Goal: Task Accomplishment & Management: Use online tool/utility

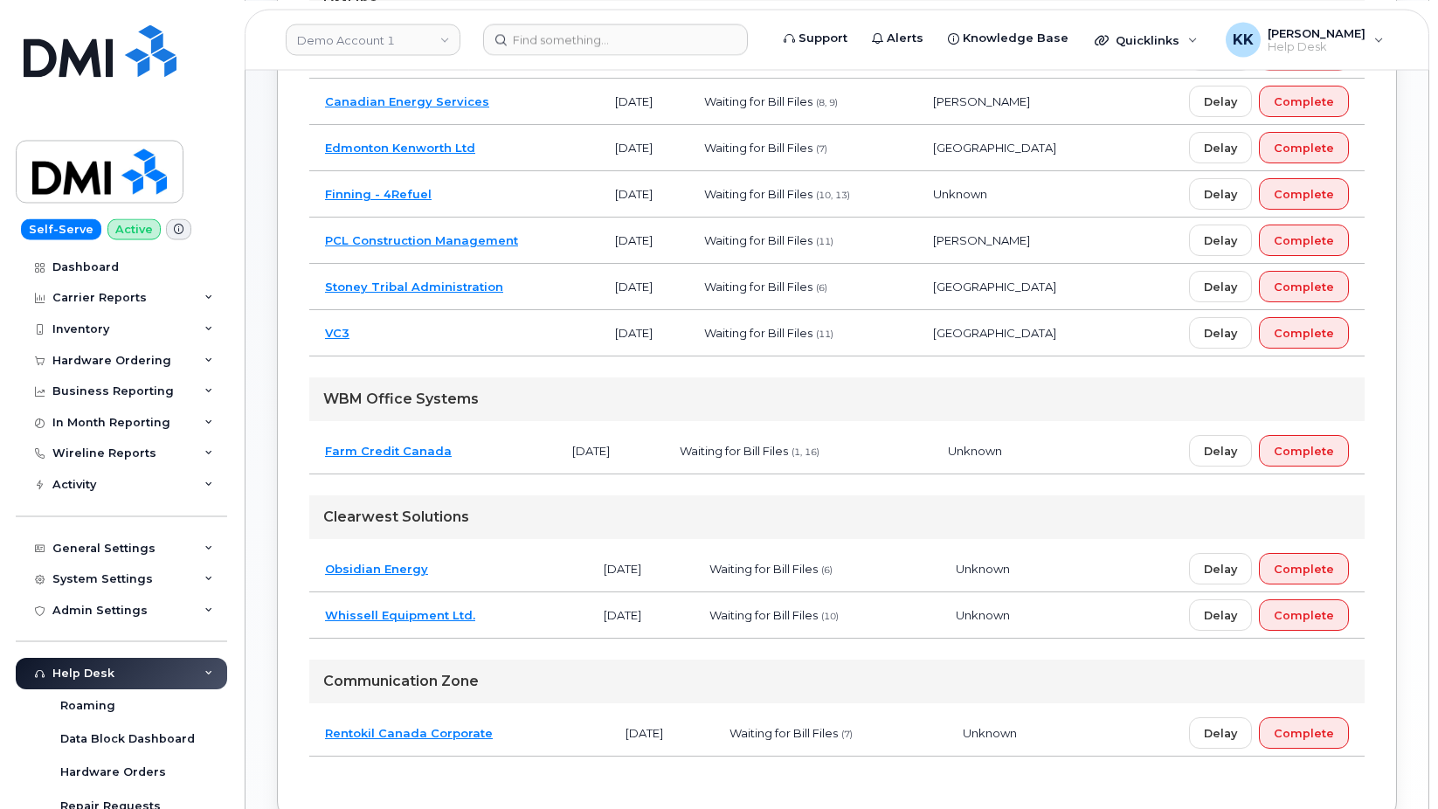
scroll to position [357, 0]
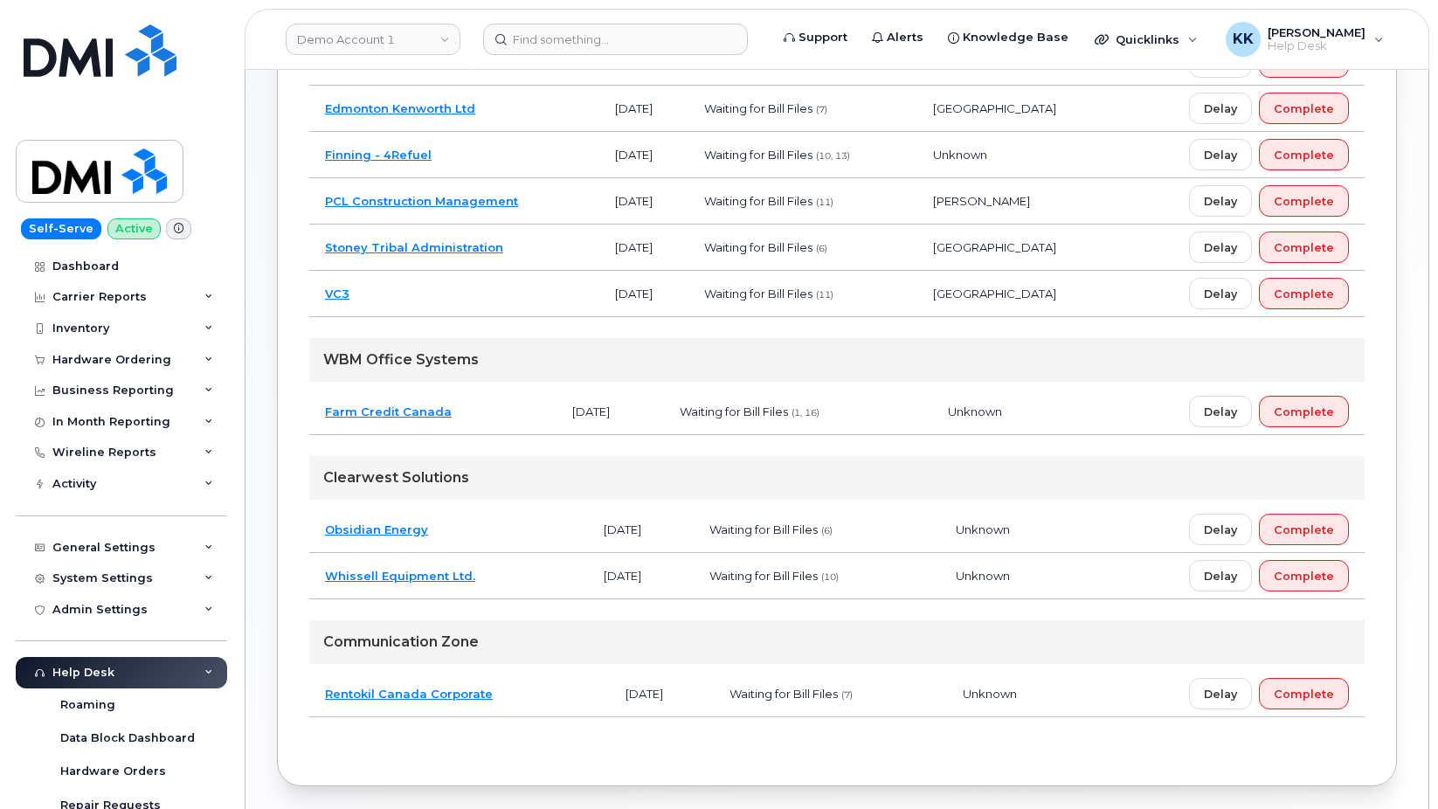
click at [504, 533] on td "Obsidian Energy" at bounding box center [448, 530] width 279 height 46
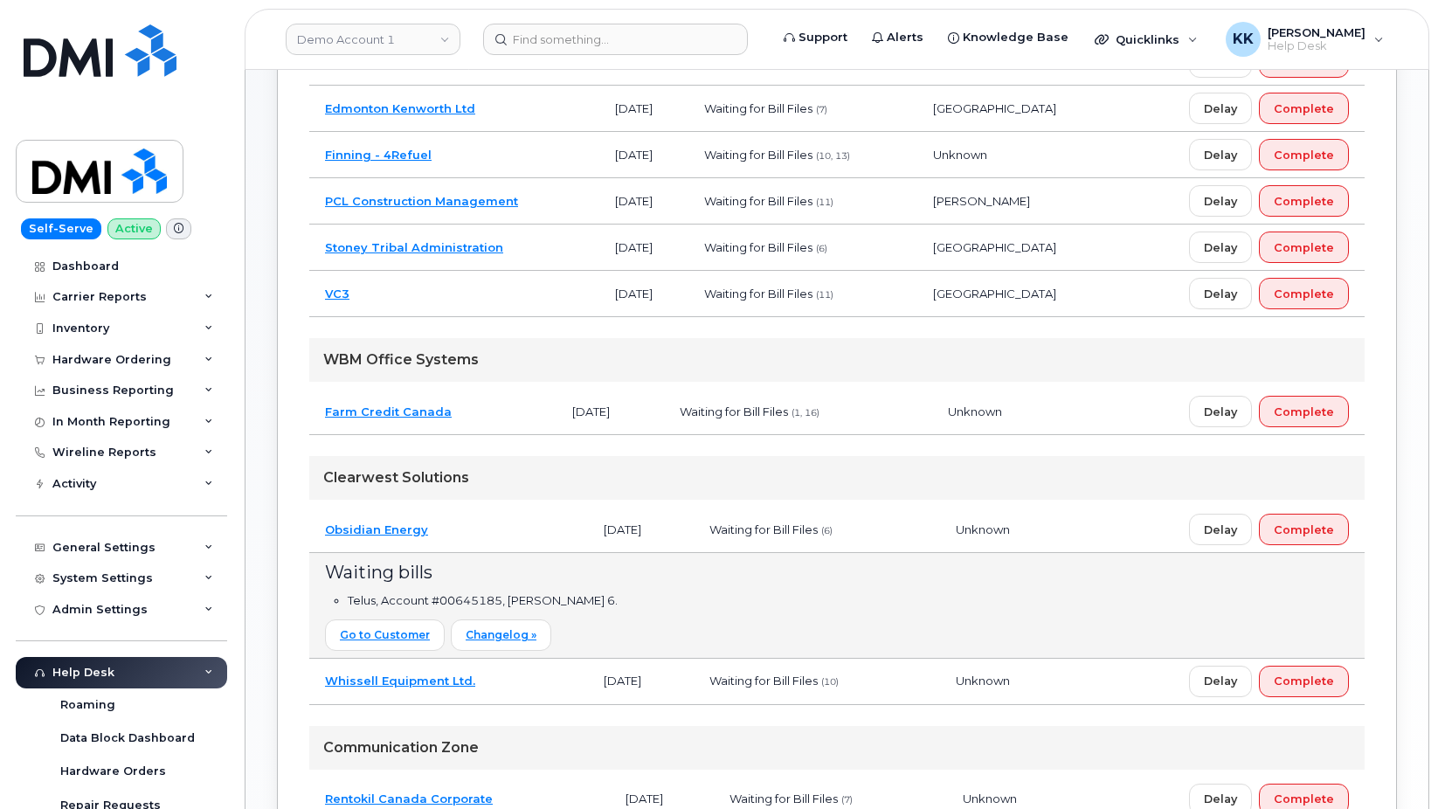
click at [489, 523] on td "Obsidian Energy" at bounding box center [448, 530] width 279 height 46
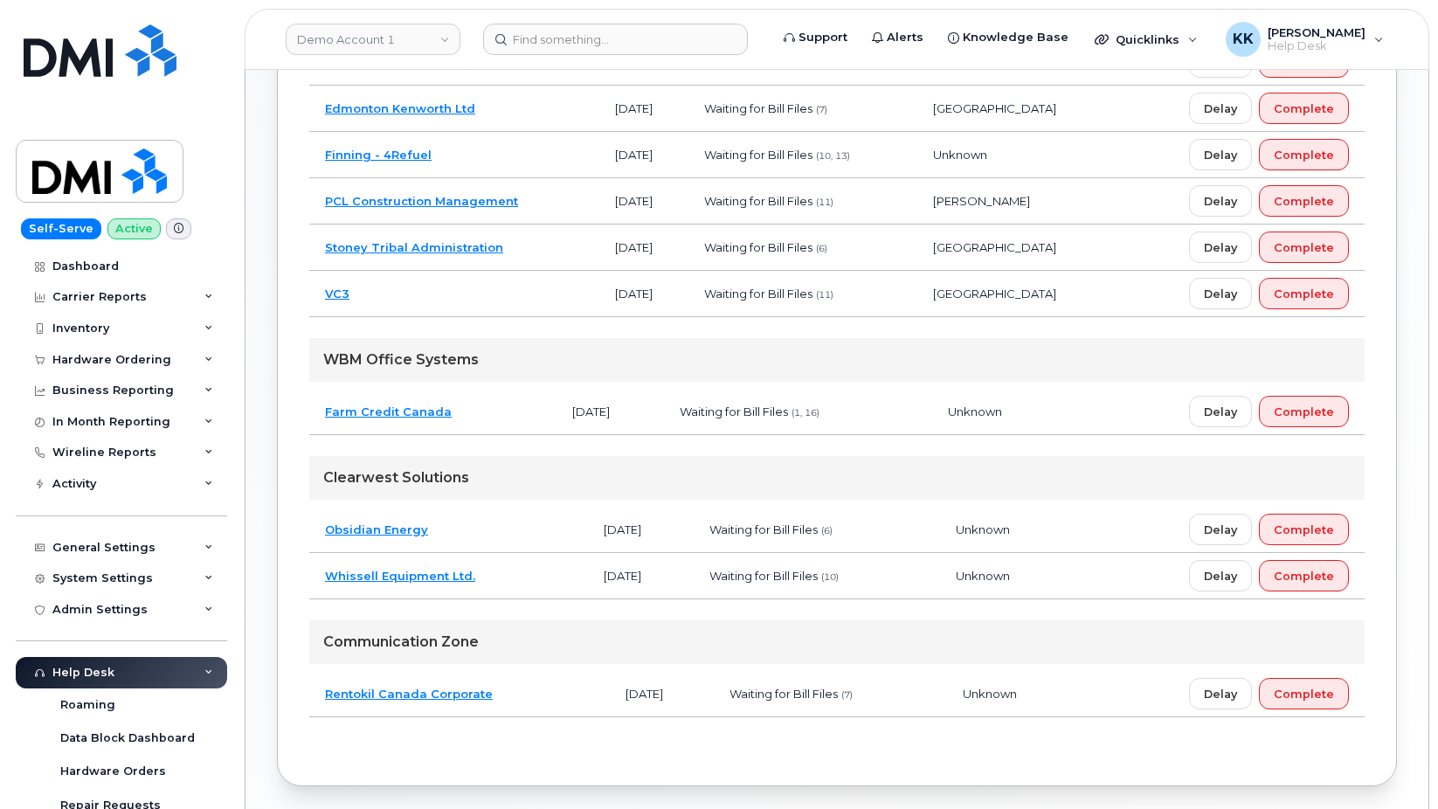
click at [541, 240] on td "Stoney Tribal Administration" at bounding box center [454, 248] width 290 height 46
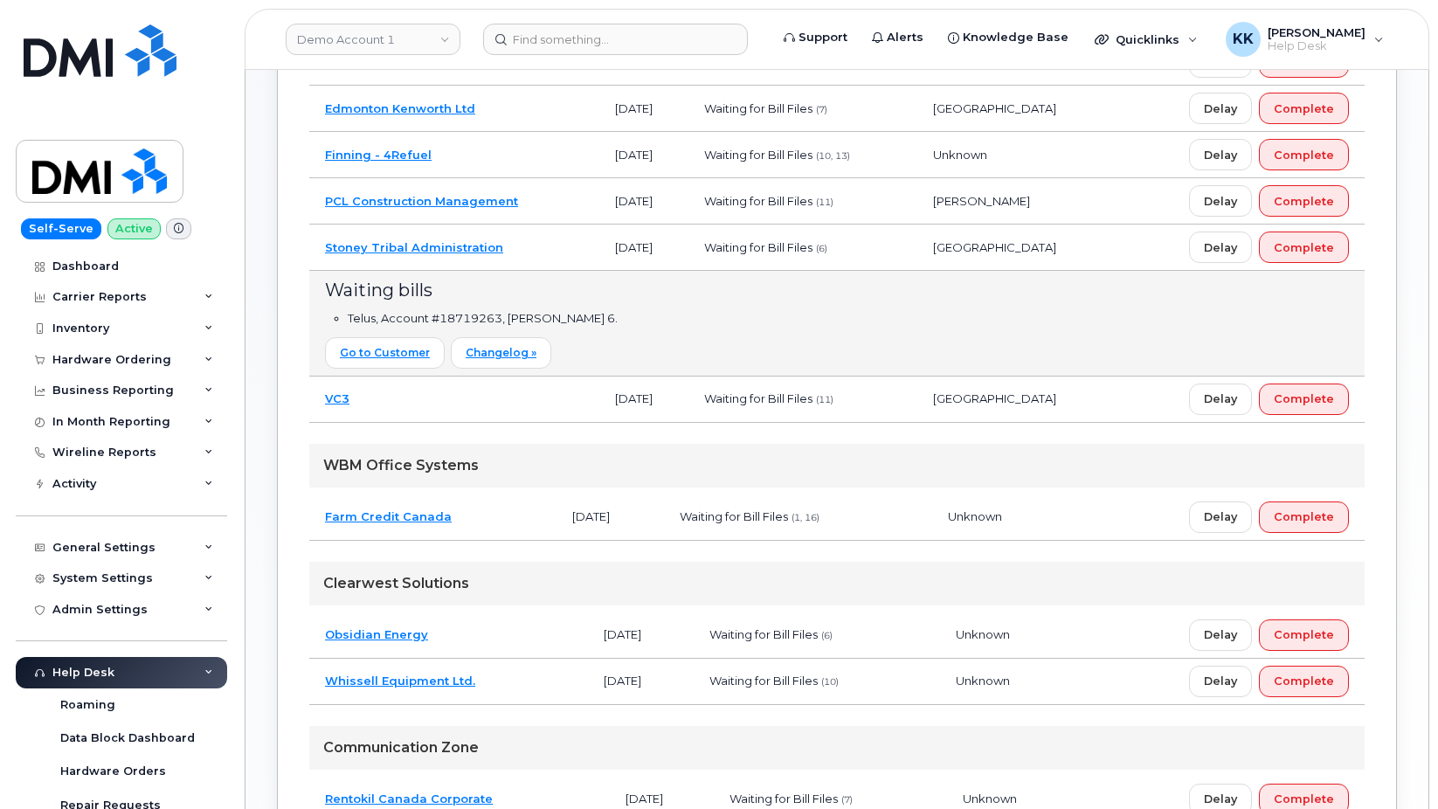
click at [551, 252] on td "Stoney Tribal Administration" at bounding box center [454, 248] width 290 height 46
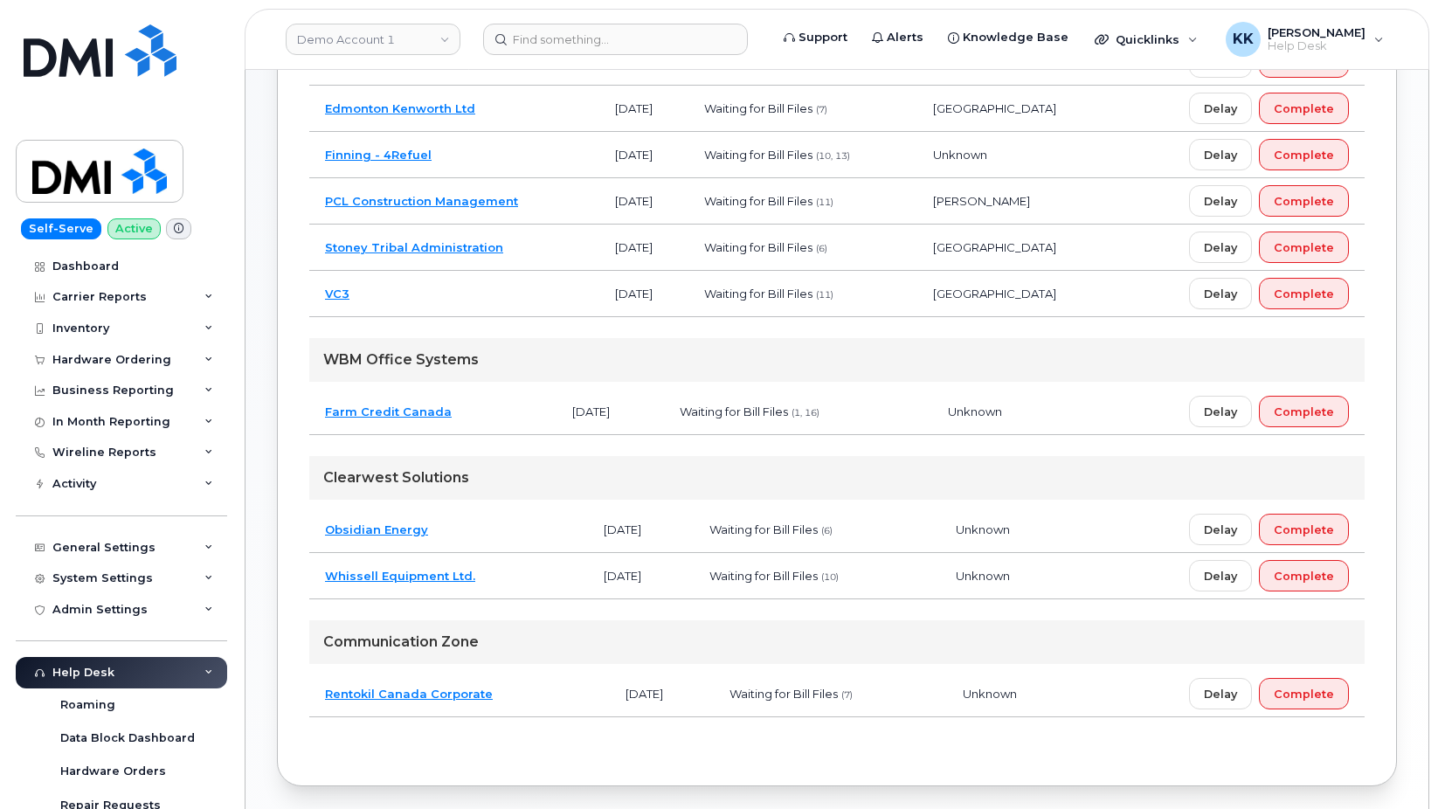
scroll to position [178, 0]
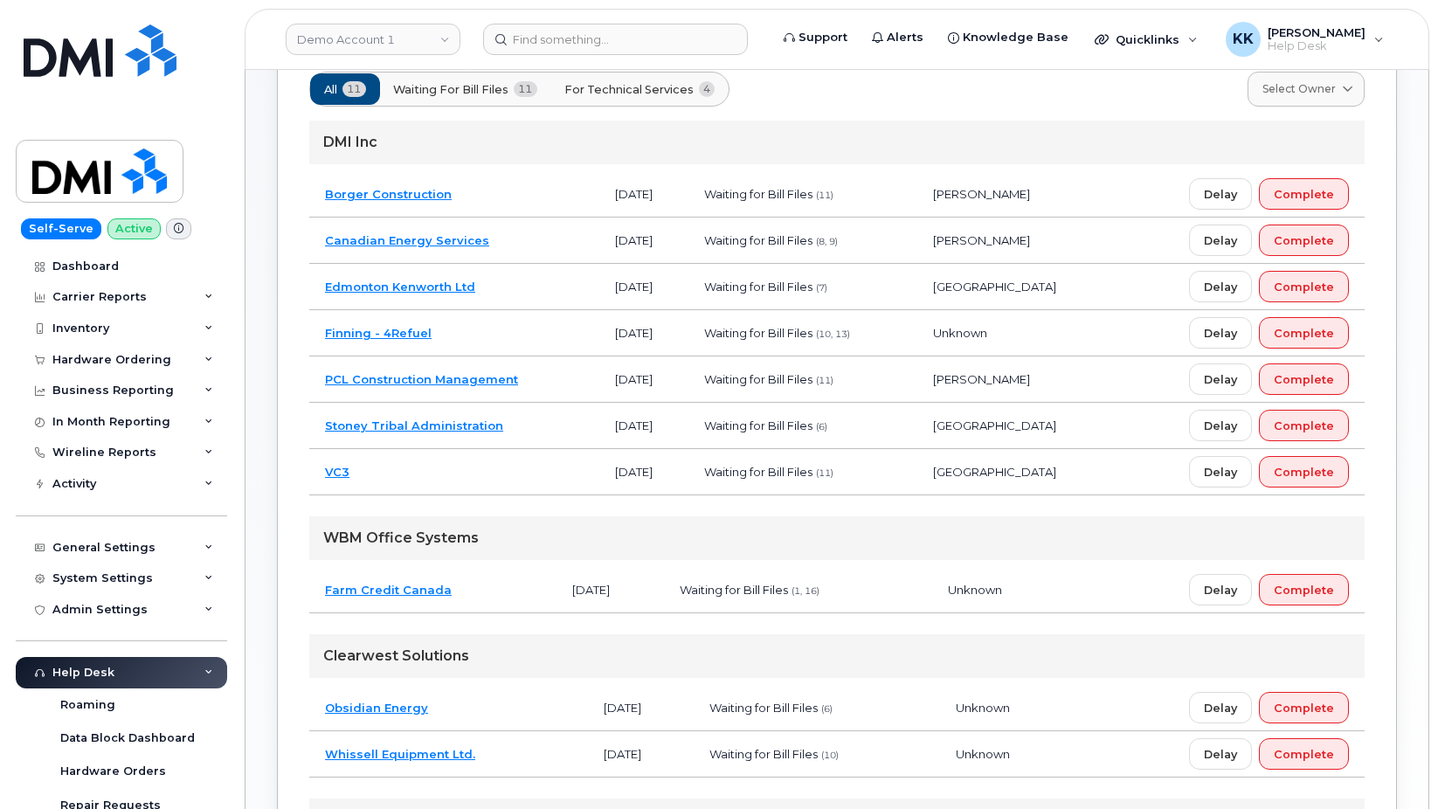
click at [513, 292] on td "Edmonton Kenworth Ltd" at bounding box center [454, 287] width 290 height 46
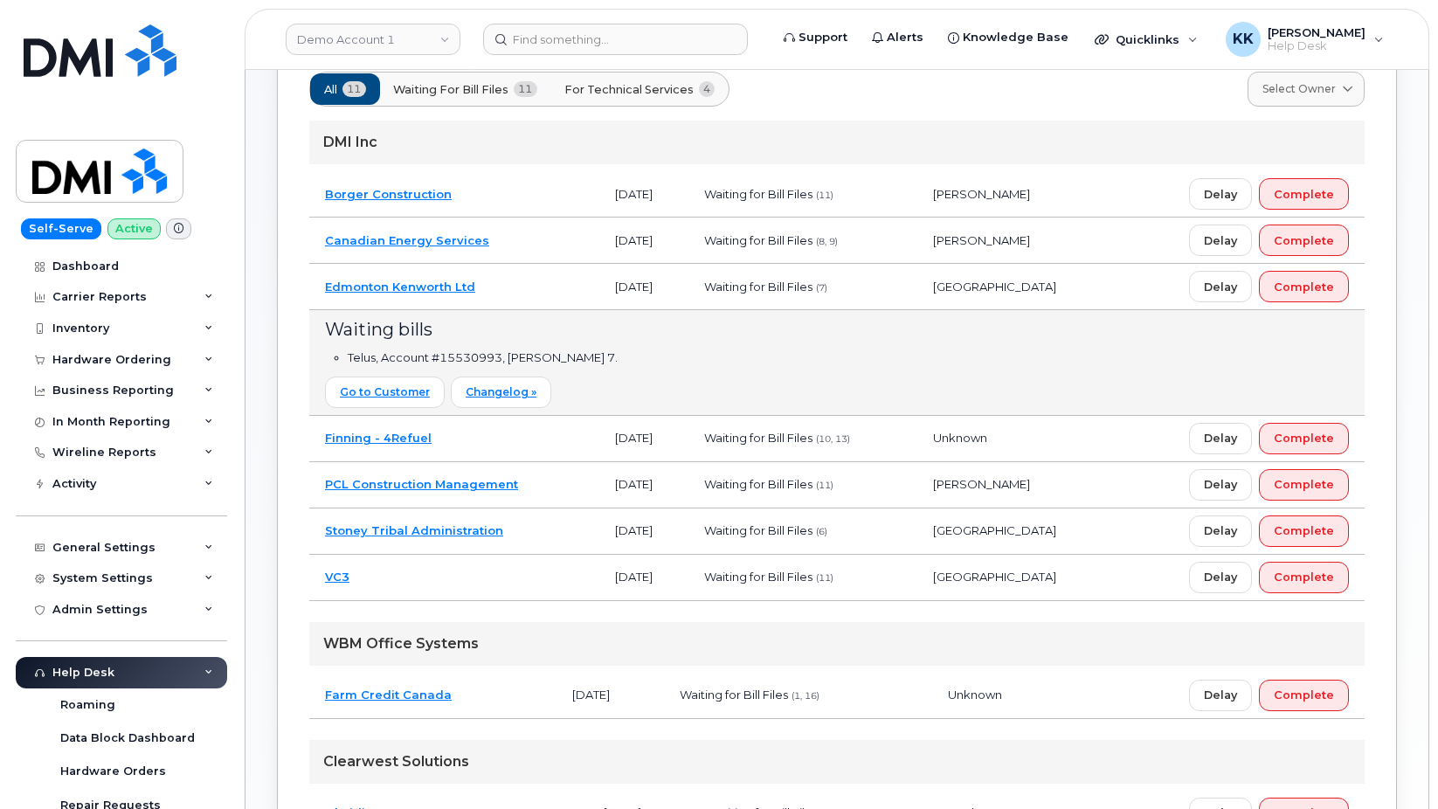
click at [513, 298] on td "Edmonton Kenworth Ltd" at bounding box center [454, 287] width 290 height 46
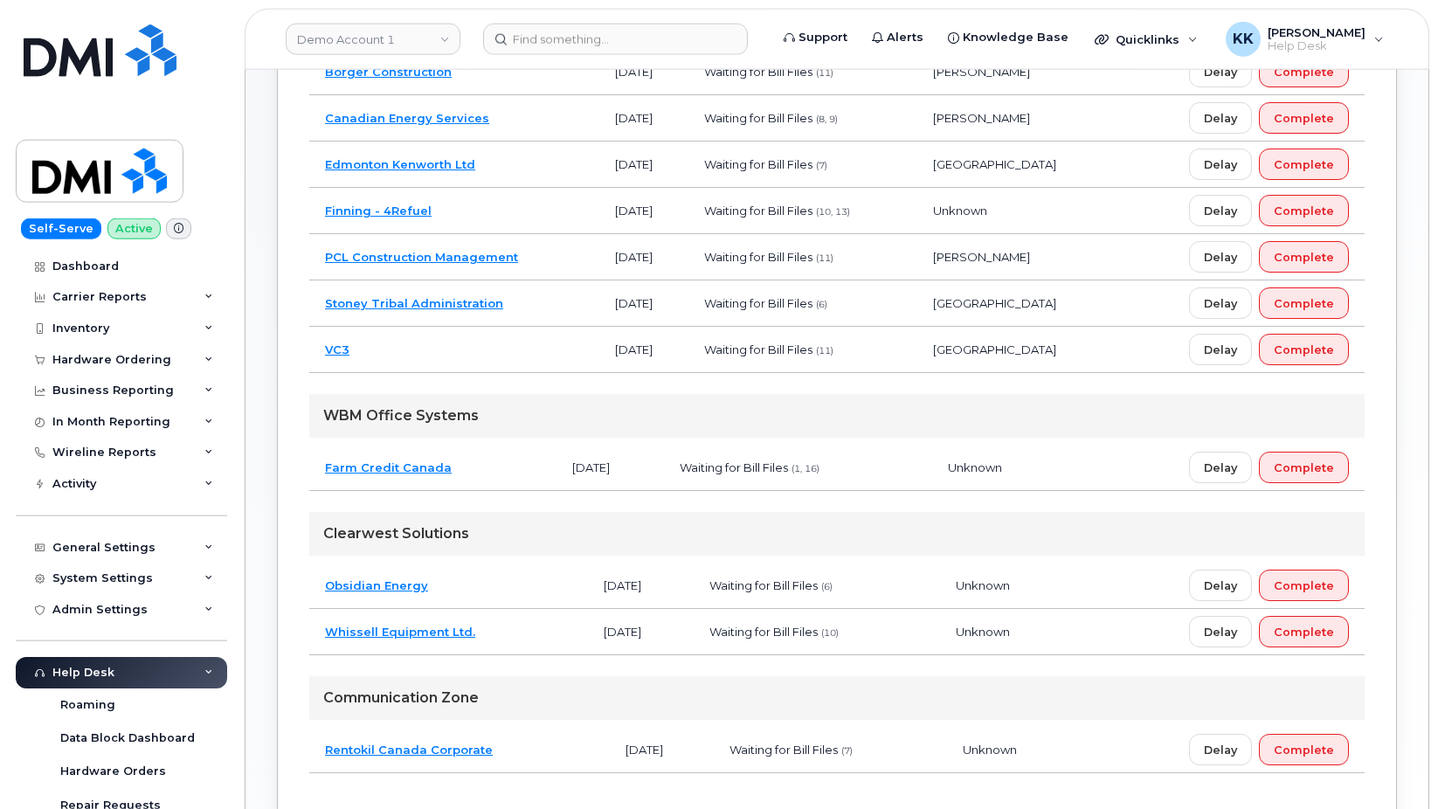
scroll to position [357, 0]
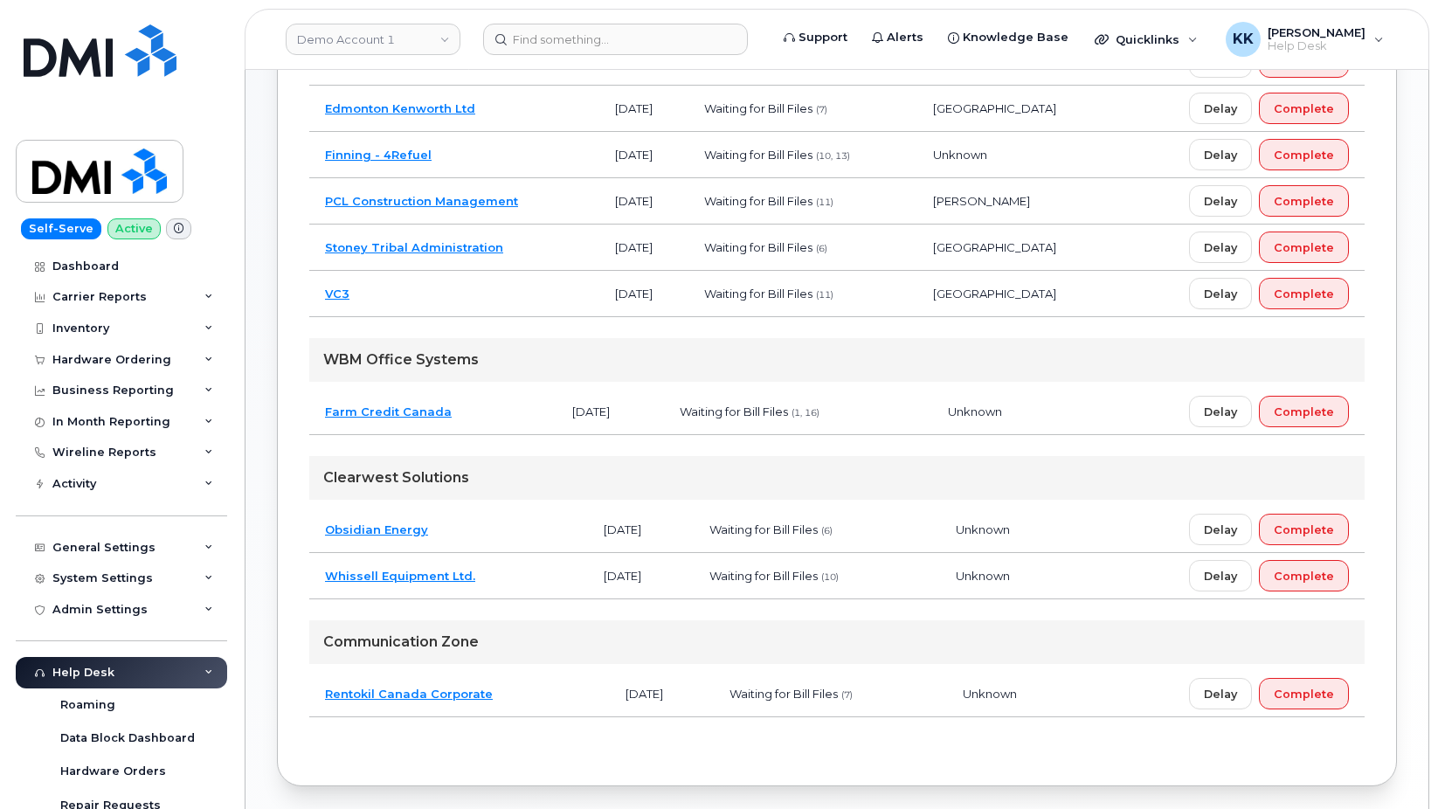
click at [508, 689] on td "Rentokil Canada Corporate" at bounding box center [459, 694] width 301 height 46
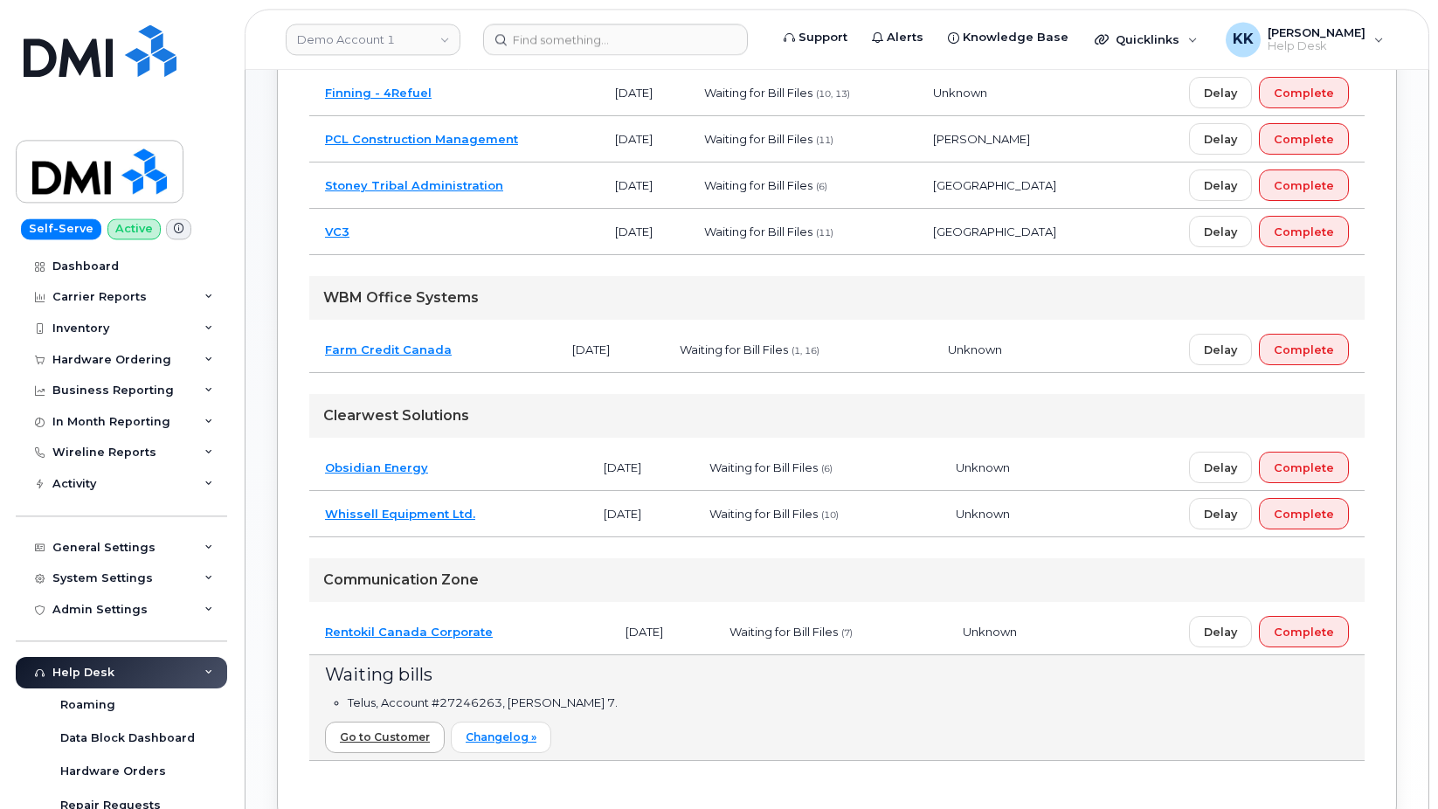
scroll to position [446, 0]
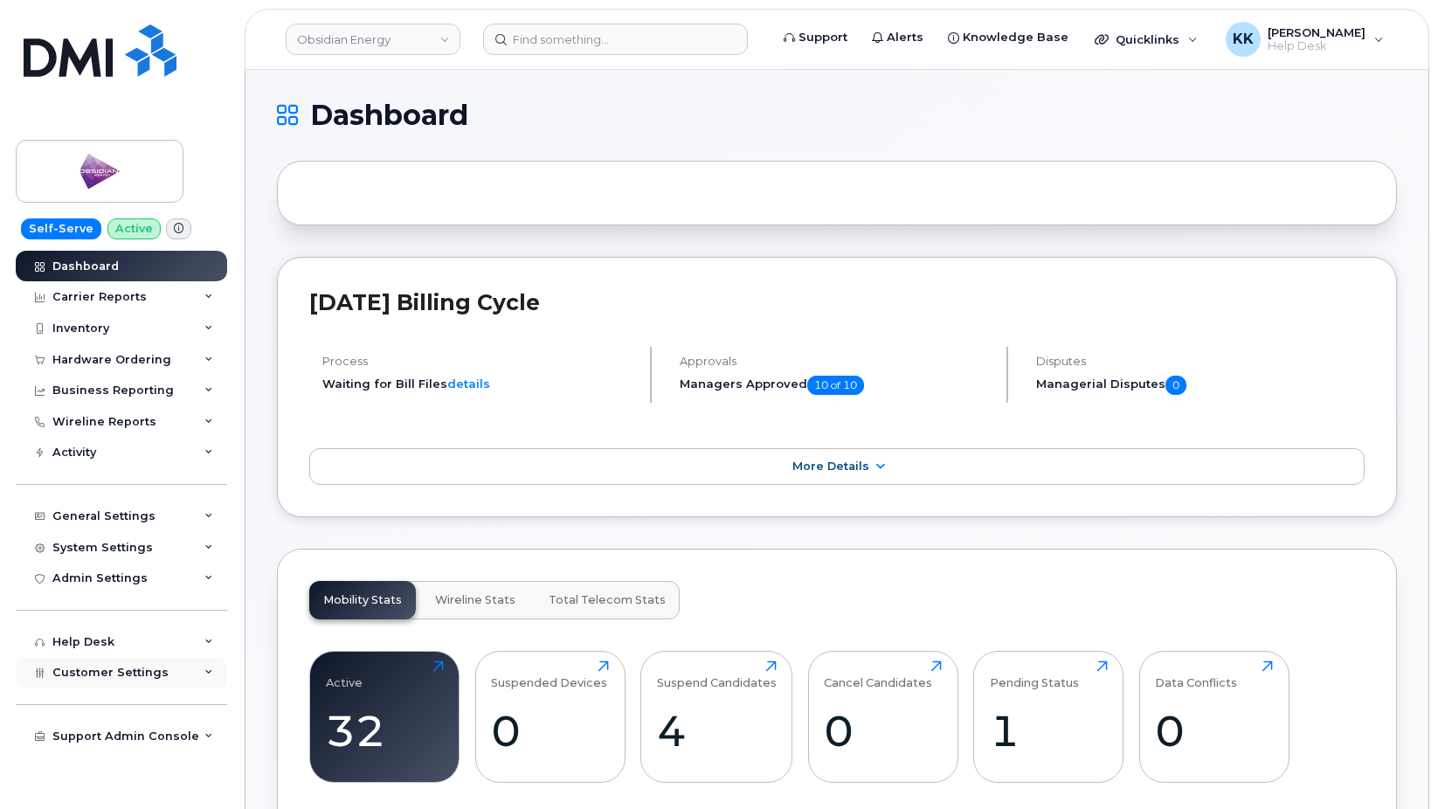
click at [100, 663] on div "Customer Settings" at bounding box center [121, 672] width 211 height 31
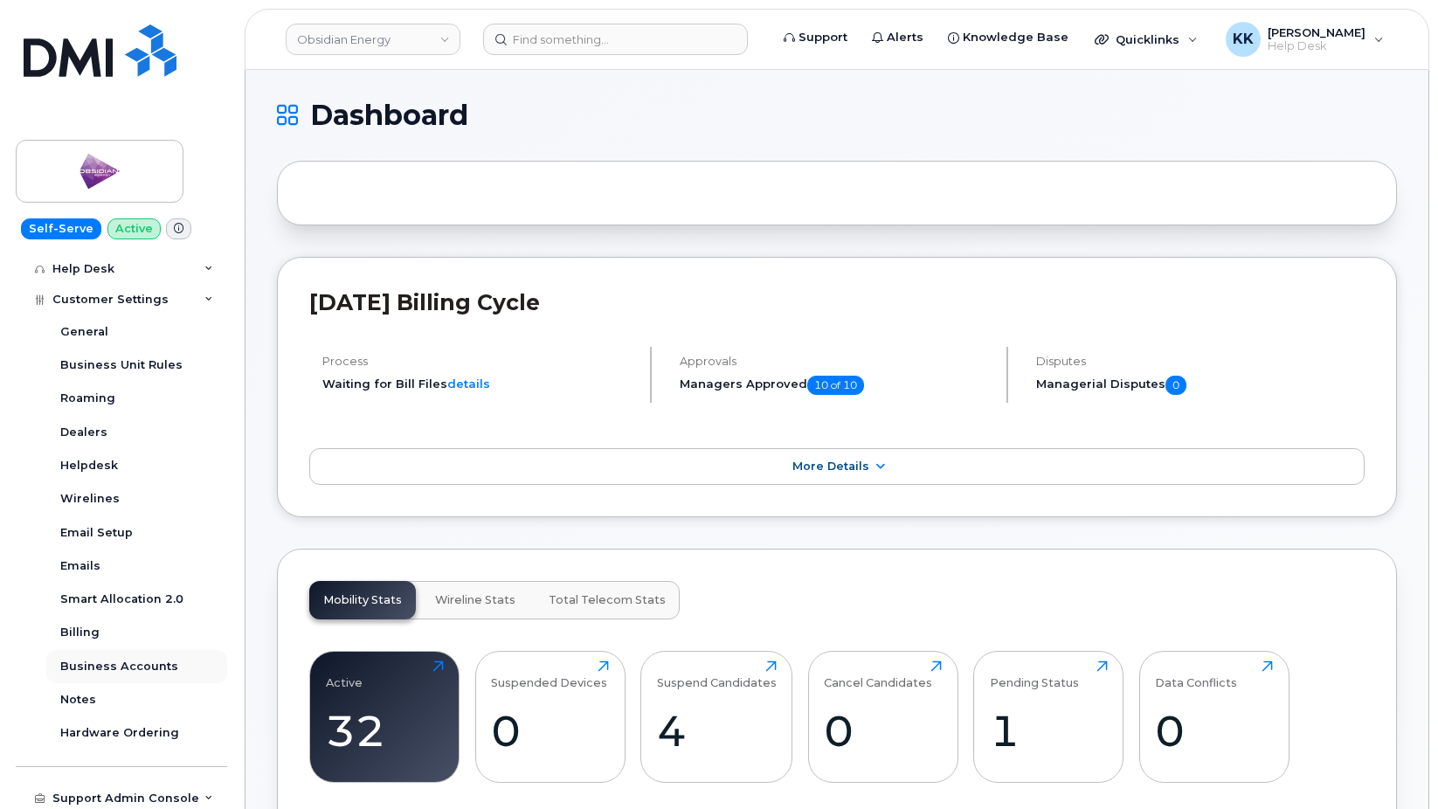
scroll to position [377, 0]
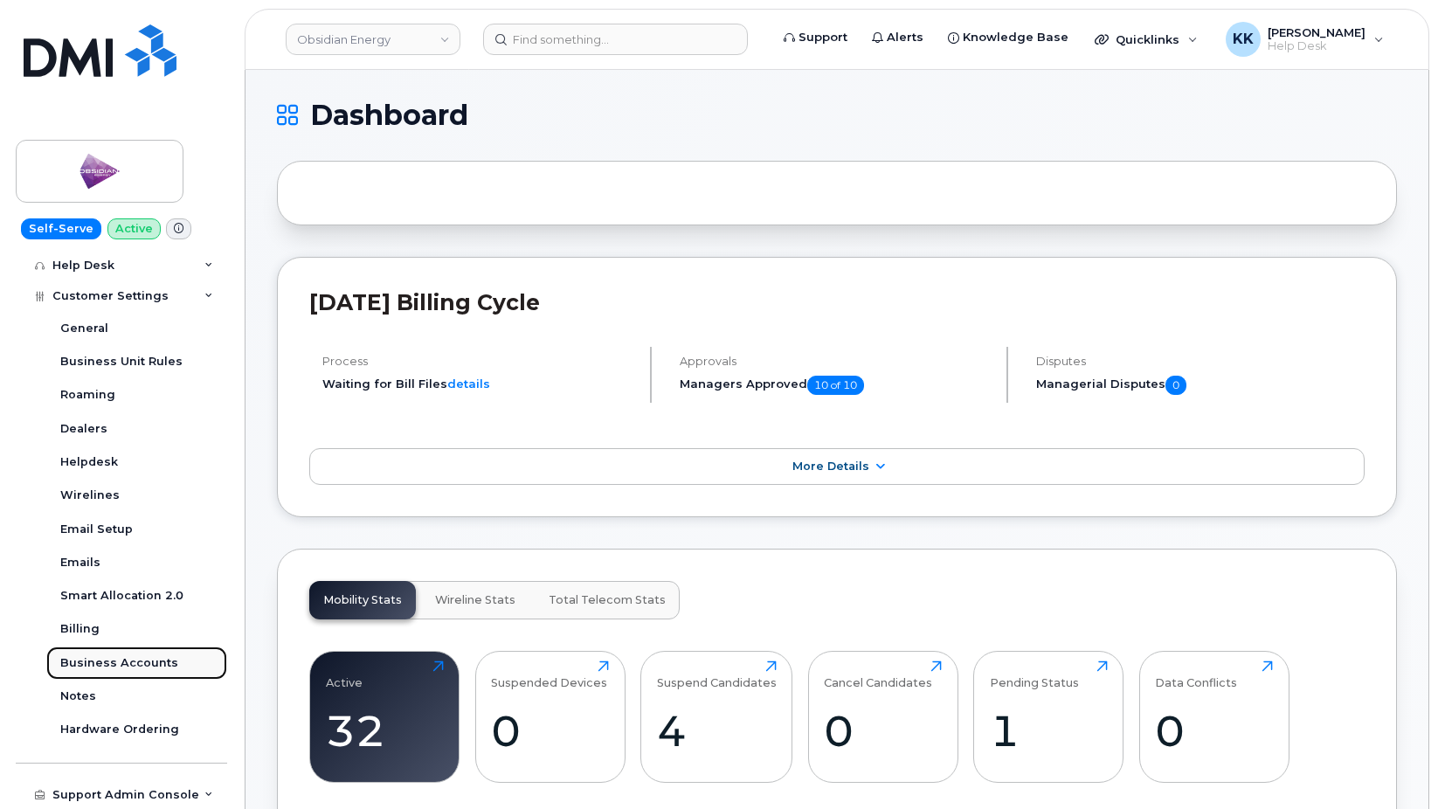
click at [127, 656] on div "Business Accounts" at bounding box center [119, 663] width 118 height 16
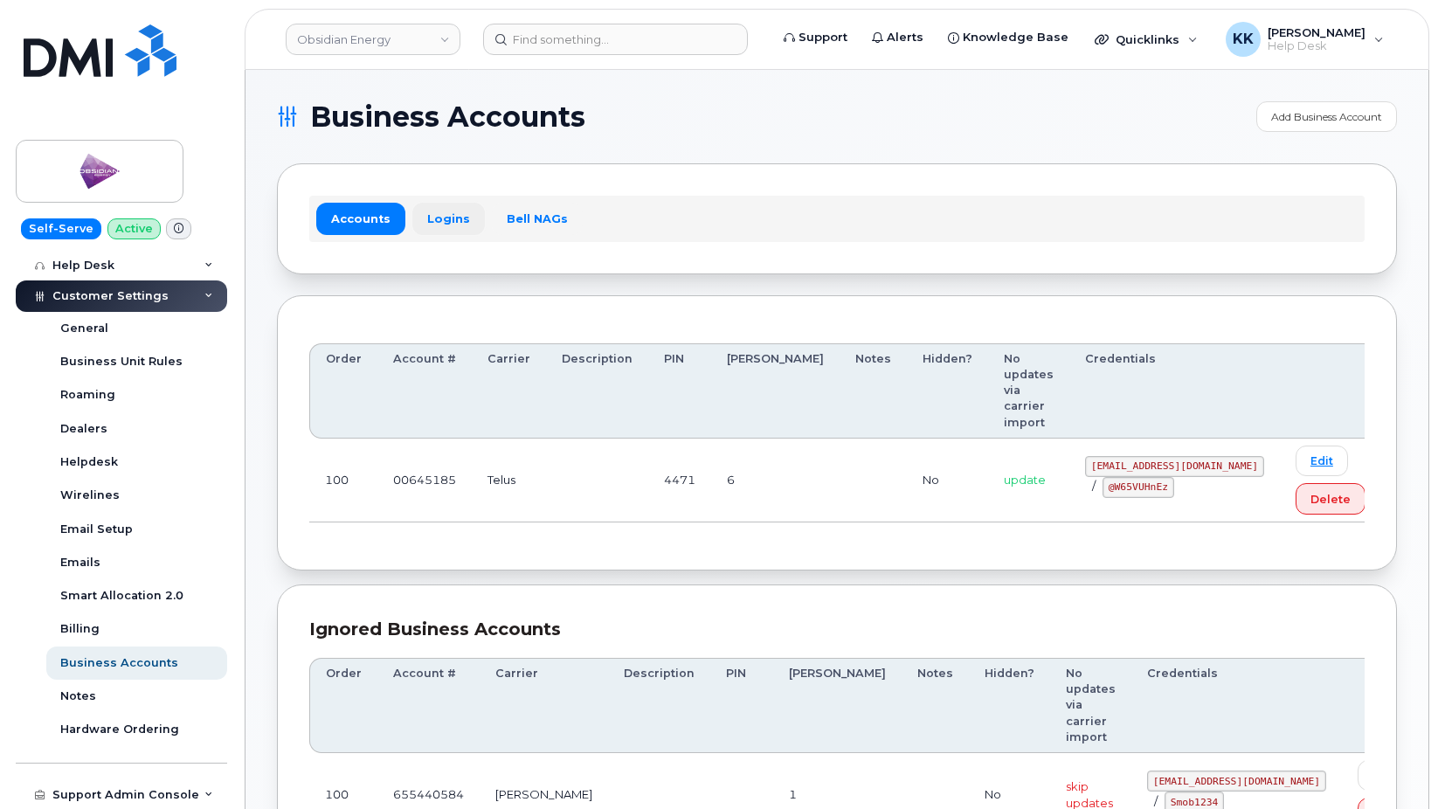
click at [454, 218] on link "Logins" at bounding box center [448, 218] width 73 height 31
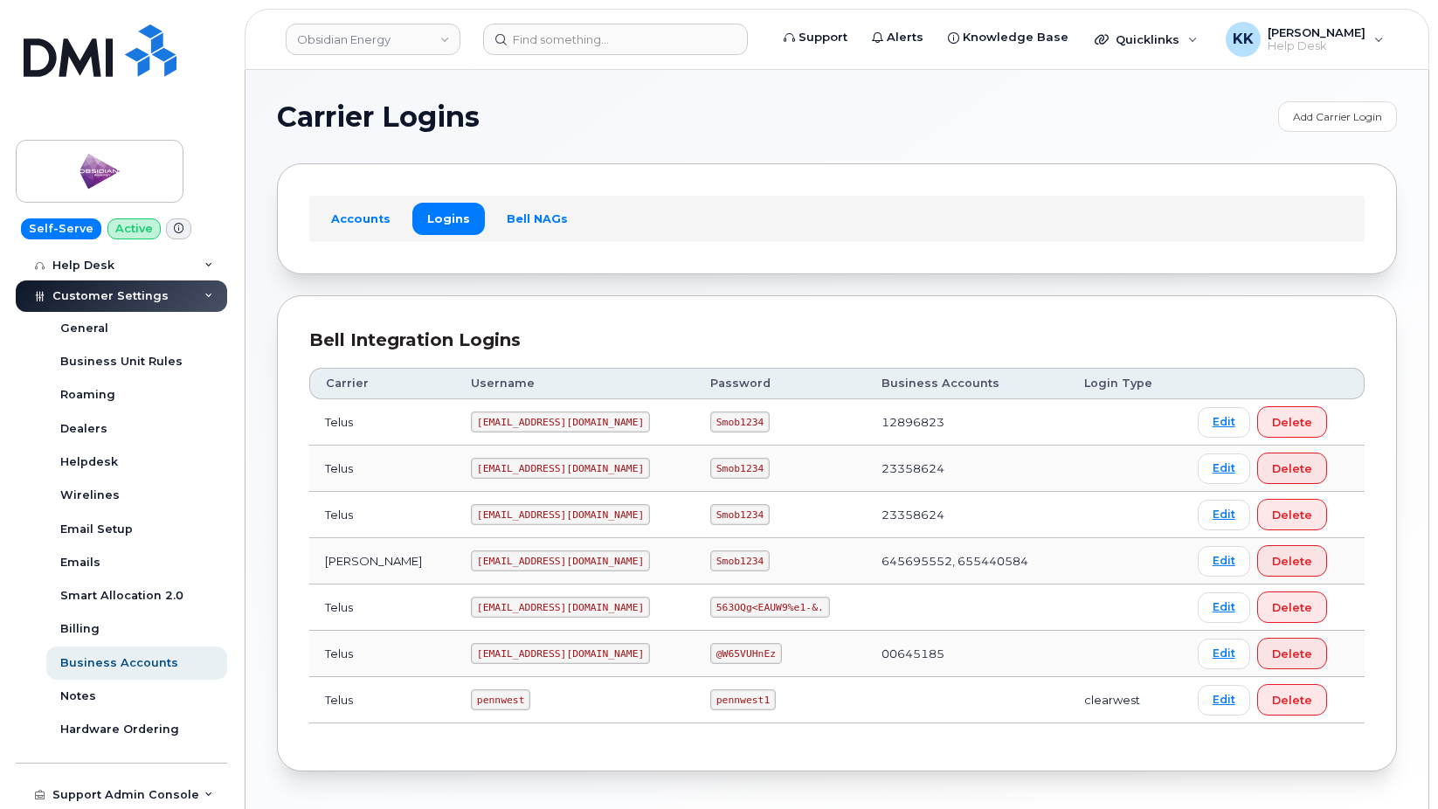
click at [482, 656] on code "pw00645185sm@yahoo.ca" at bounding box center [560, 653] width 179 height 21
click at [701, 640] on td "@W65VUHnEz" at bounding box center [780, 654] width 171 height 46
click at [710, 655] on code "@W65VUHnEz" at bounding box center [746, 653] width 72 height 21
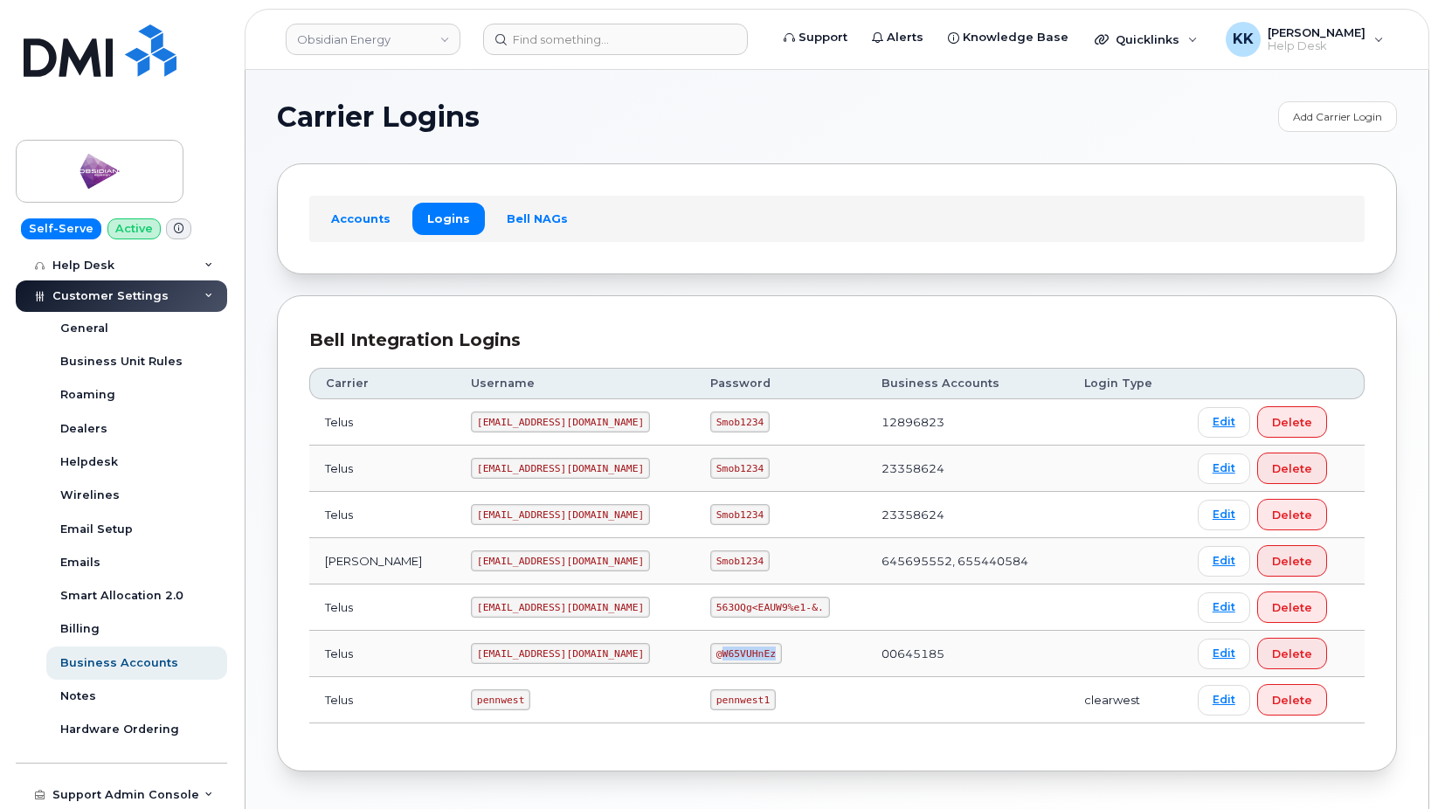
click at [710, 655] on code "@W65VUHnEz" at bounding box center [746, 653] width 72 height 21
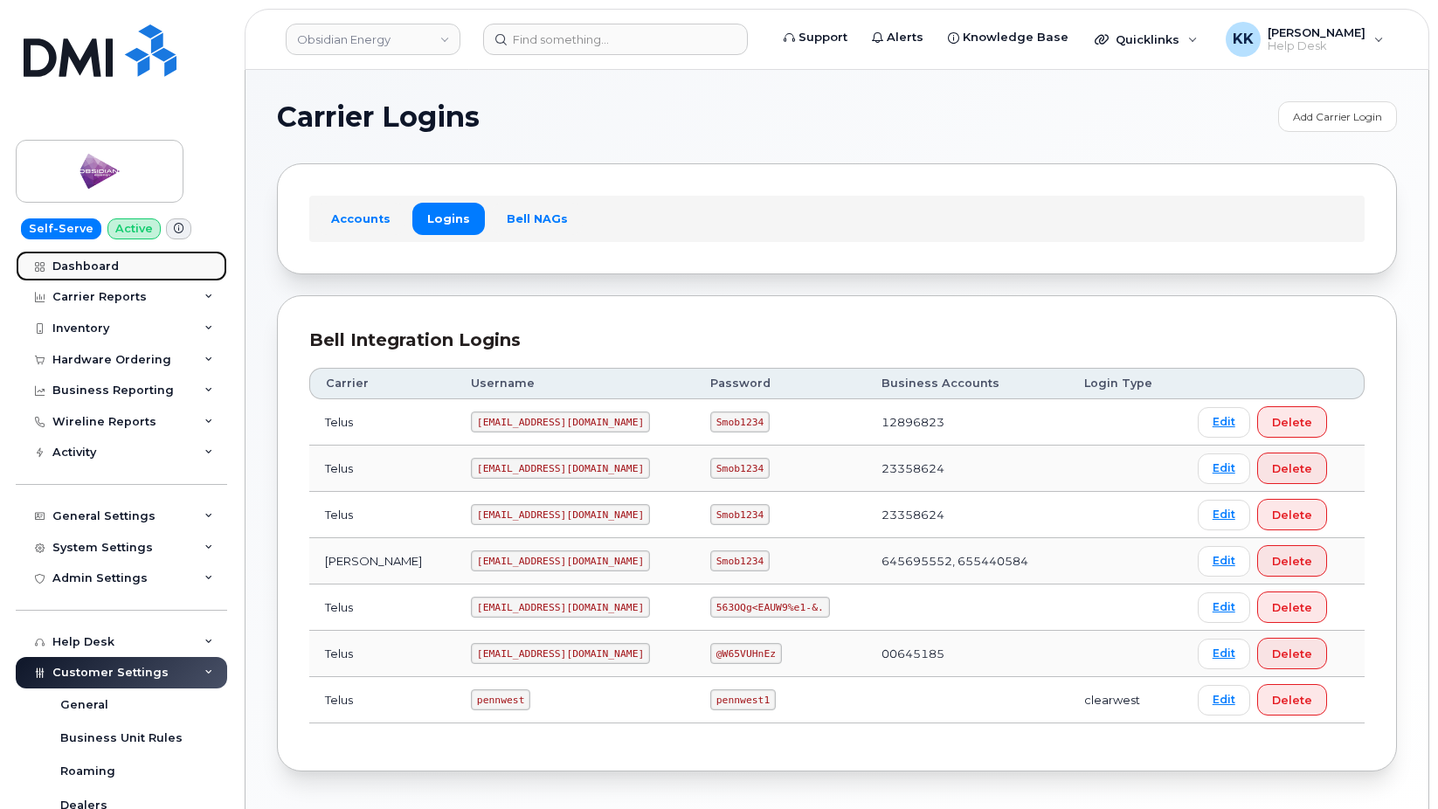
click at [80, 263] on div "Dashboard" at bounding box center [85, 267] width 66 height 14
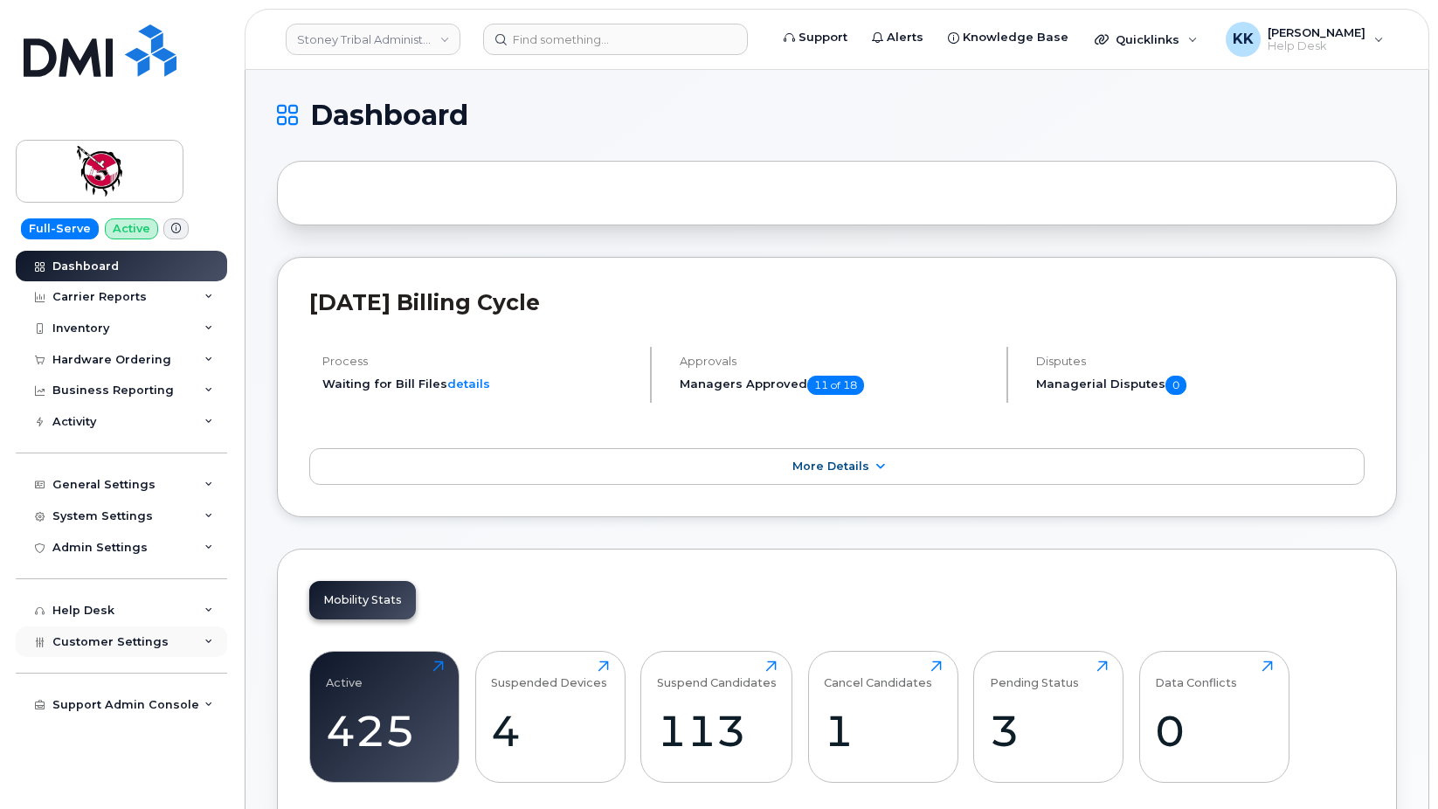
click at [92, 642] on span "Customer Settings" at bounding box center [110, 641] width 116 height 13
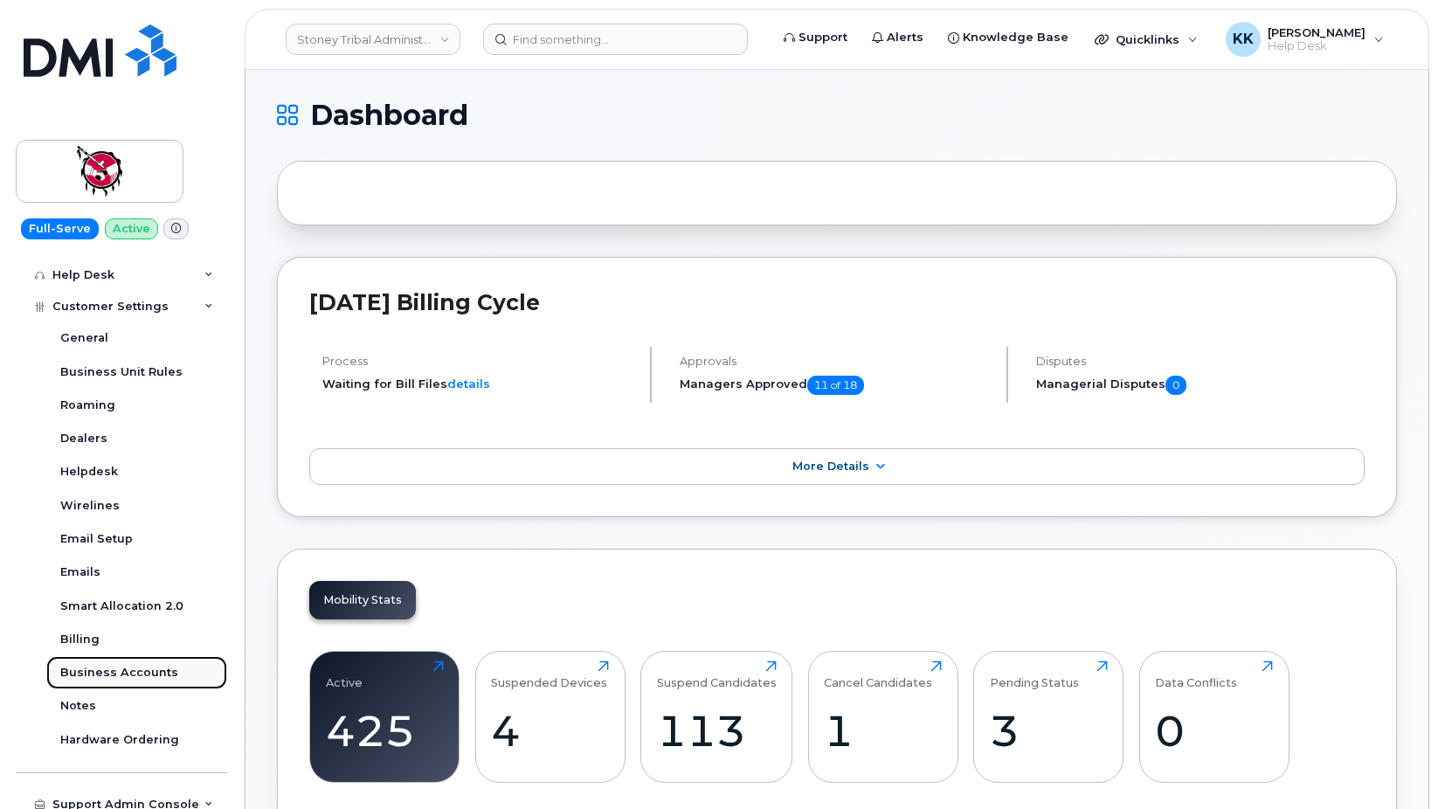
click at [117, 663] on link "Business Accounts" at bounding box center [136, 672] width 181 height 33
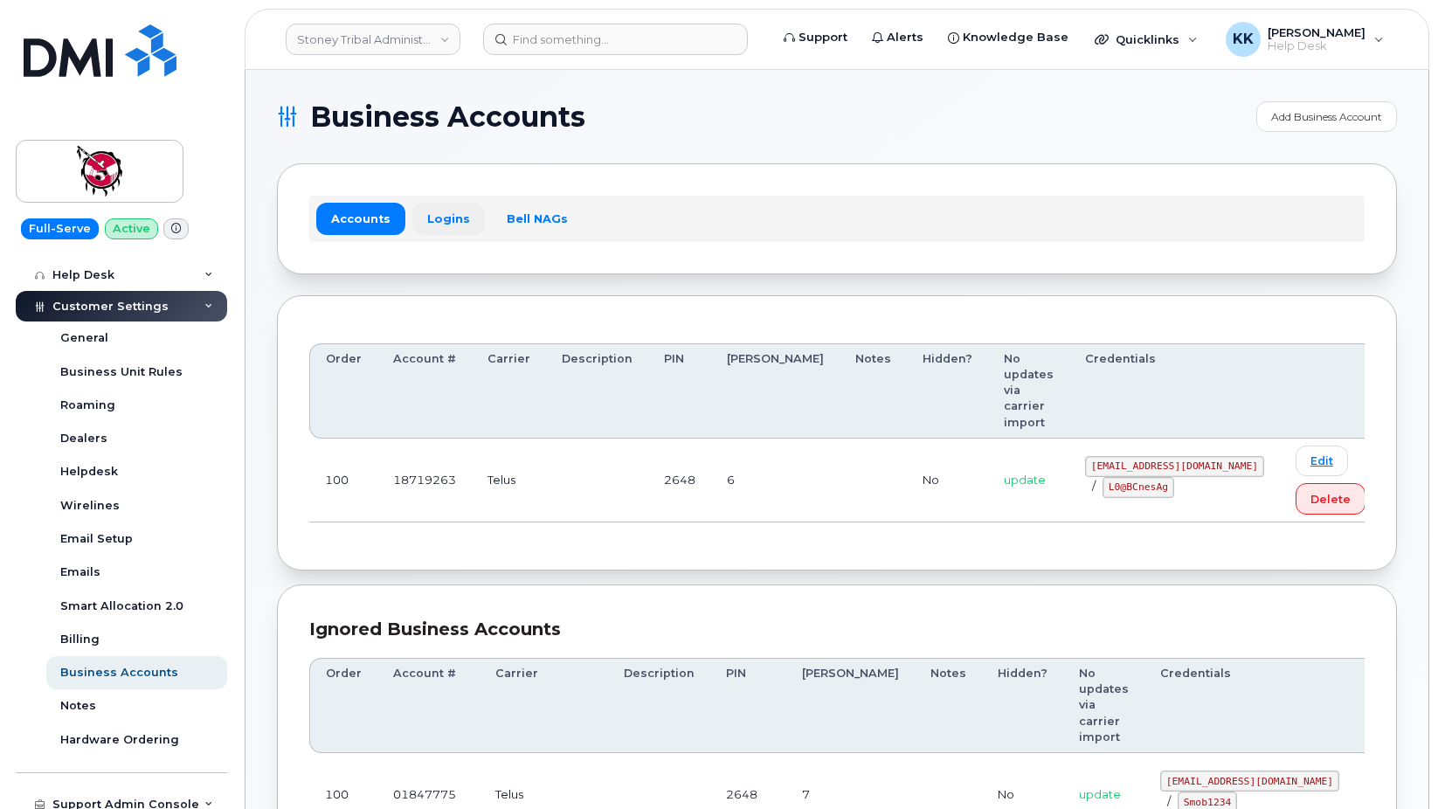
click at [426, 225] on link "Logins" at bounding box center [448, 218] width 73 height 31
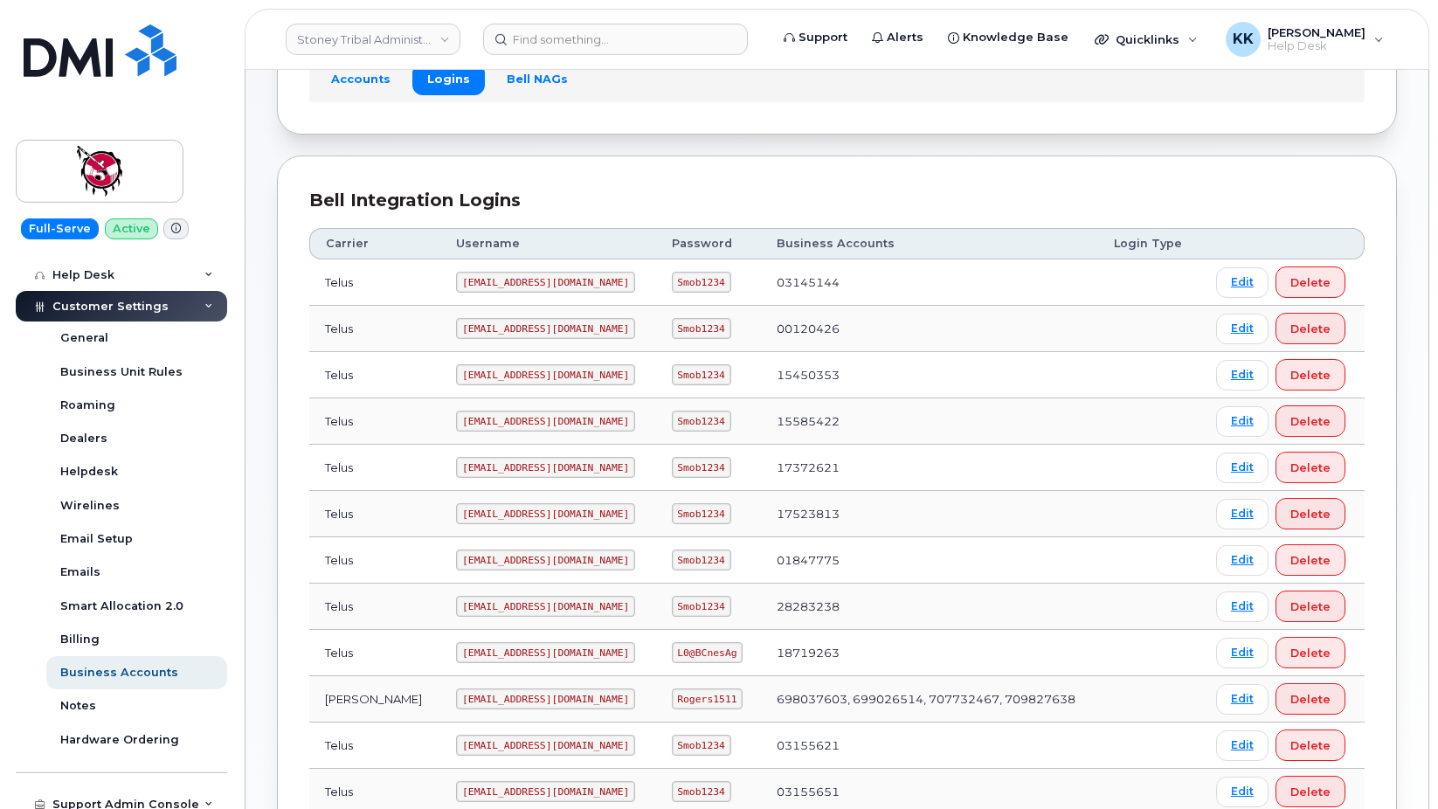
scroll to position [178, 0]
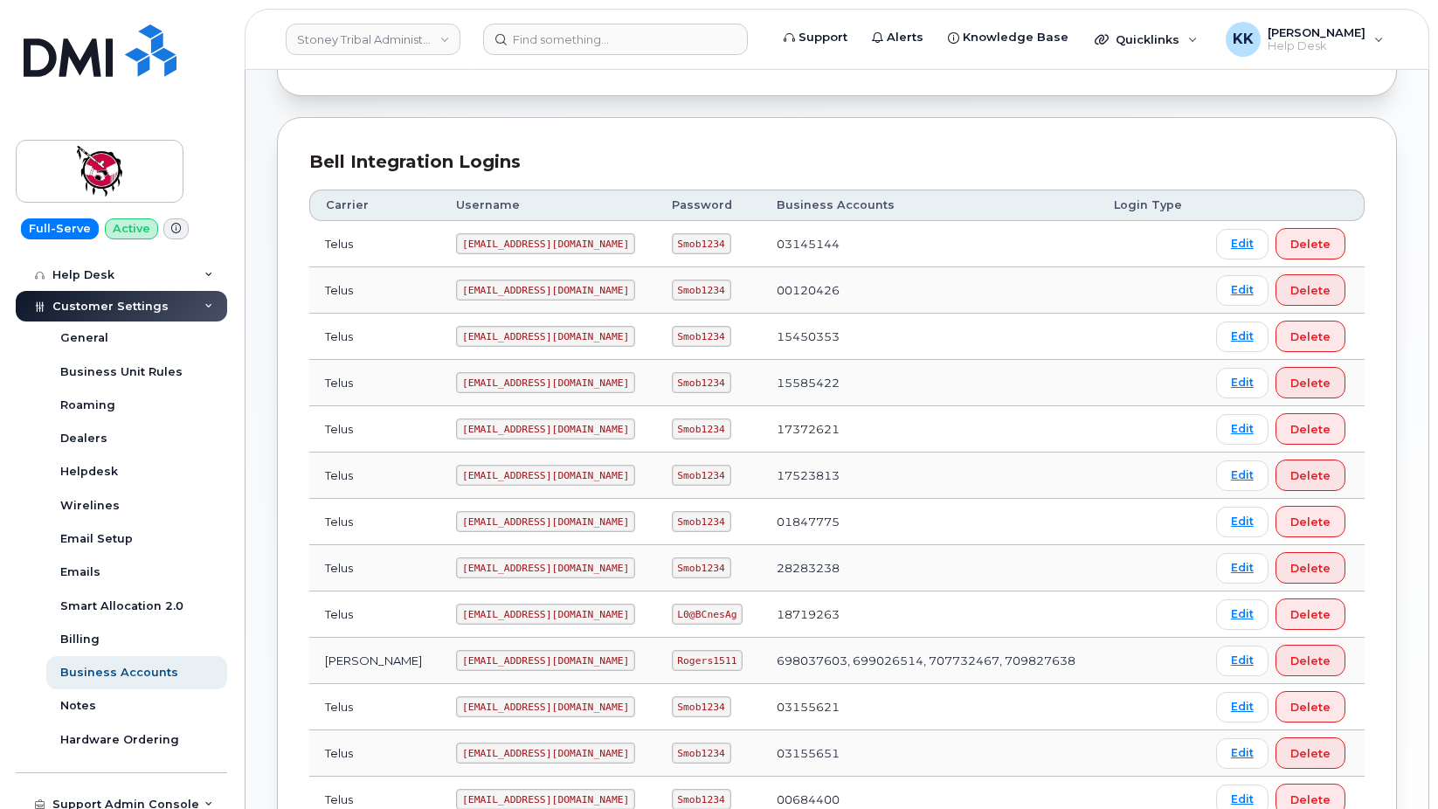
click at [456, 614] on code "18719263@sm.com" at bounding box center [545, 614] width 179 height 21
click at [672, 615] on code "L0@BCnesAg" at bounding box center [708, 614] width 72 height 21
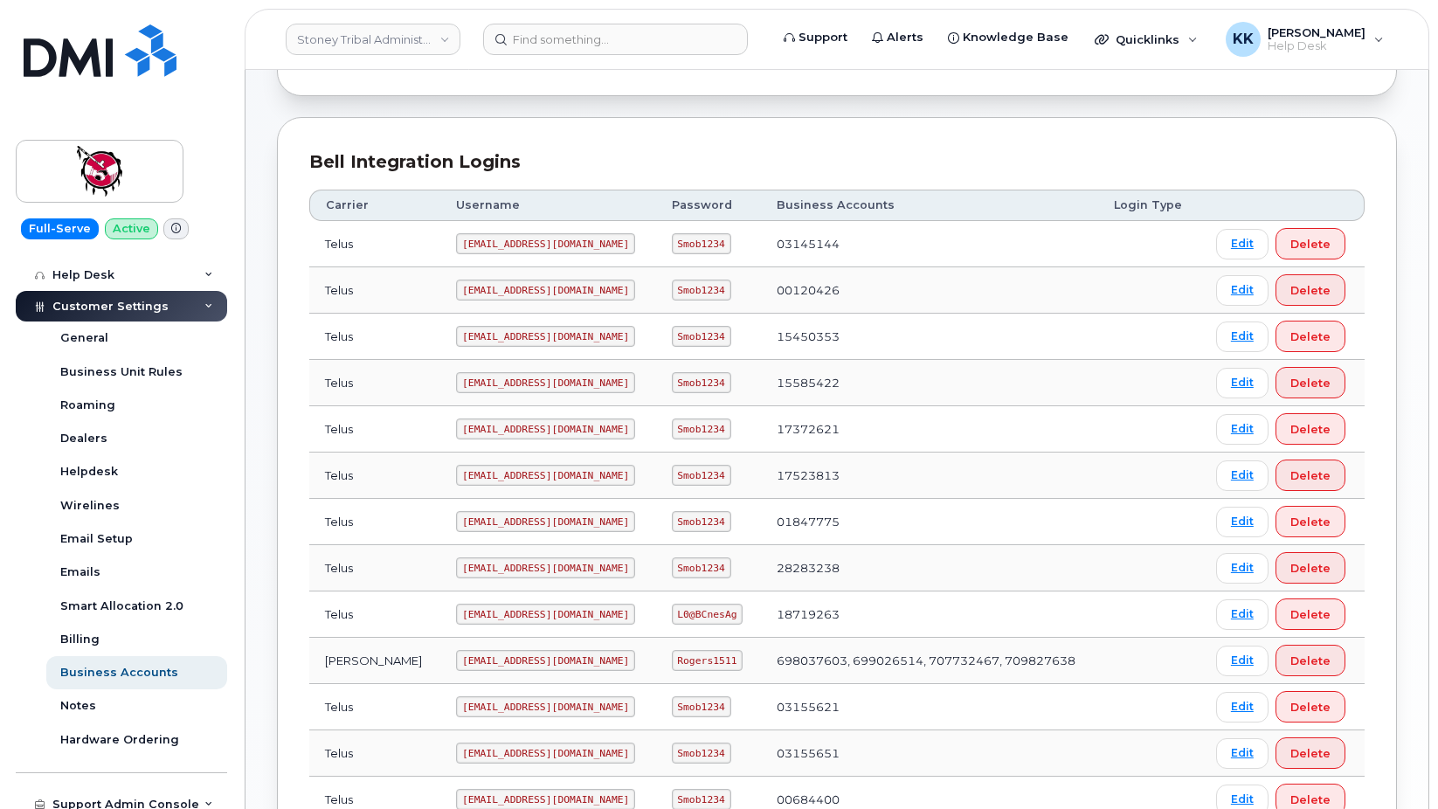
click at [672, 615] on code "L0@BCnesAg" at bounding box center [708, 614] width 72 height 21
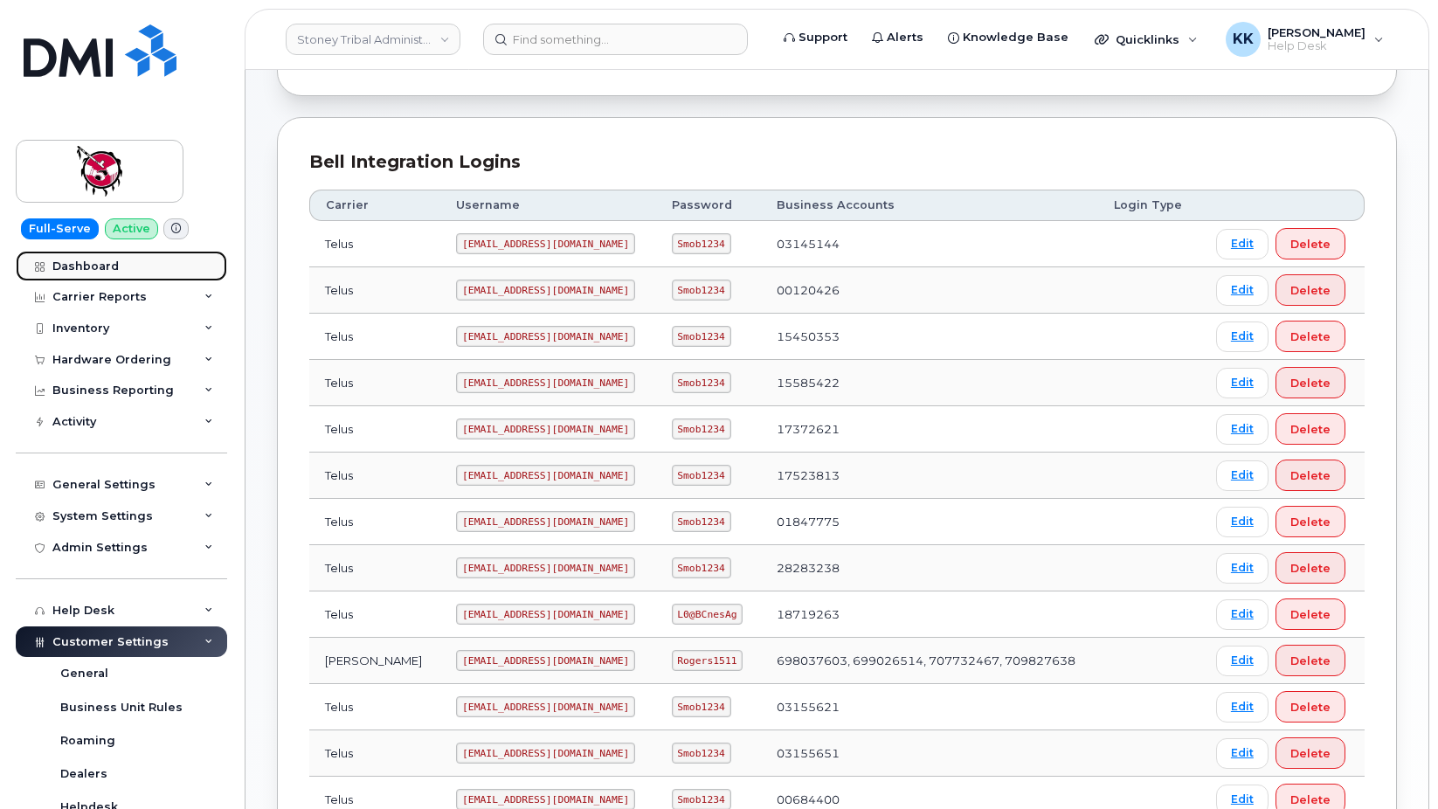
click at [84, 269] on div "Dashboard" at bounding box center [85, 267] width 66 height 14
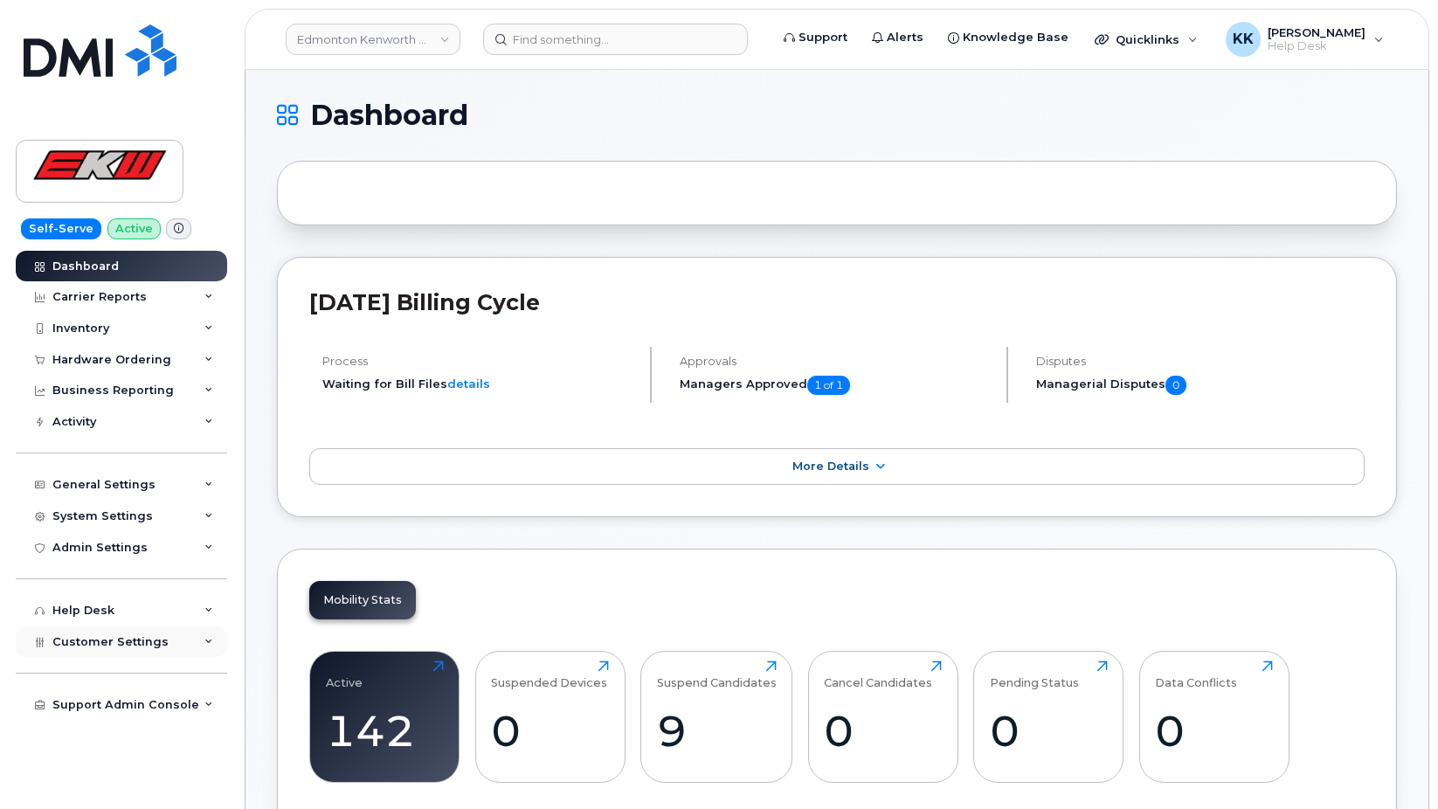
click at [85, 647] on span "Customer Settings" at bounding box center [110, 641] width 116 height 13
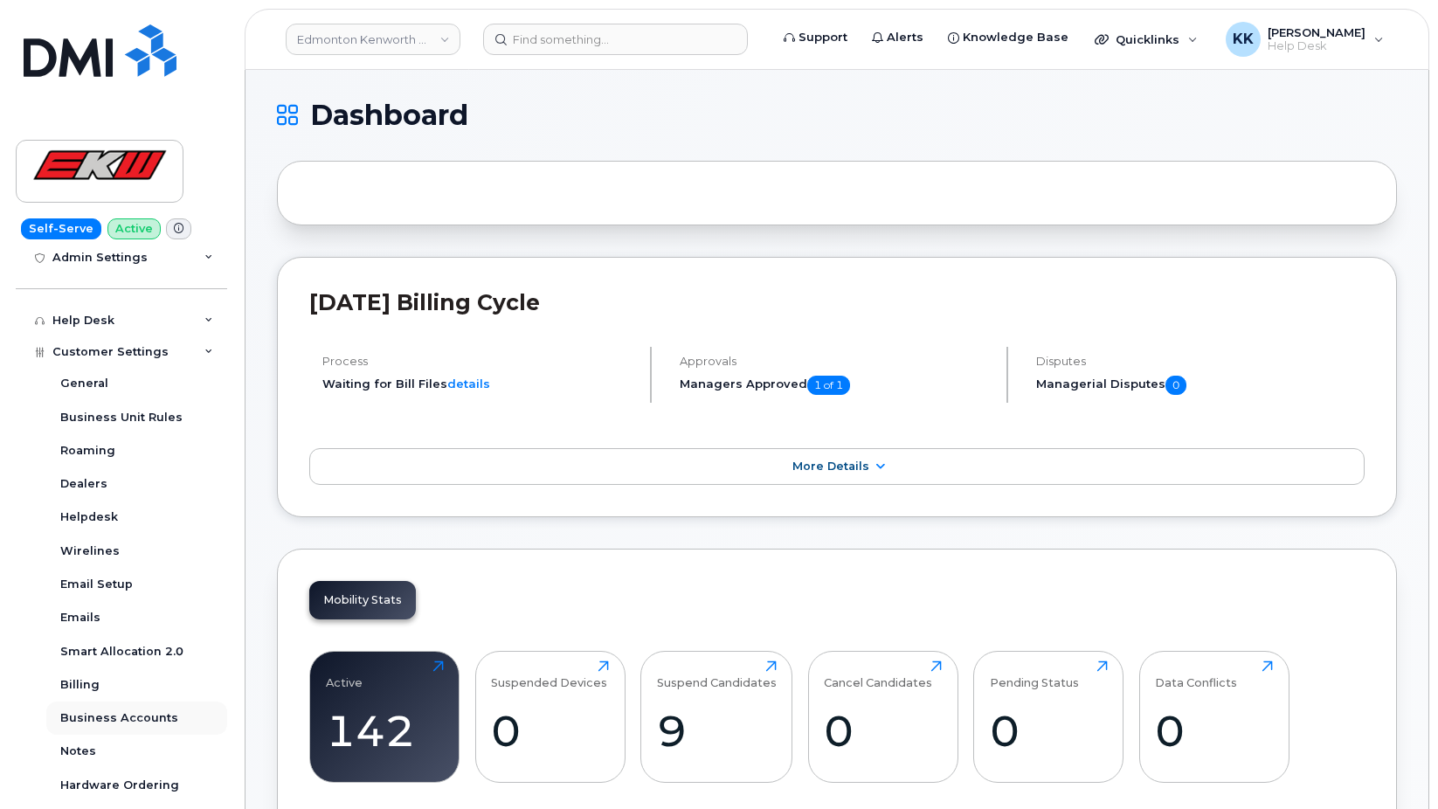
scroll to position [346, 0]
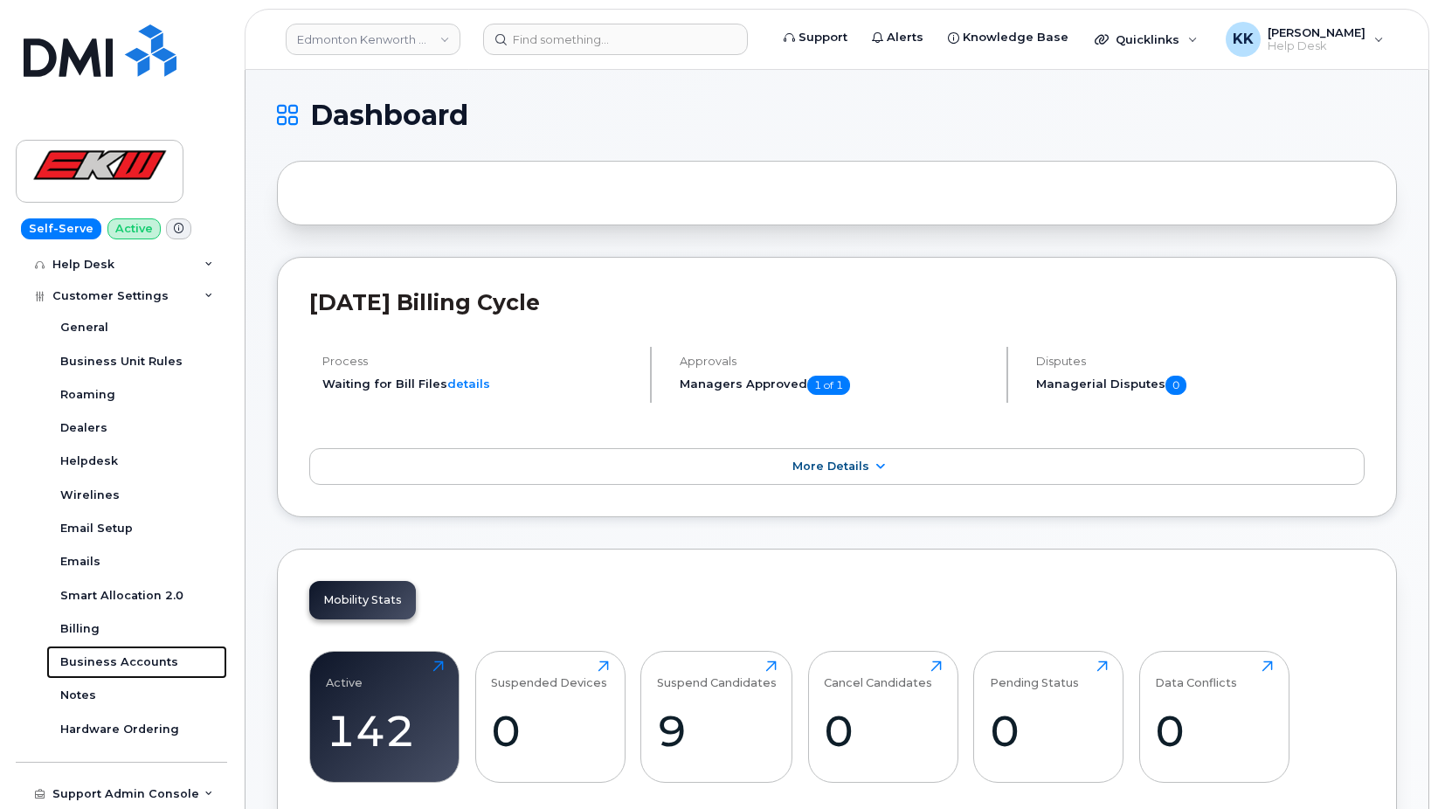
drag, startPoint x: 124, startPoint y: 662, endPoint x: 392, endPoint y: 453, distance: 340.5
click at [125, 662] on div "Business Accounts" at bounding box center [119, 663] width 118 height 16
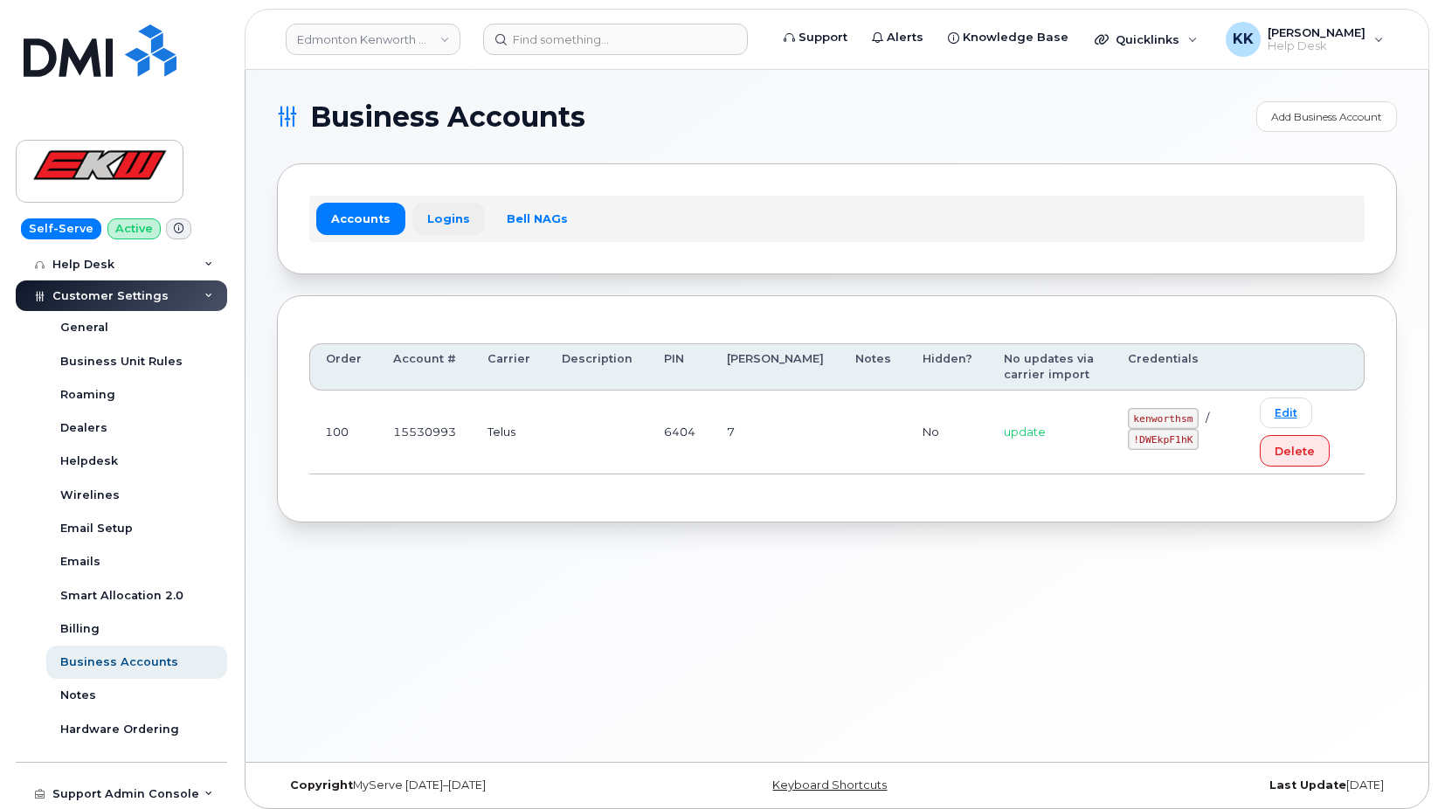
click at [426, 214] on link "Logins" at bounding box center [448, 218] width 73 height 31
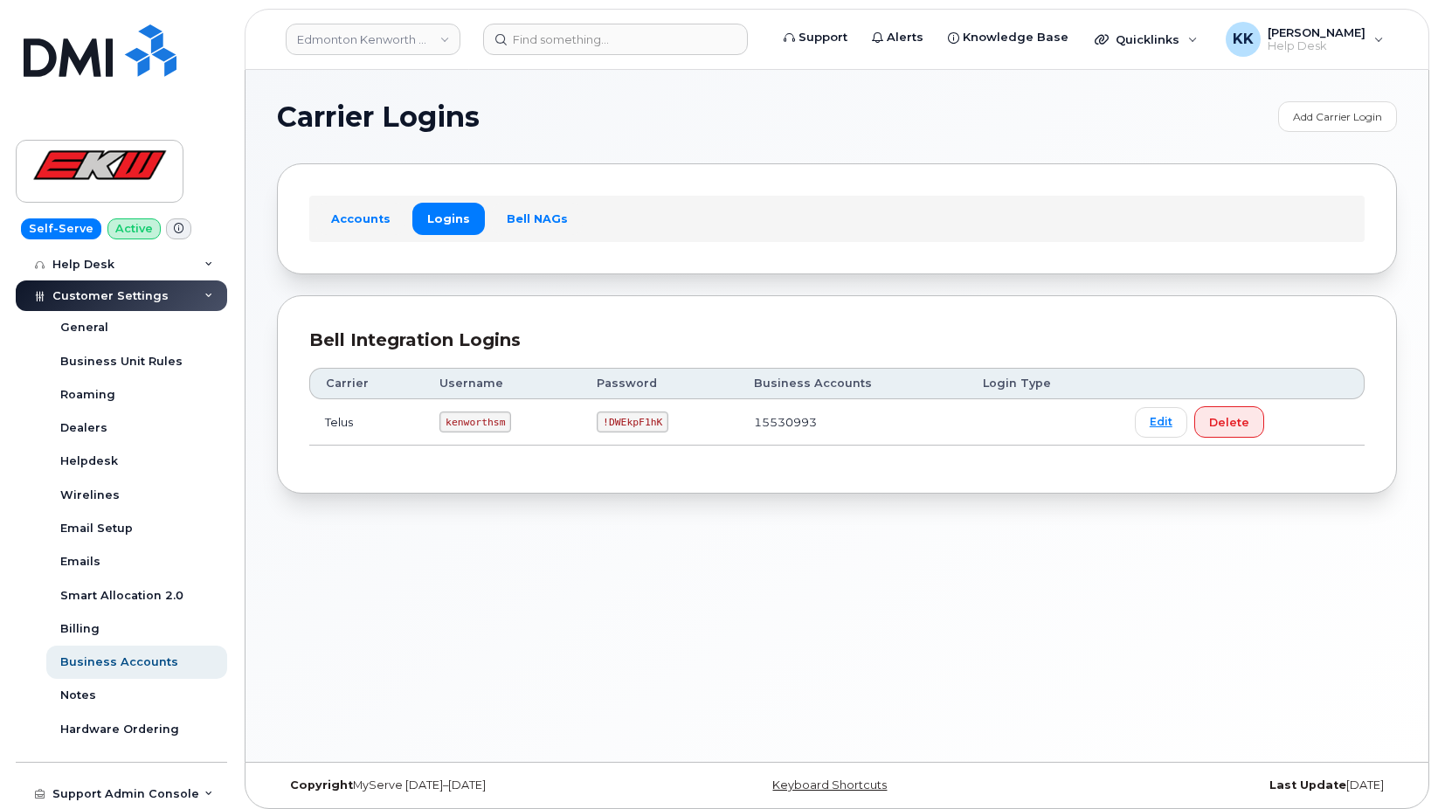
click at [474, 423] on code "kenworthsm" at bounding box center [476, 422] width 72 height 21
copy code "kenworthsm"
click at [620, 435] on td "!DWEkpF1hK" at bounding box center [659, 422] width 157 height 46
click at [625, 425] on code "!DWEkpF1hK" at bounding box center [633, 422] width 72 height 21
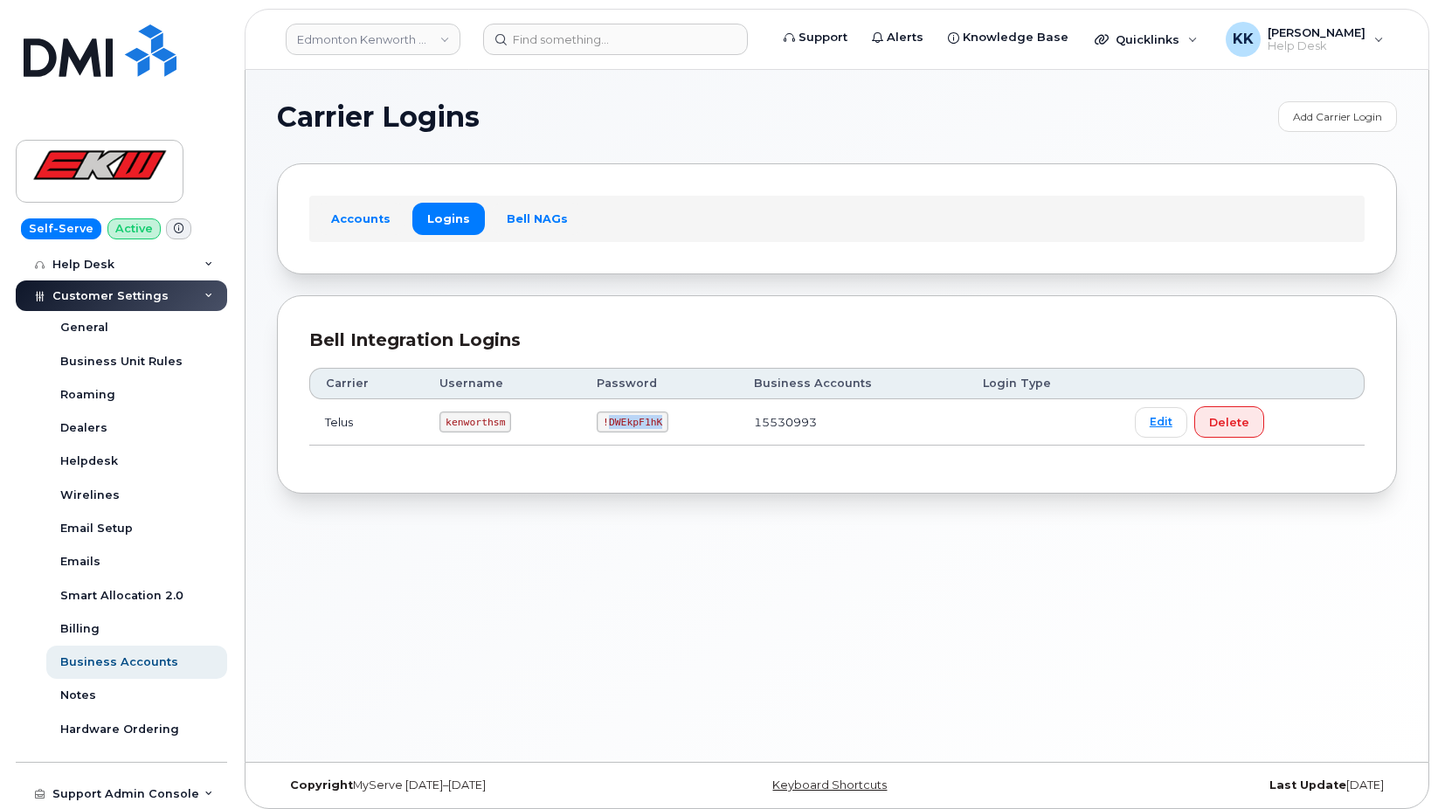
click at [625, 425] on code "!DWEkpF1hK" at bounding box center [633, 422] width 72 height 21
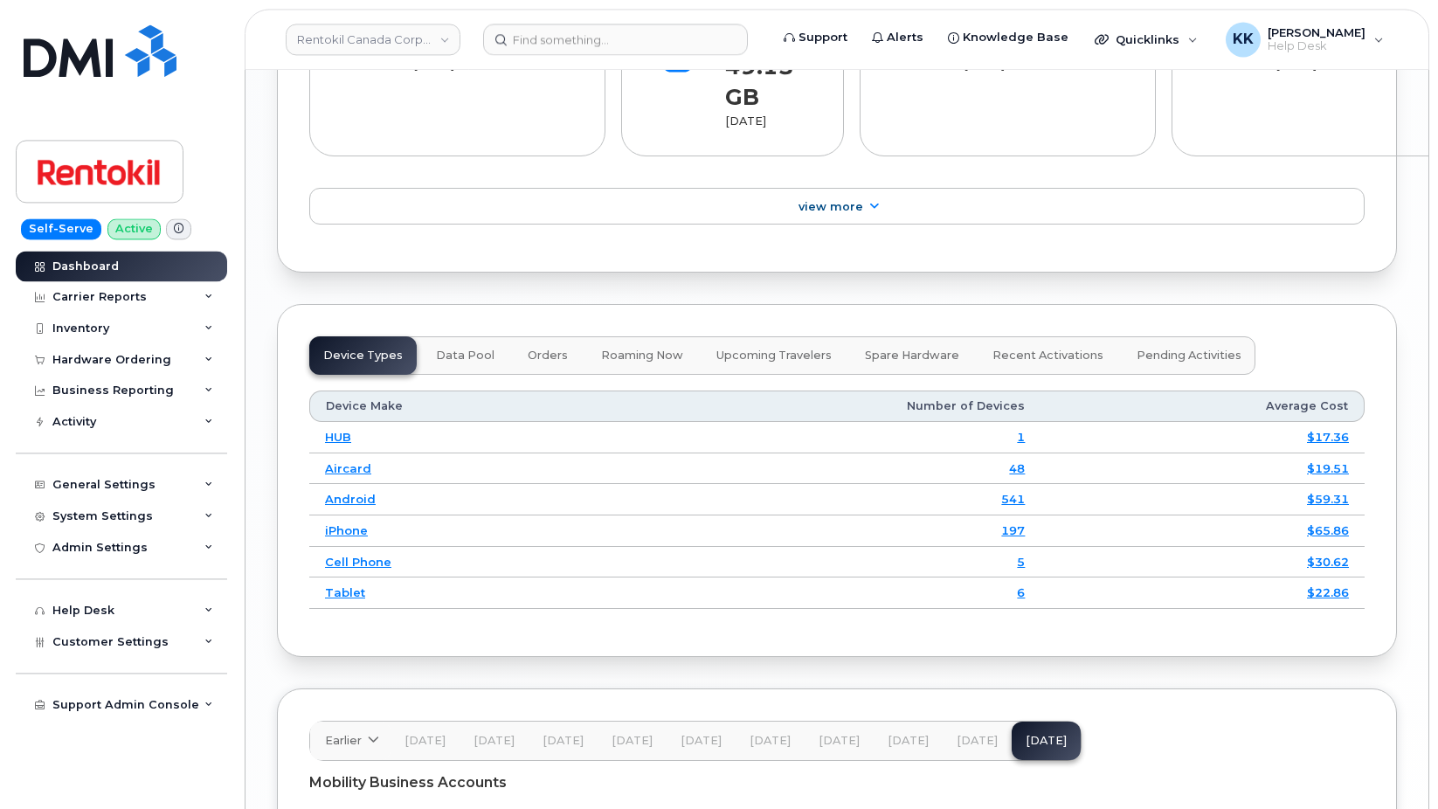
scroll to position [2275, 0]
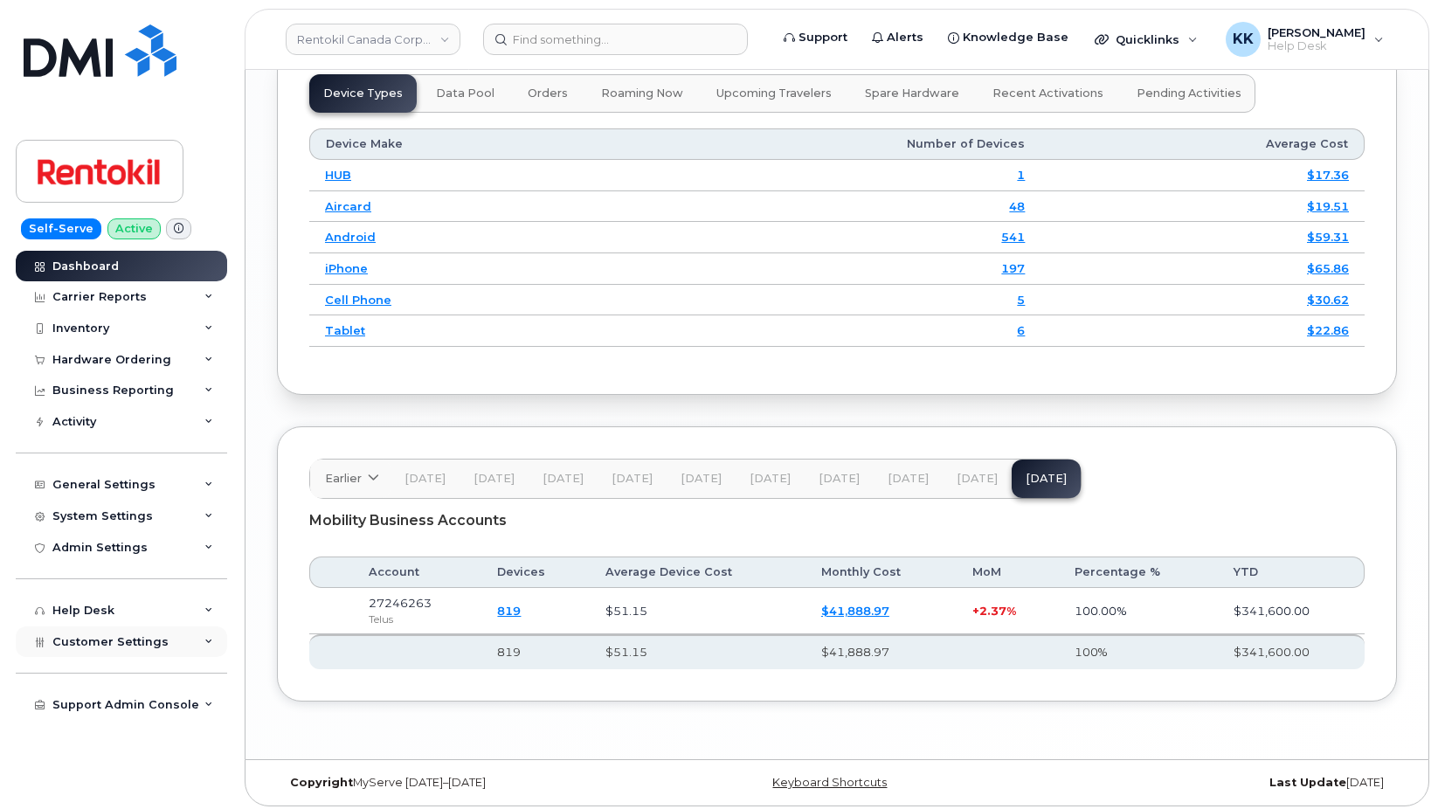
click at [126, 653] on div "Customer Settings" at bounding box center [121, 642] width 211 height 31
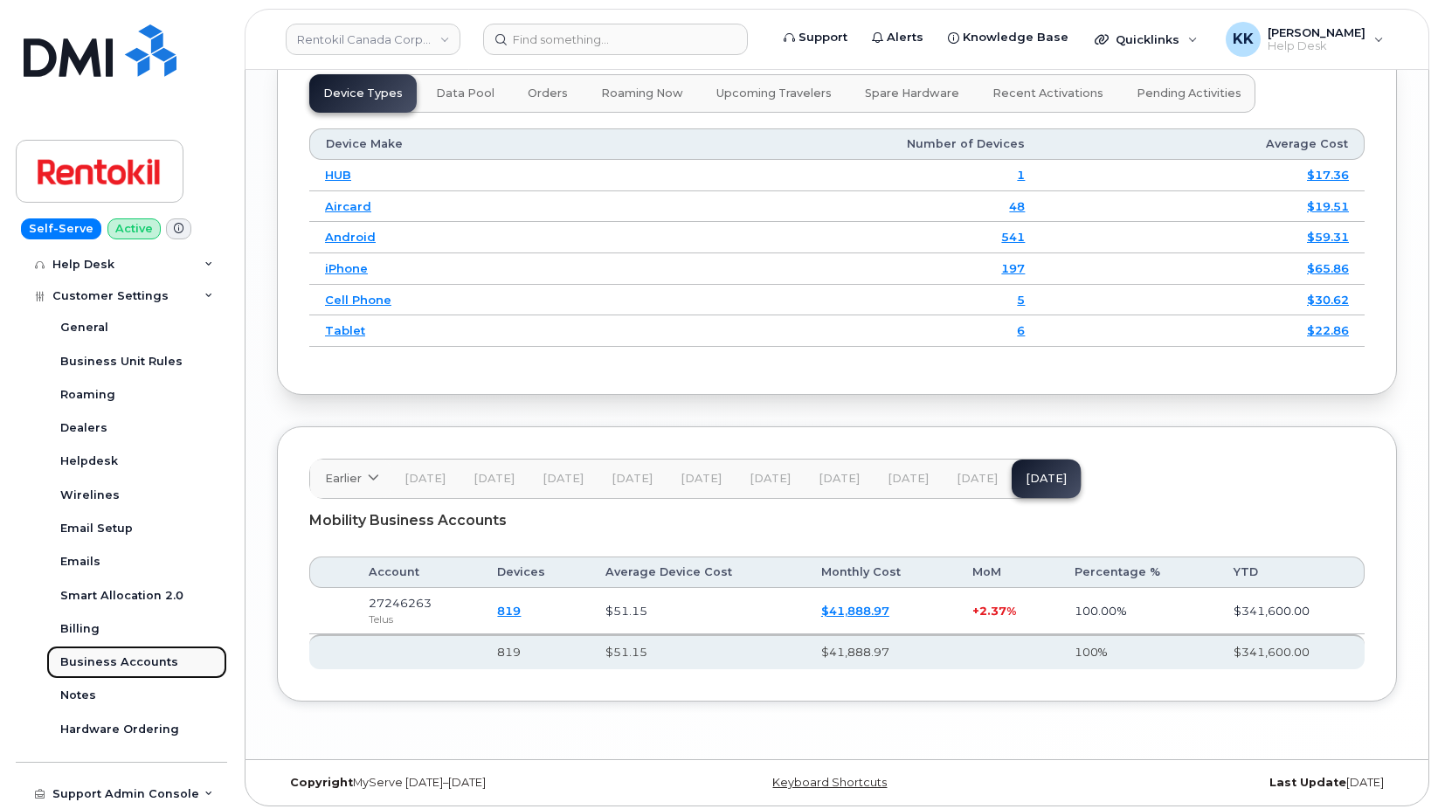
click at [127, 653] on link "Business Accounts" at bounding box center [136, 662] width 181 height 33
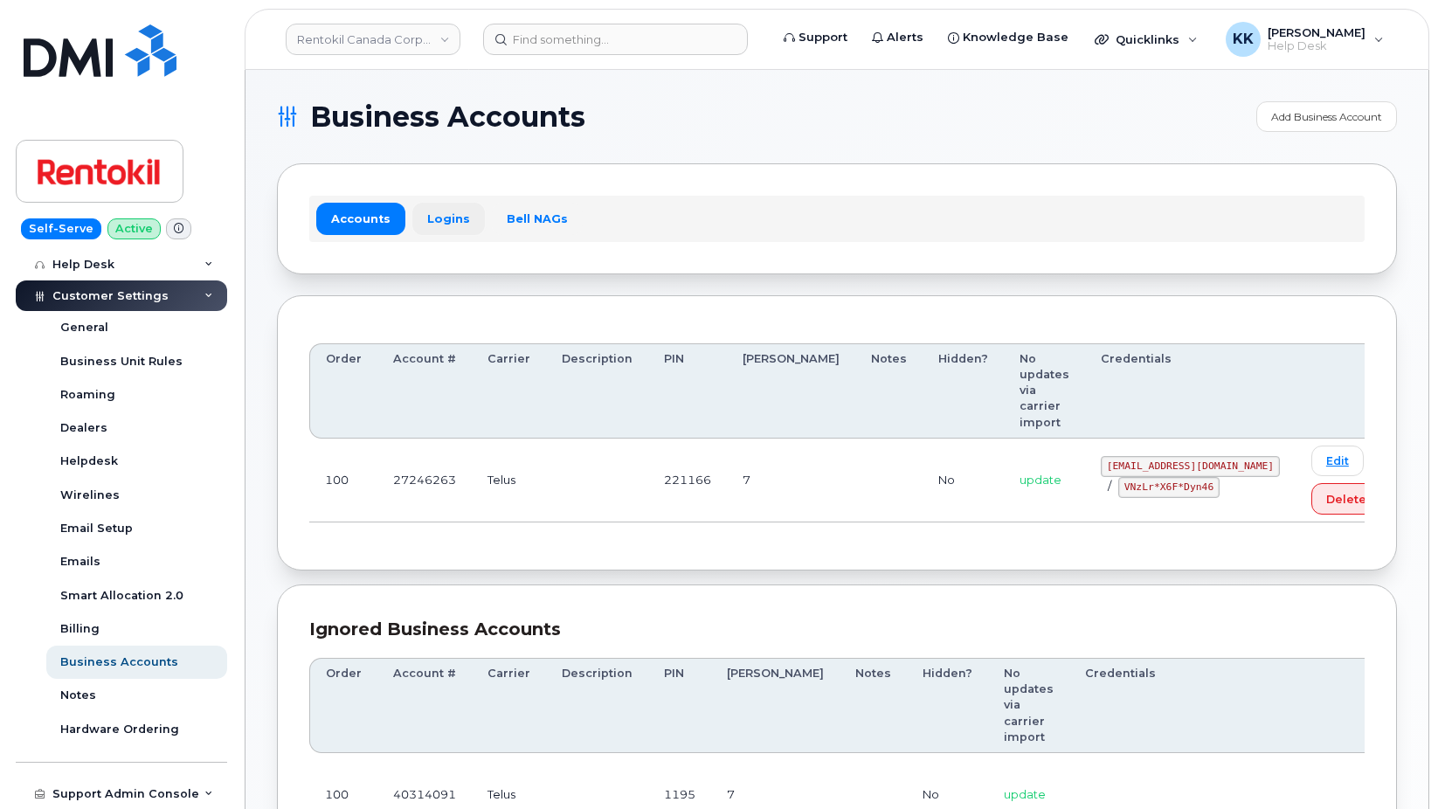
click at [434, 221] on link "Logins" at bounding box center [448, 218] width 73 height 31
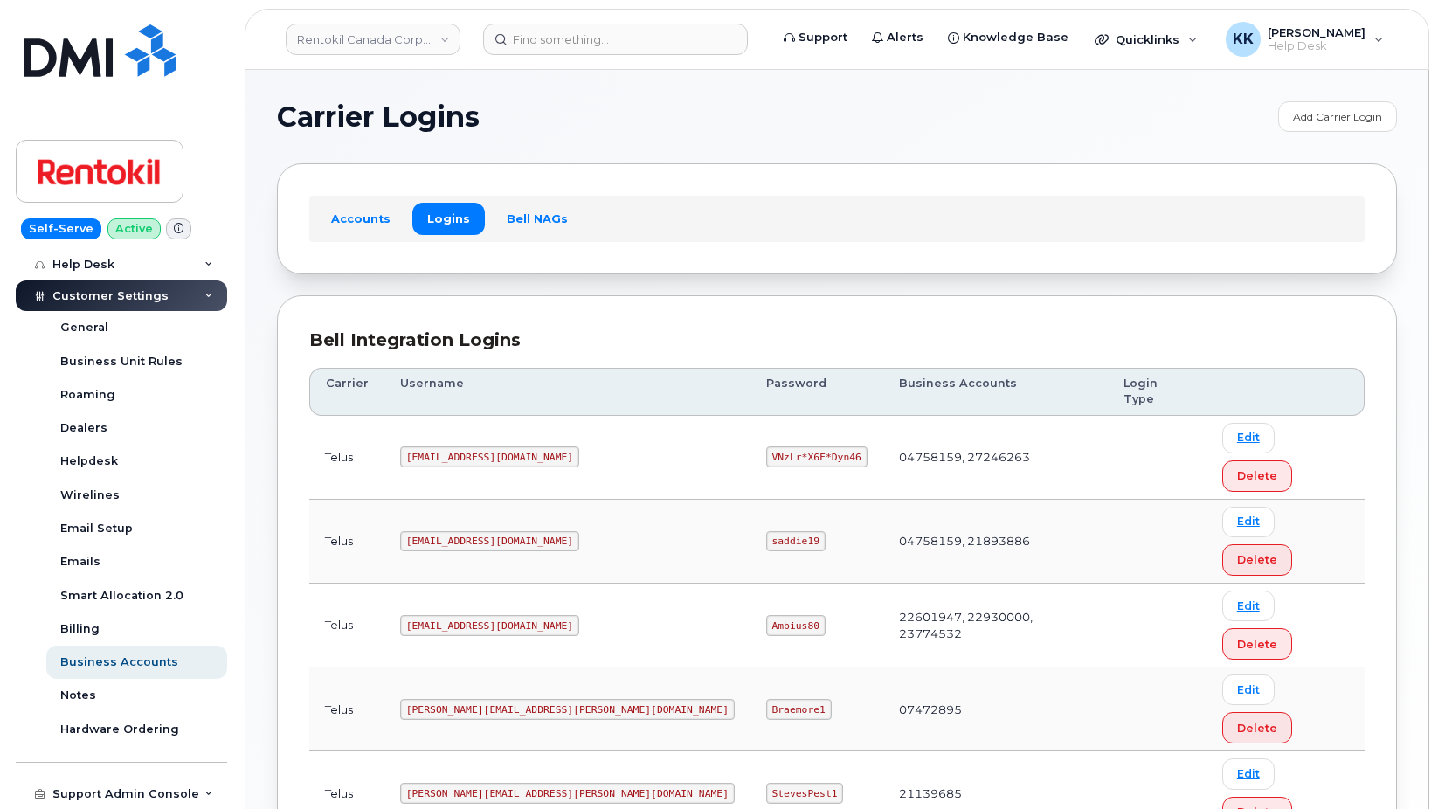
click at [506, 447] on code "malorie.bell@rentokil.com" at bounding box center [489, 457] width 179 height 21
click at [766, 447] on code "VNzLr*X6F*Dyn46" at bounding box center [816, 457] width 101 height 21
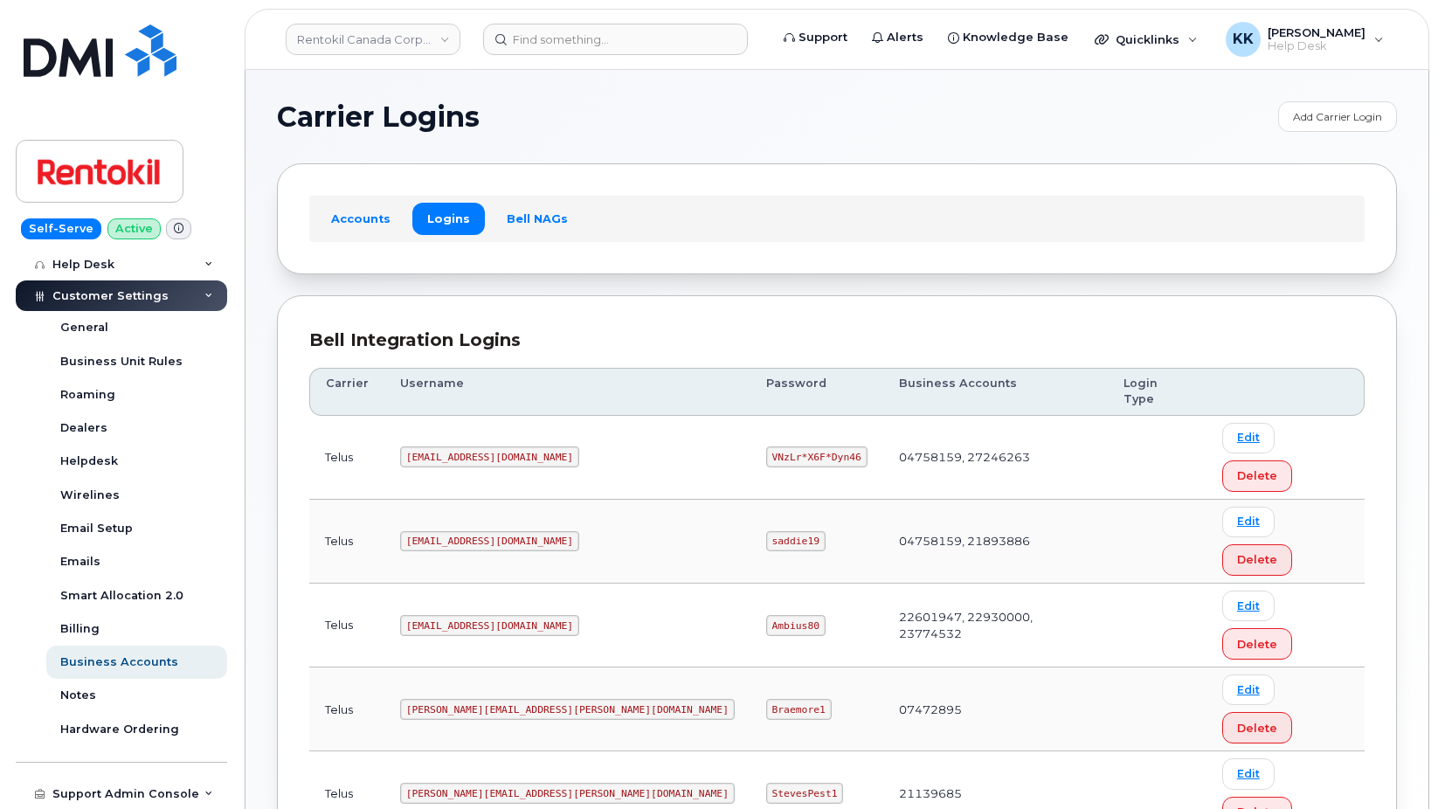
click at [766, 447] on code "VNzLr*X6F*Dyn46" at bounding box center [816, 457] width 101 height 21
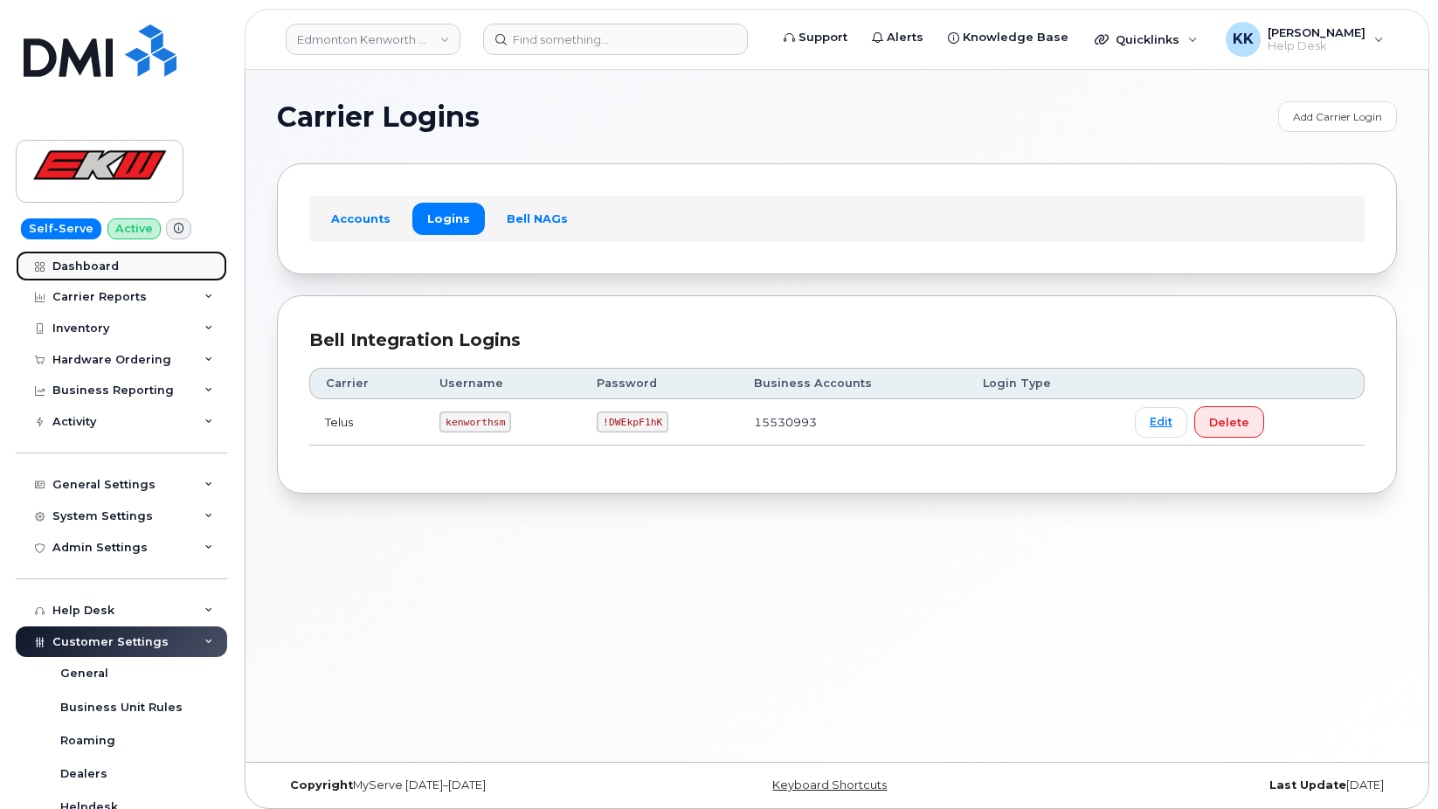
click at [123, 266] on link "Dashboard" at bounding box center [121, 266] width 211 height 31
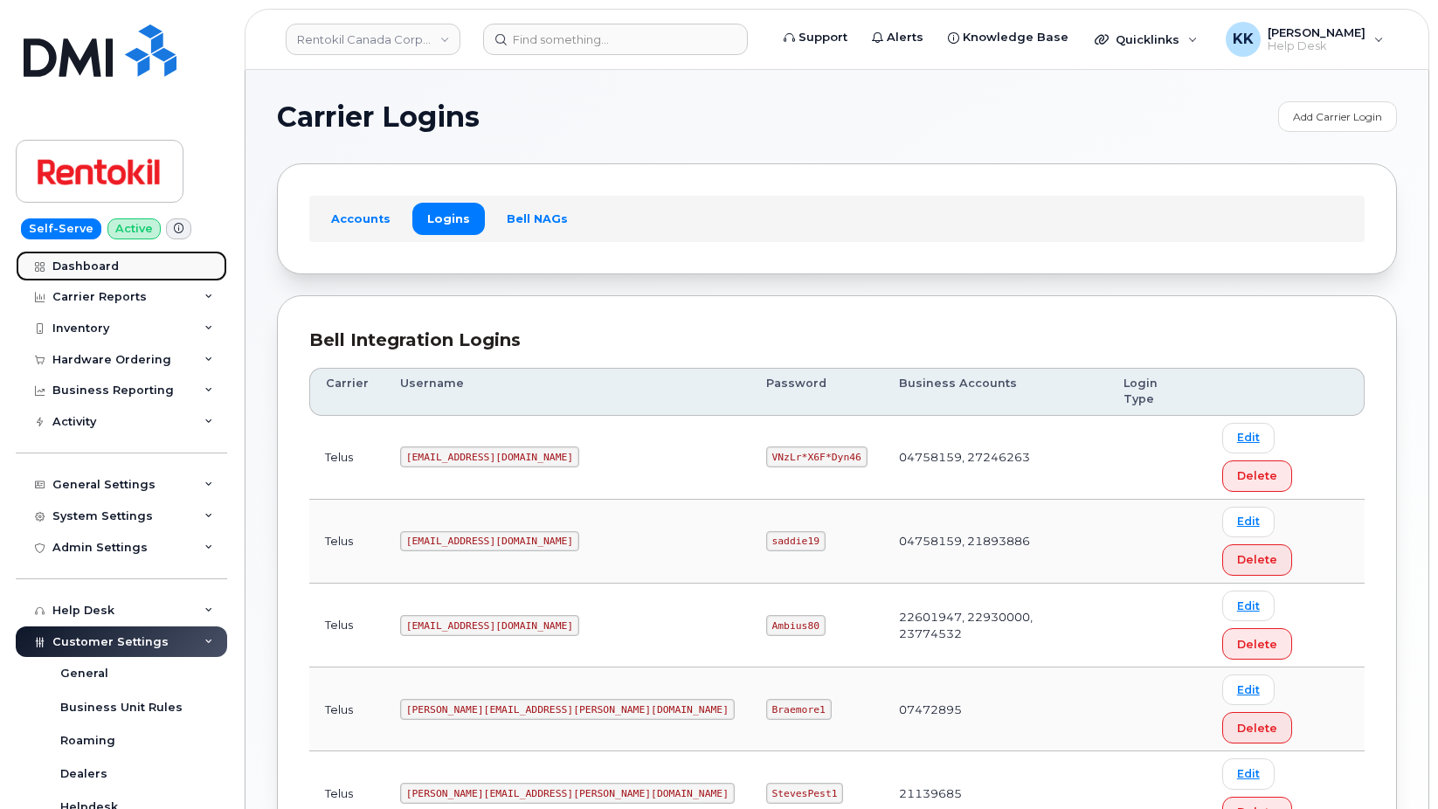
click at [114, 272] on div "Dashboard" at bounding box center [85, 267] width 66 height 14
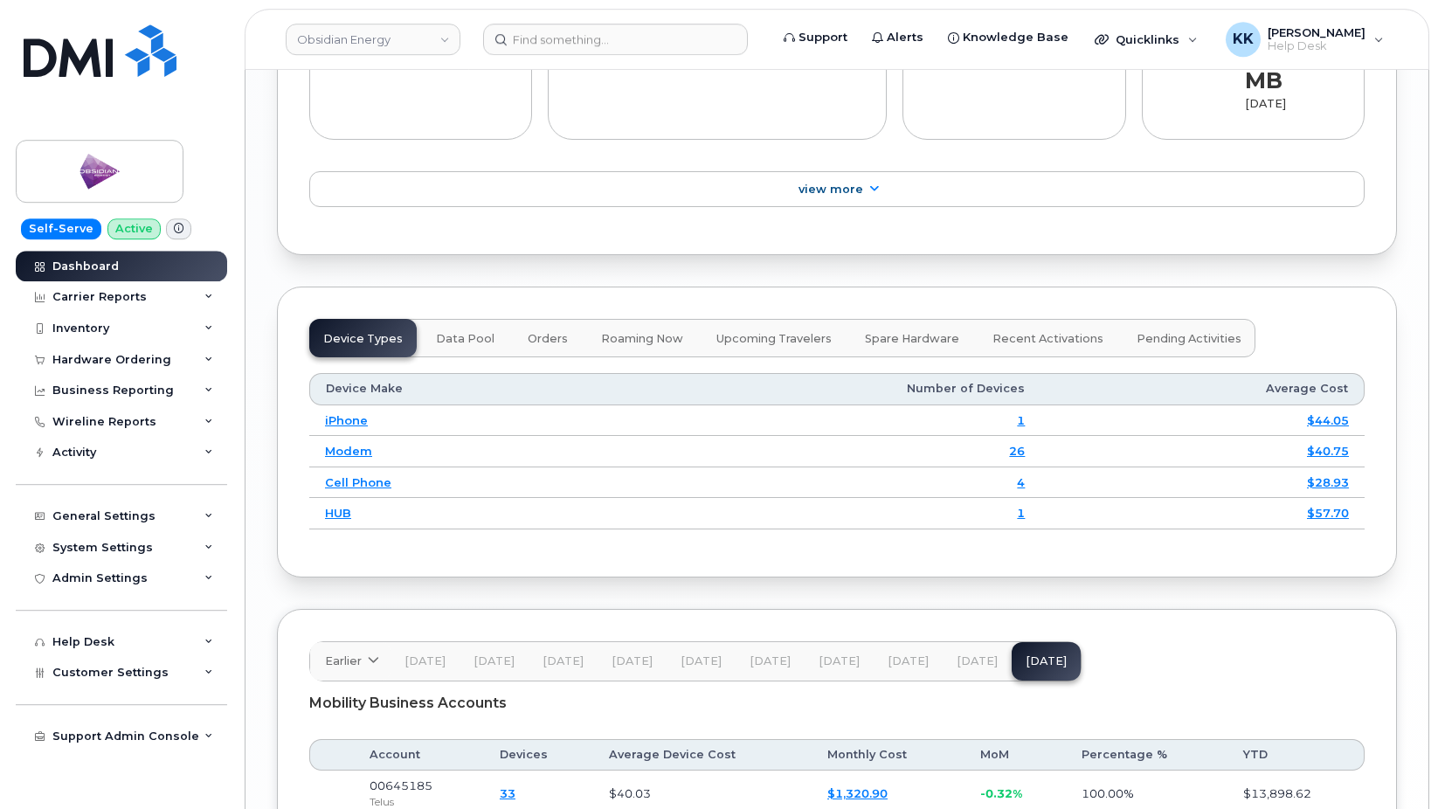
scroll to position [2262, 0]
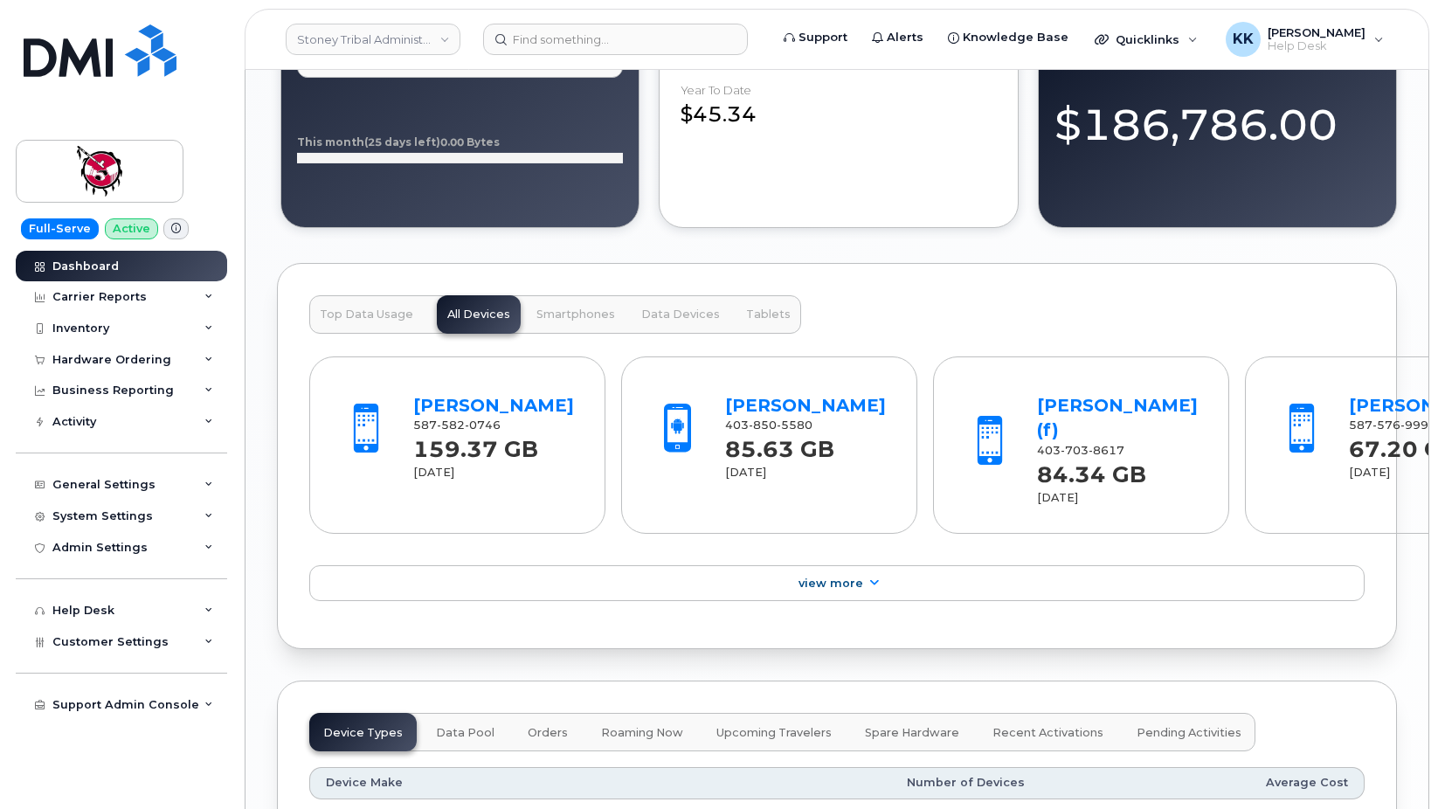
scroll to position [2312, 0]
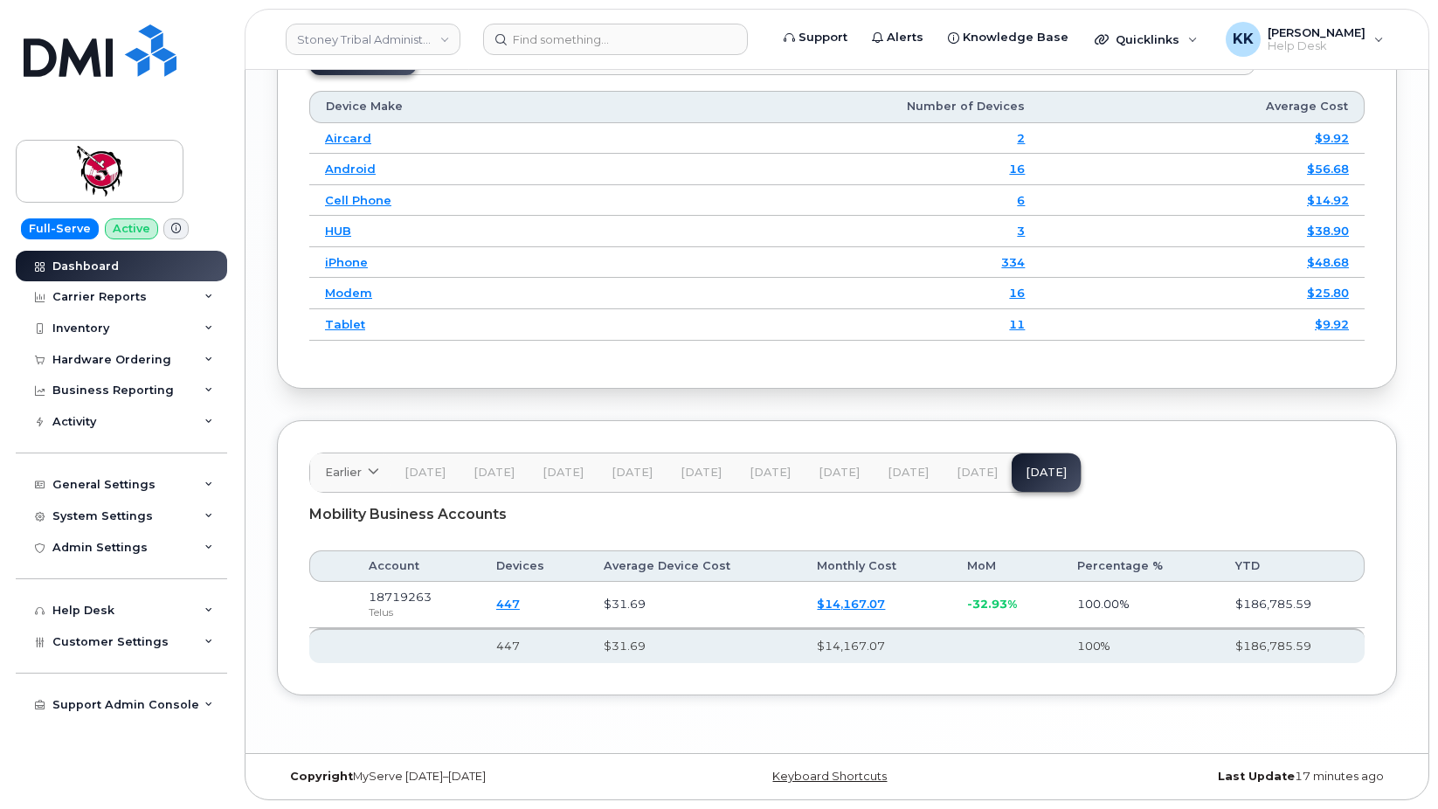
click at [849, 599] on link "$14,167.07" at bounding box center [851, 604] width 68 height 14
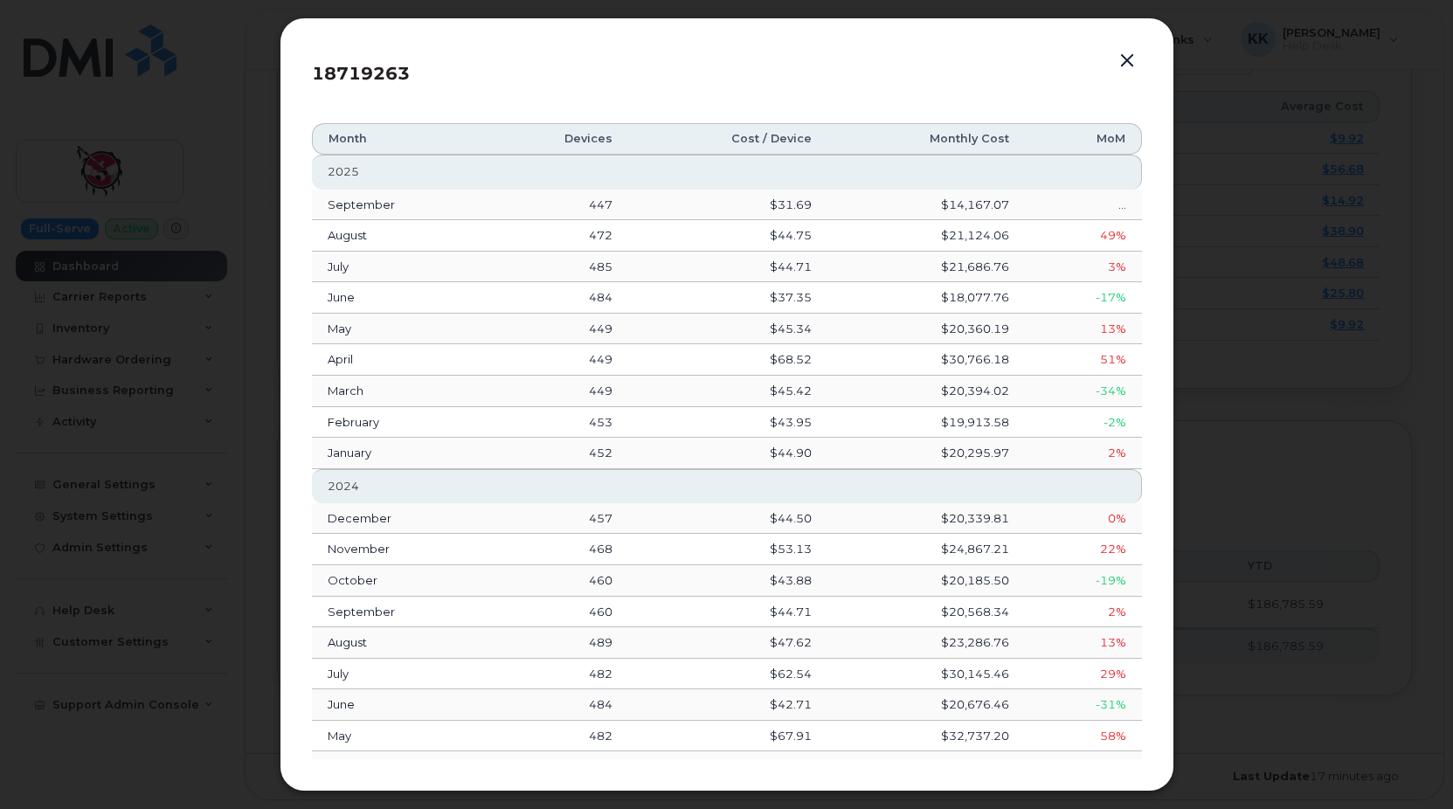
click at [1124, 60] on button "button" at bounding box center [1127, 61] width 26 height 24
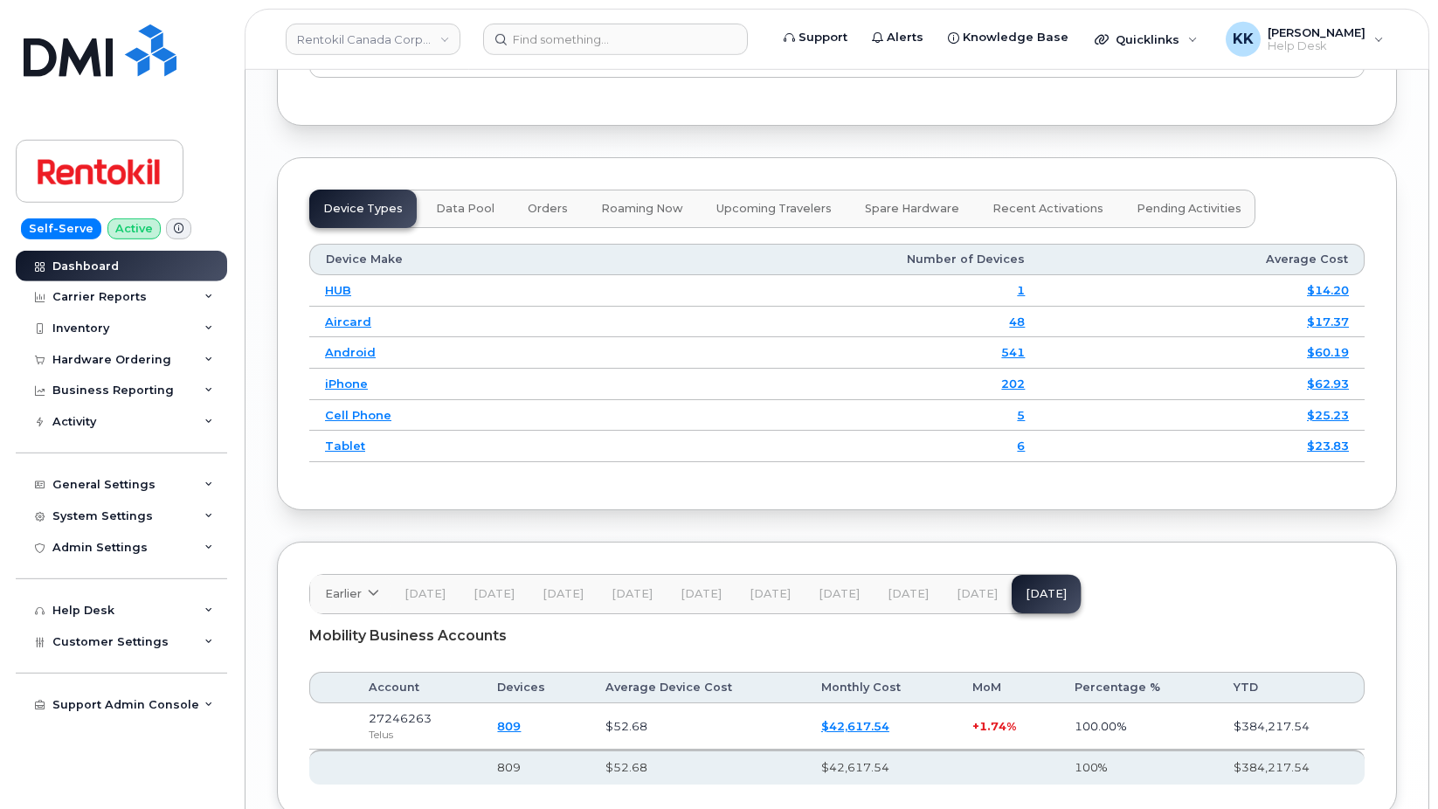
scroll to position [2275, 0]
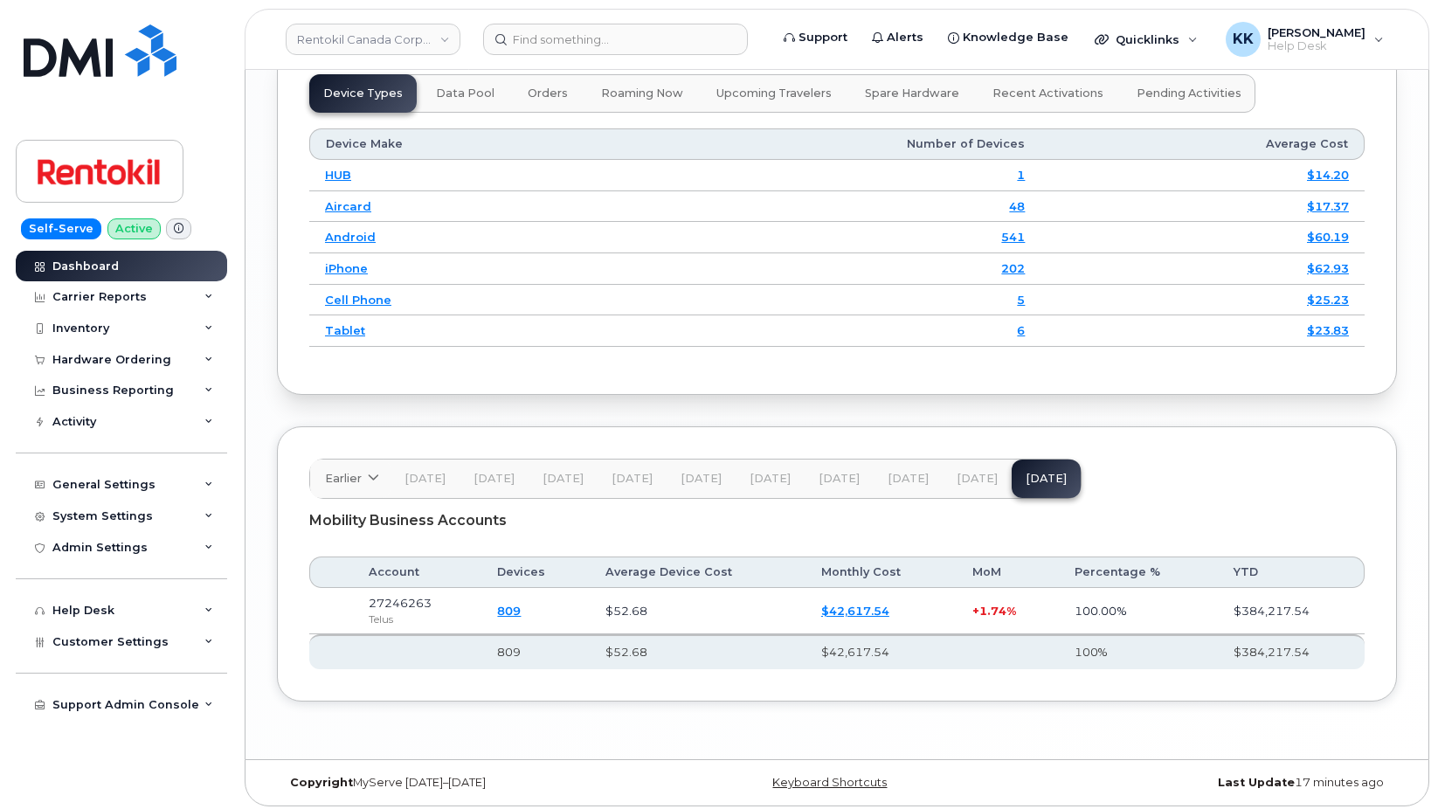
click at [861, 604] on link "$42,617.54" at bounding box center [855, 611] width 68 height 14
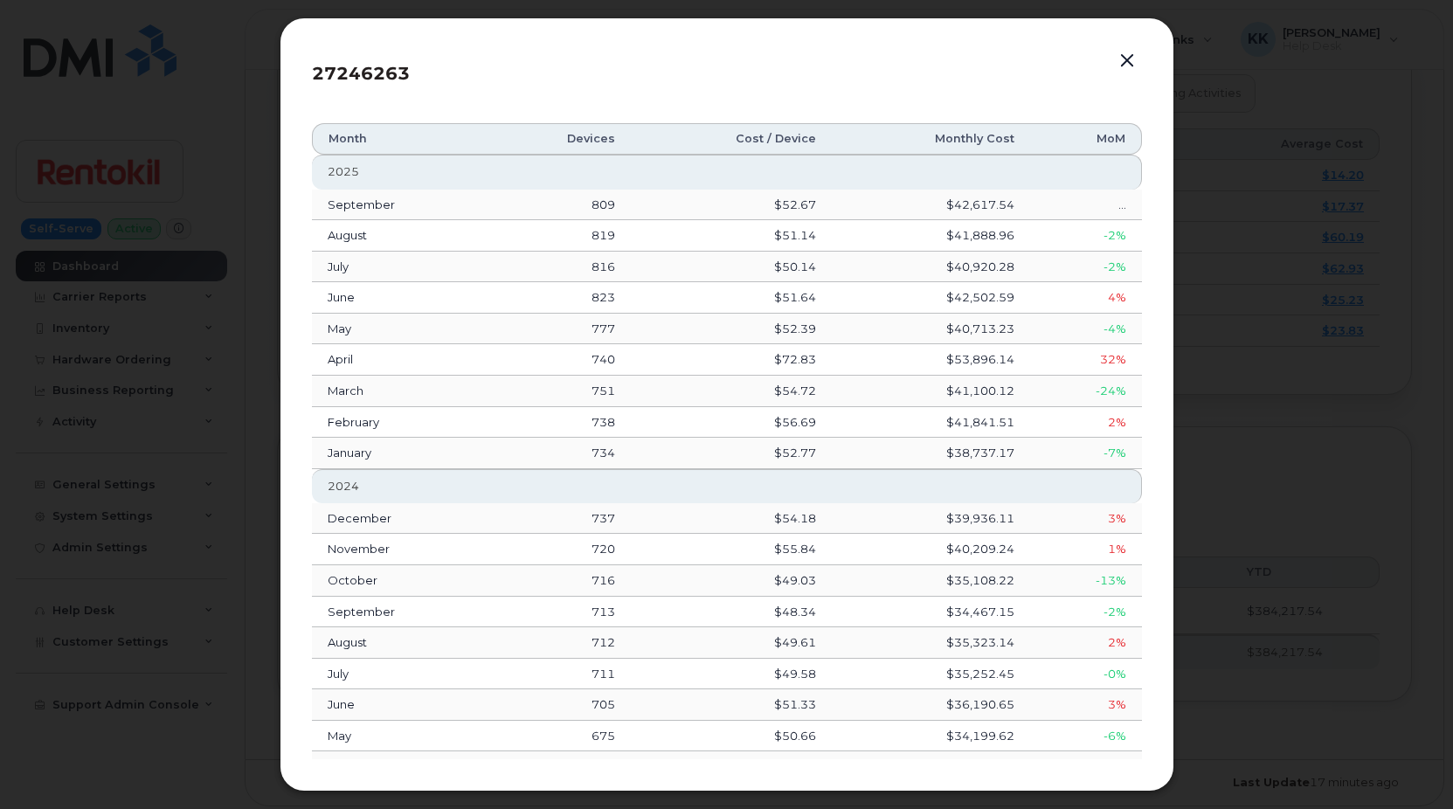
click at [1130, 64] on button "button" at bounding box center [1127, 61] width 26 height 24
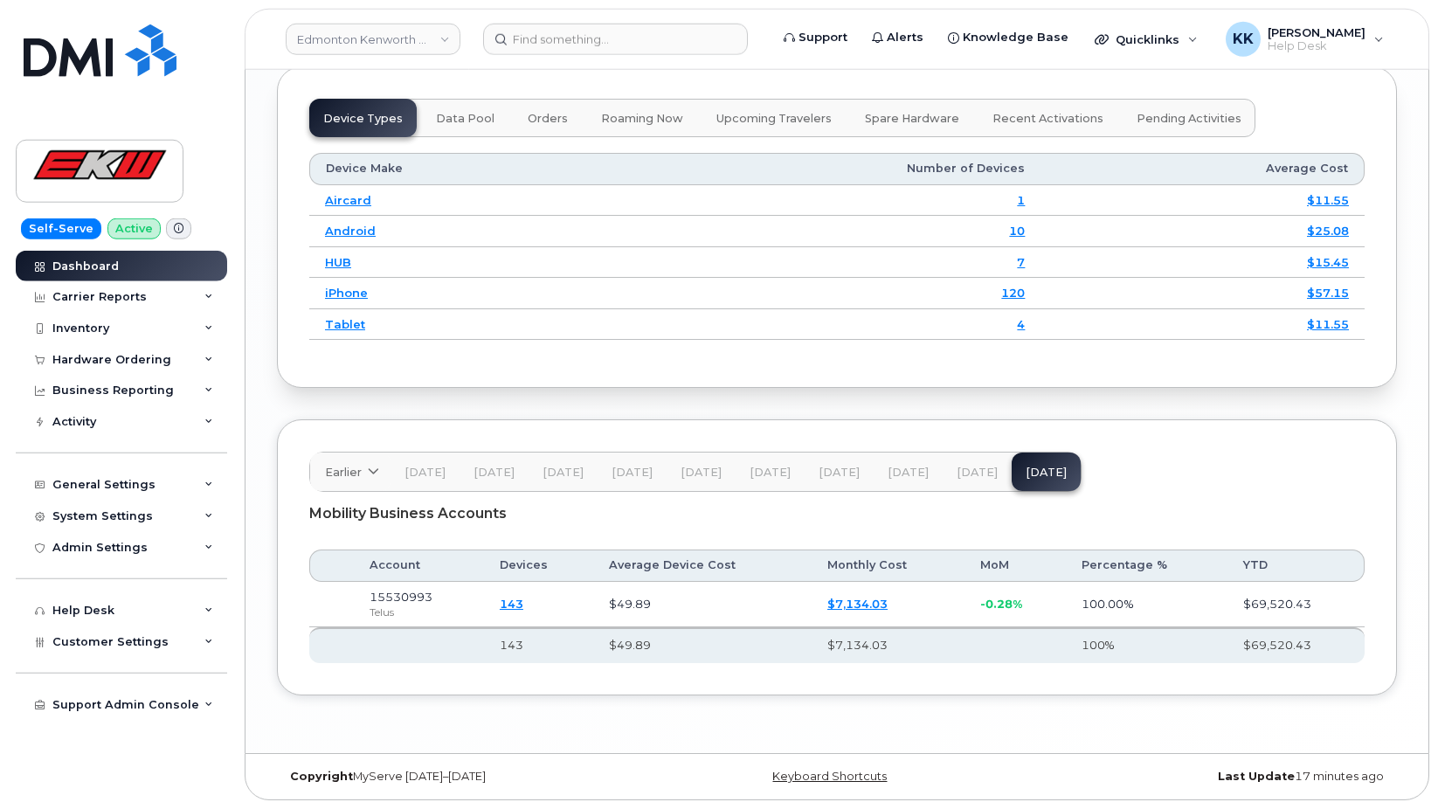
scroll to position [2243, 0]
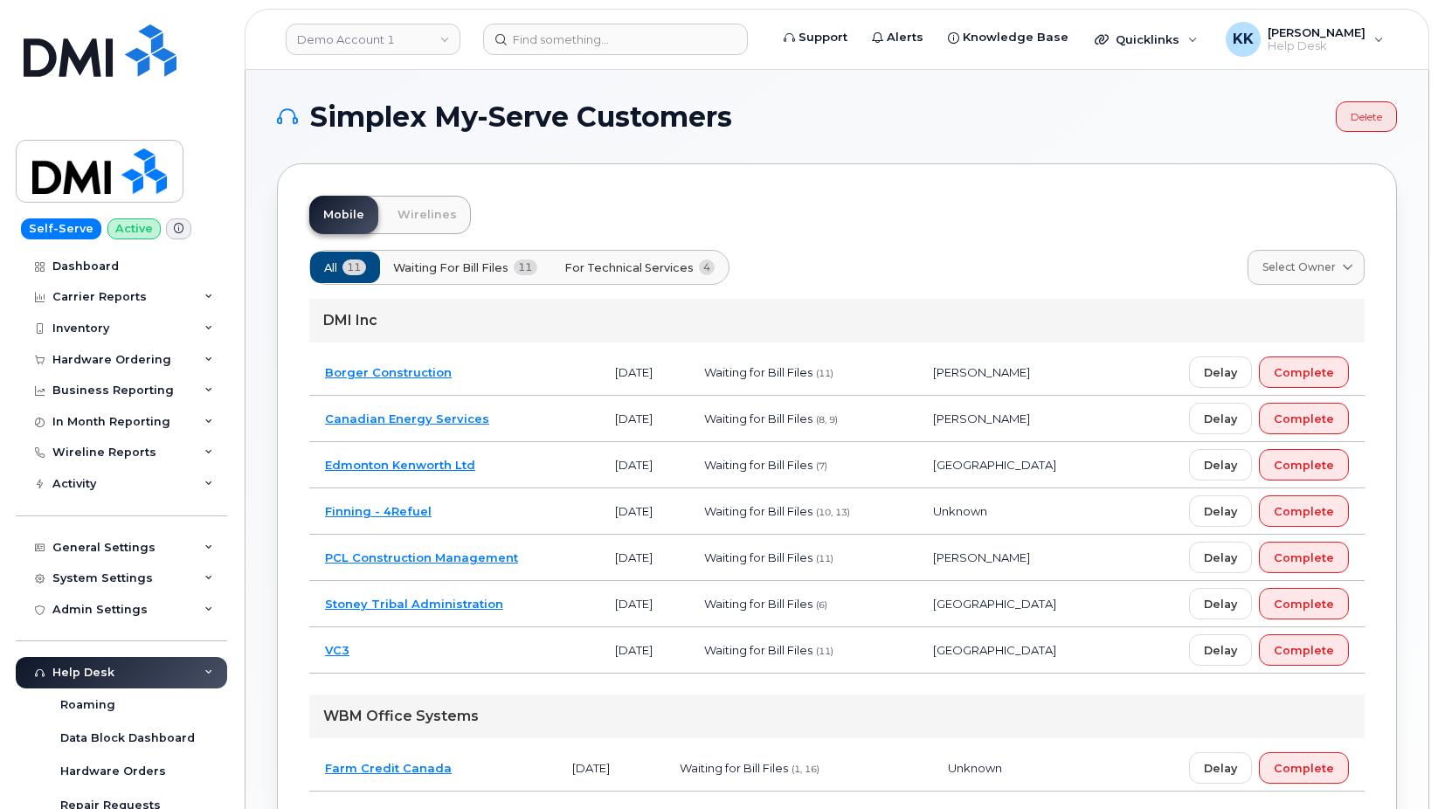
scroll to position [446, 0]
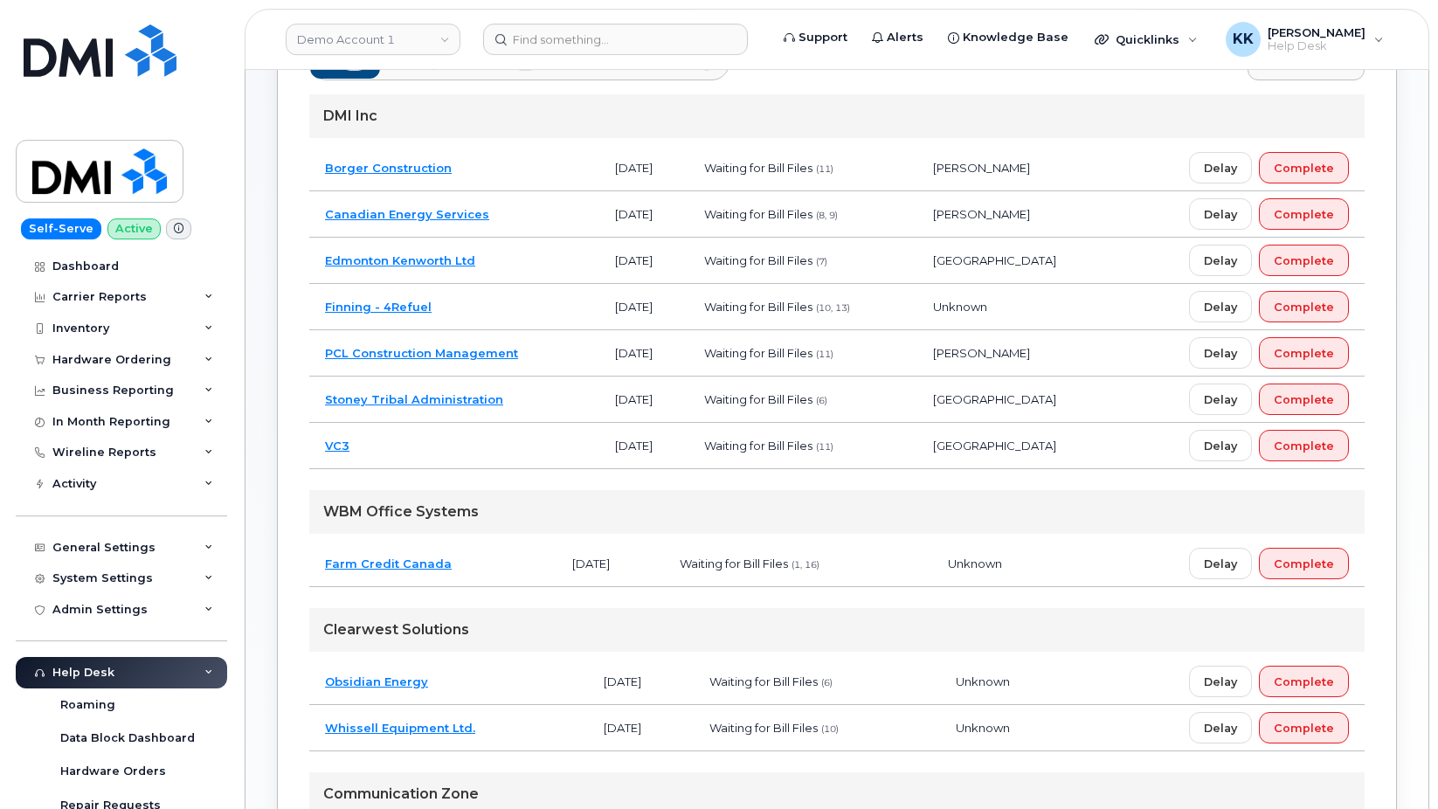
scroll to position [267, 0]
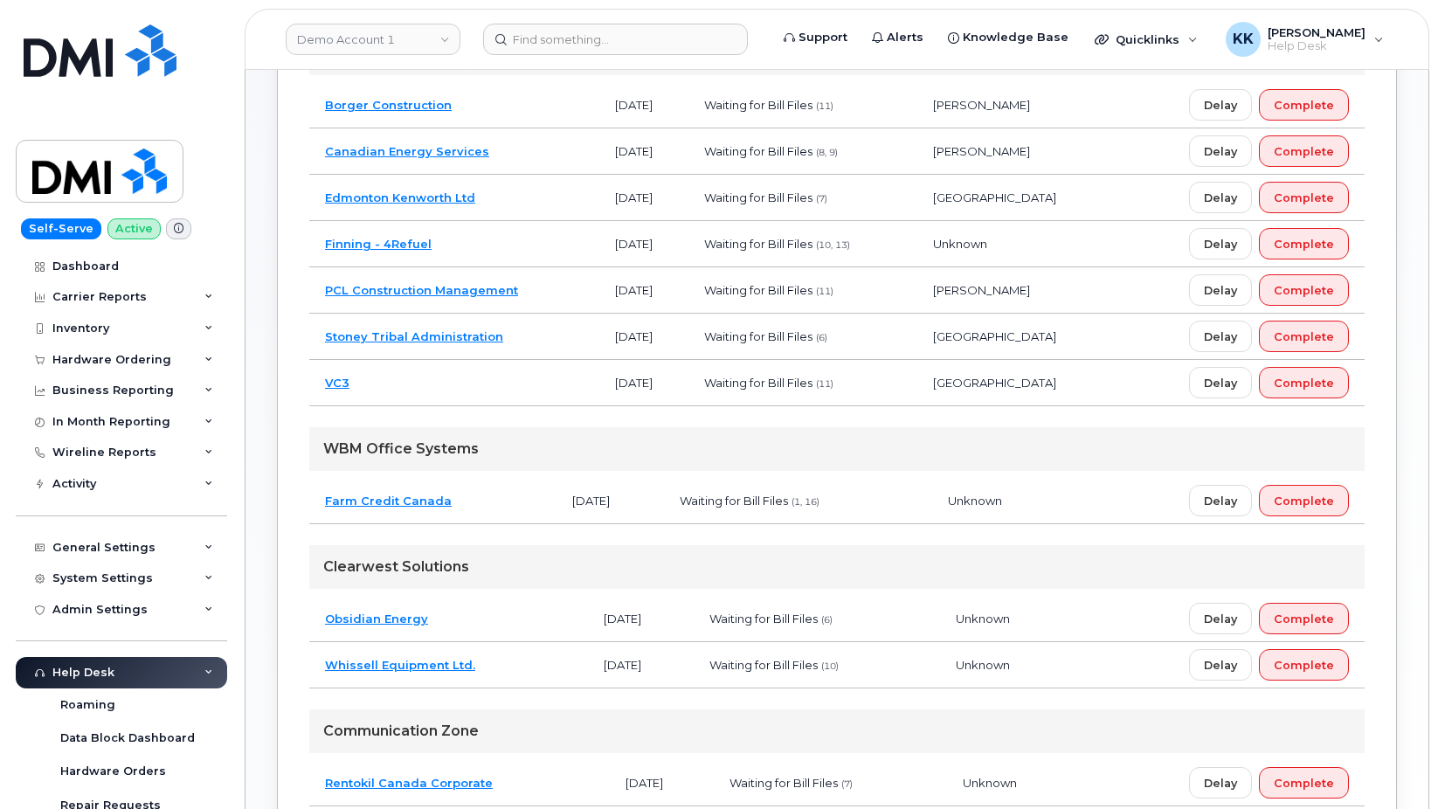
click at [551, 344] on td "Stoney Tribal Administration" at bounding box center [454, 337] width 290 height 46
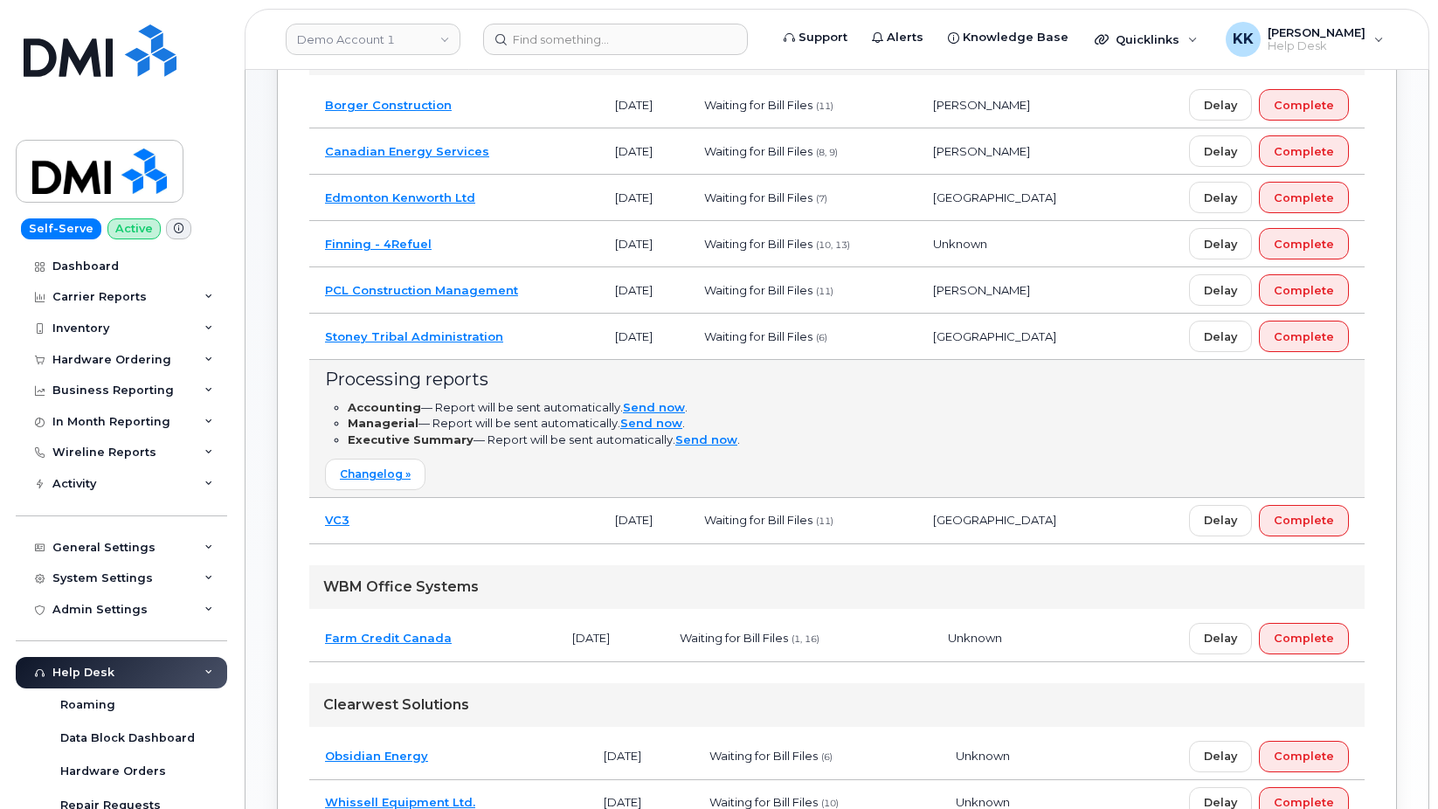
click at [552, 343] on td "Stoney Tribal Administration" at bounding box center [454, 337] width 290 height 46
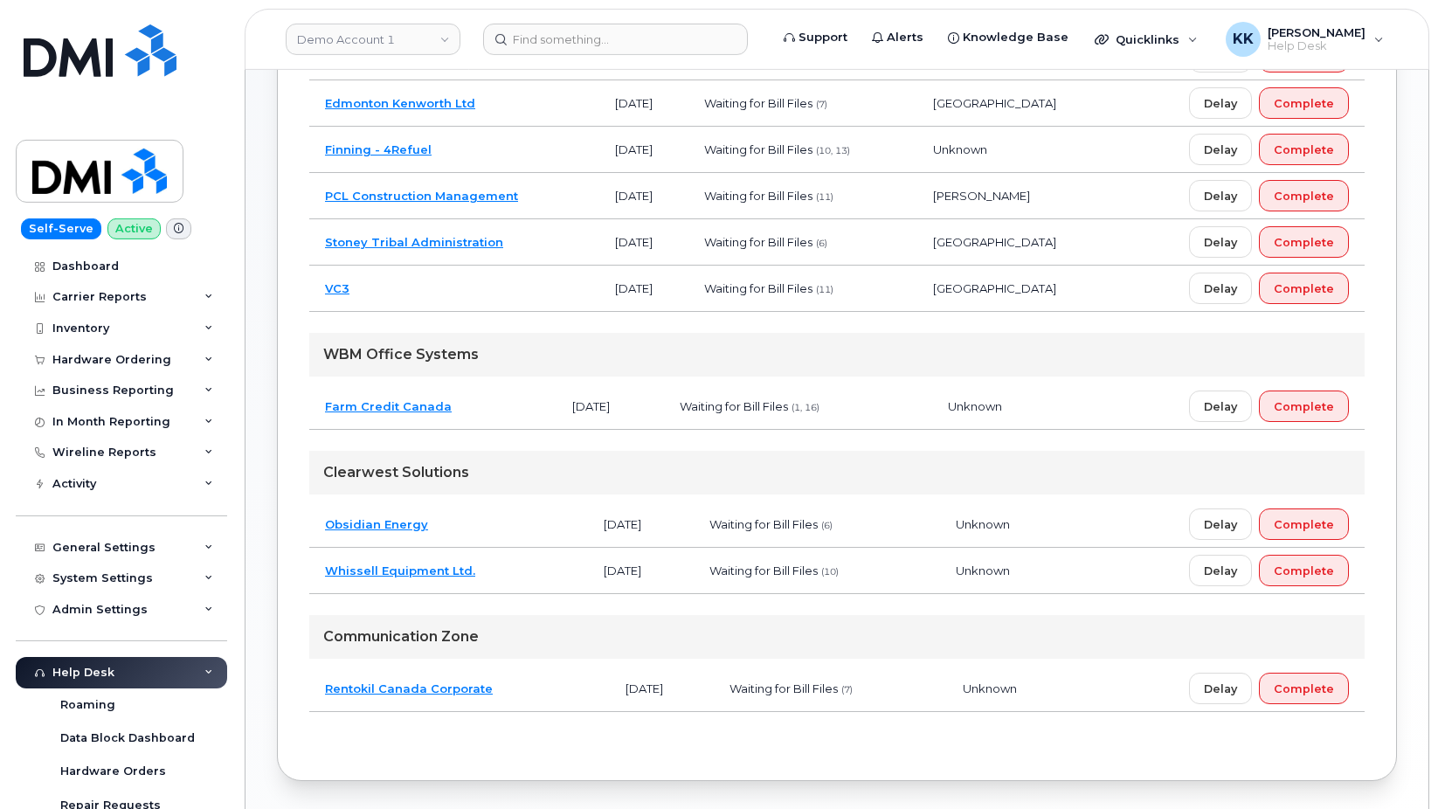
scroll to position [421, 0]
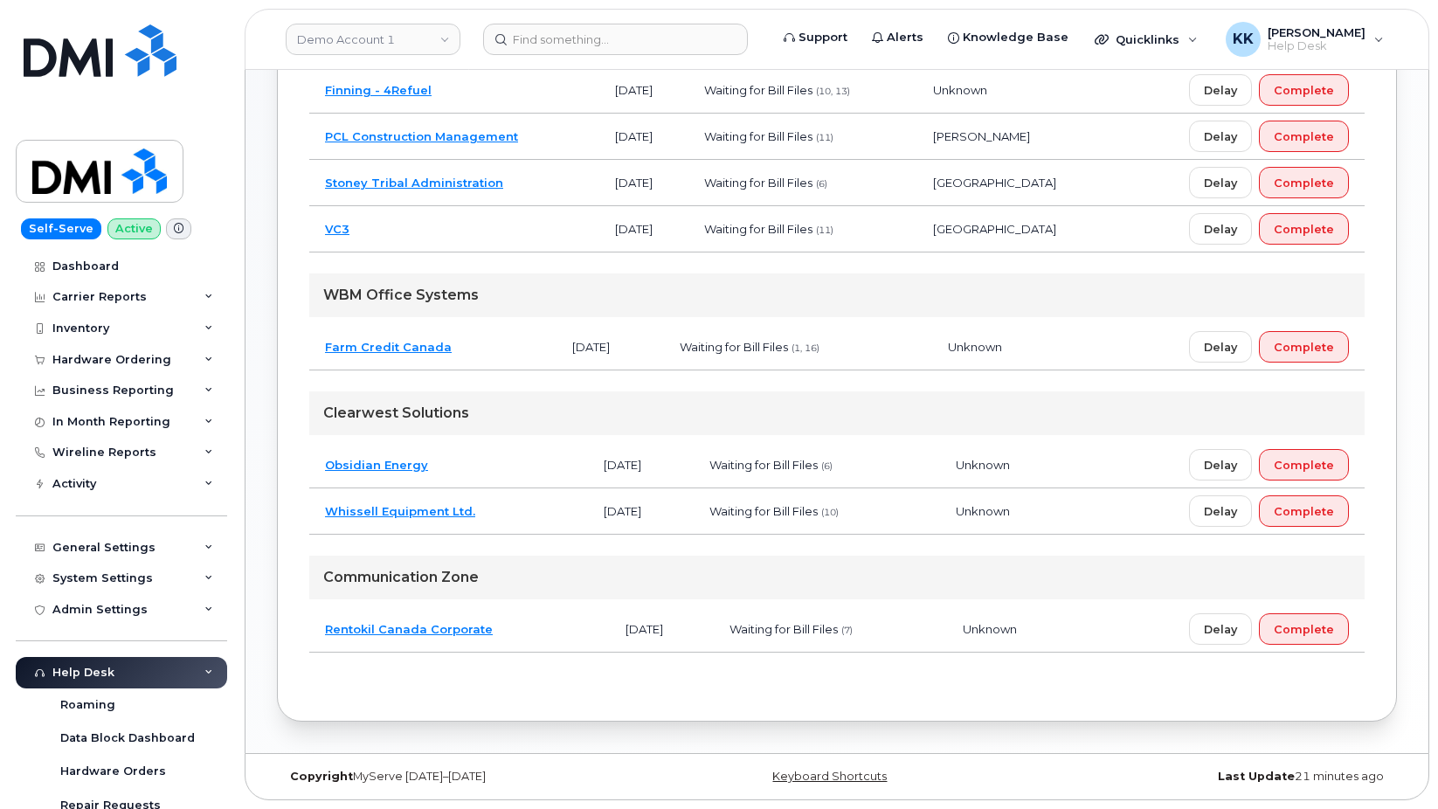
click at [522, 613] on td "Rentokil Canada Corporate" at bounding box center [459, 629] width 301 height 46
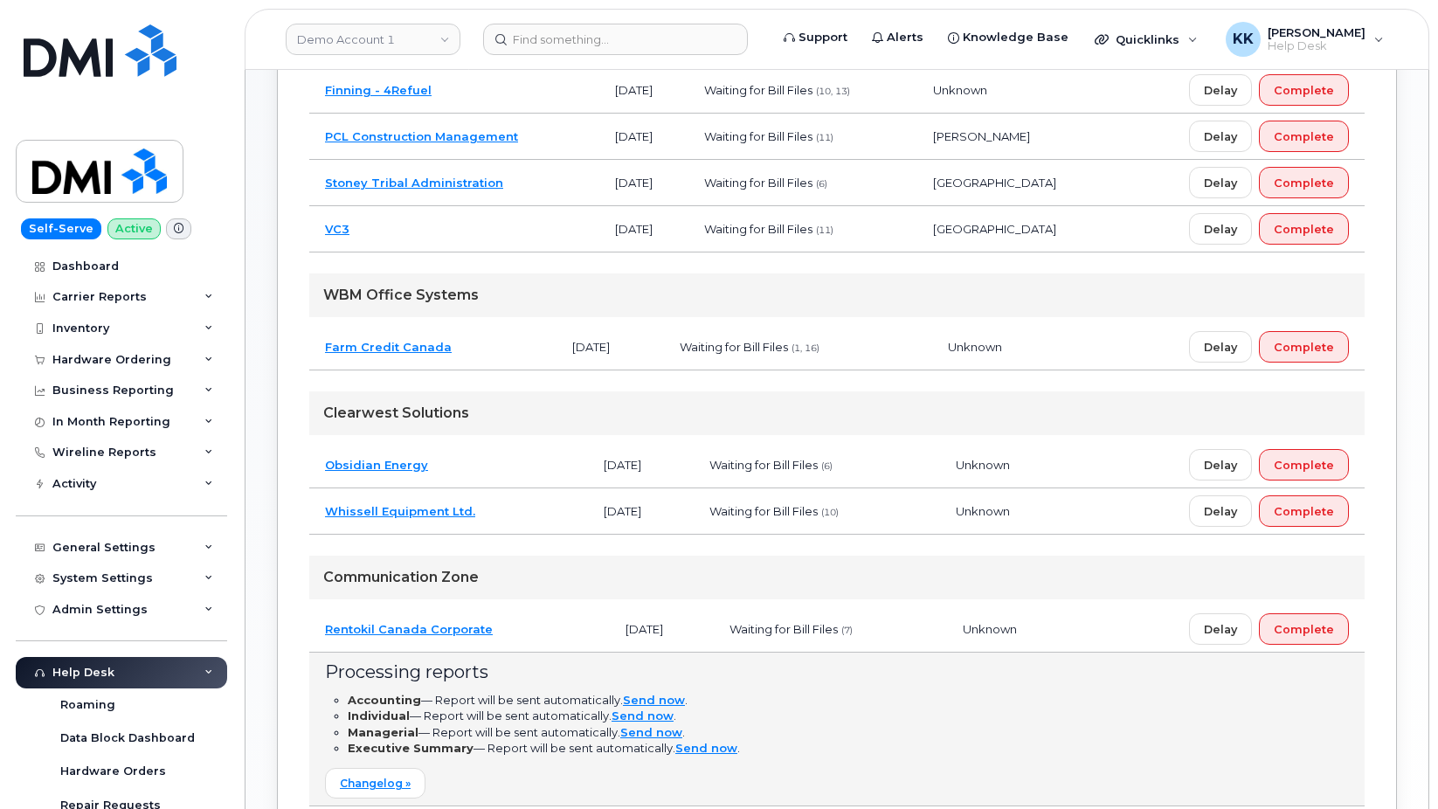
click at [524, 616] on td "Rentokil Canada Corporate" at bounding box center [459, 629] width 301 height 46
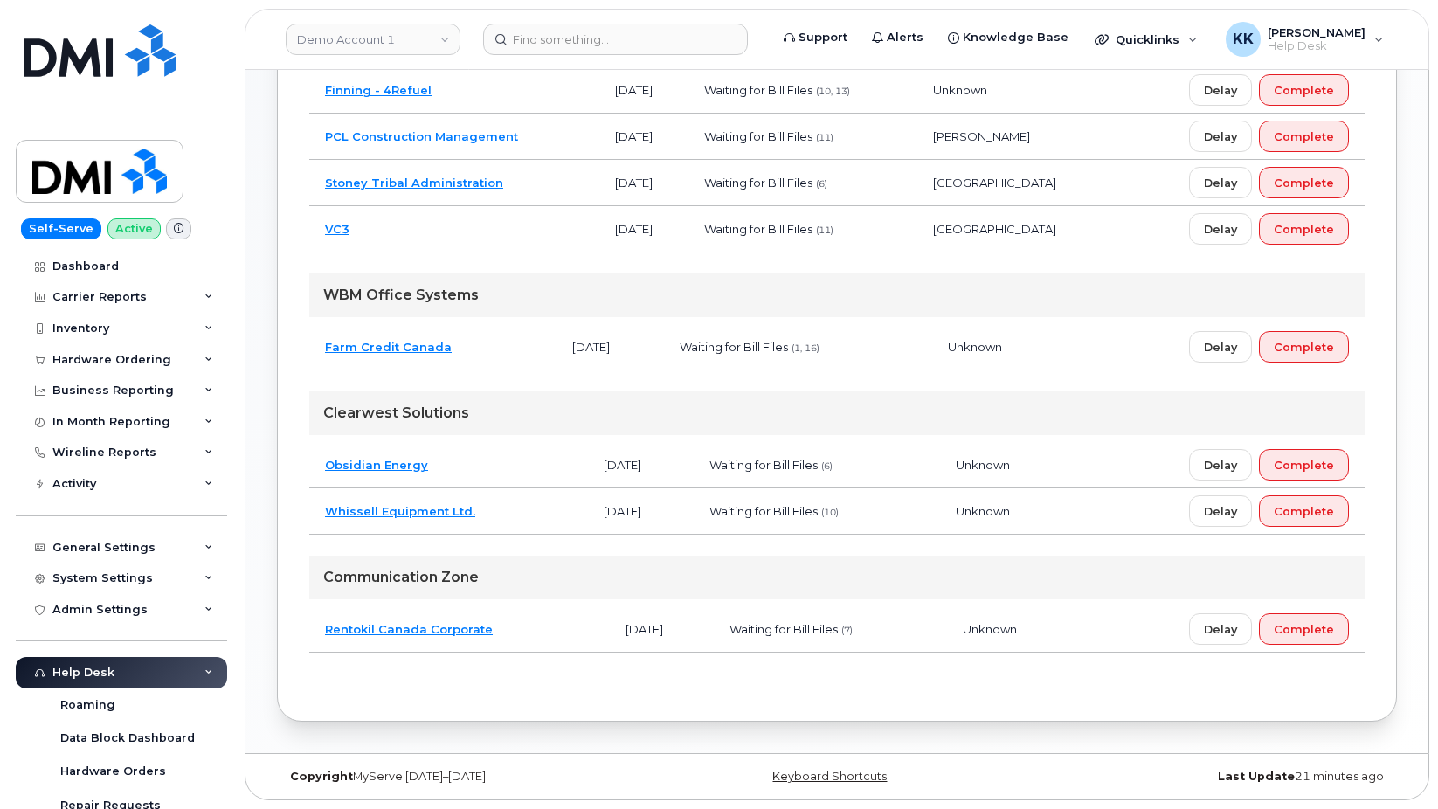
click at [488, 464] on td "Obsidian Energy" at bounding box center [448, 465] width 279 height 46
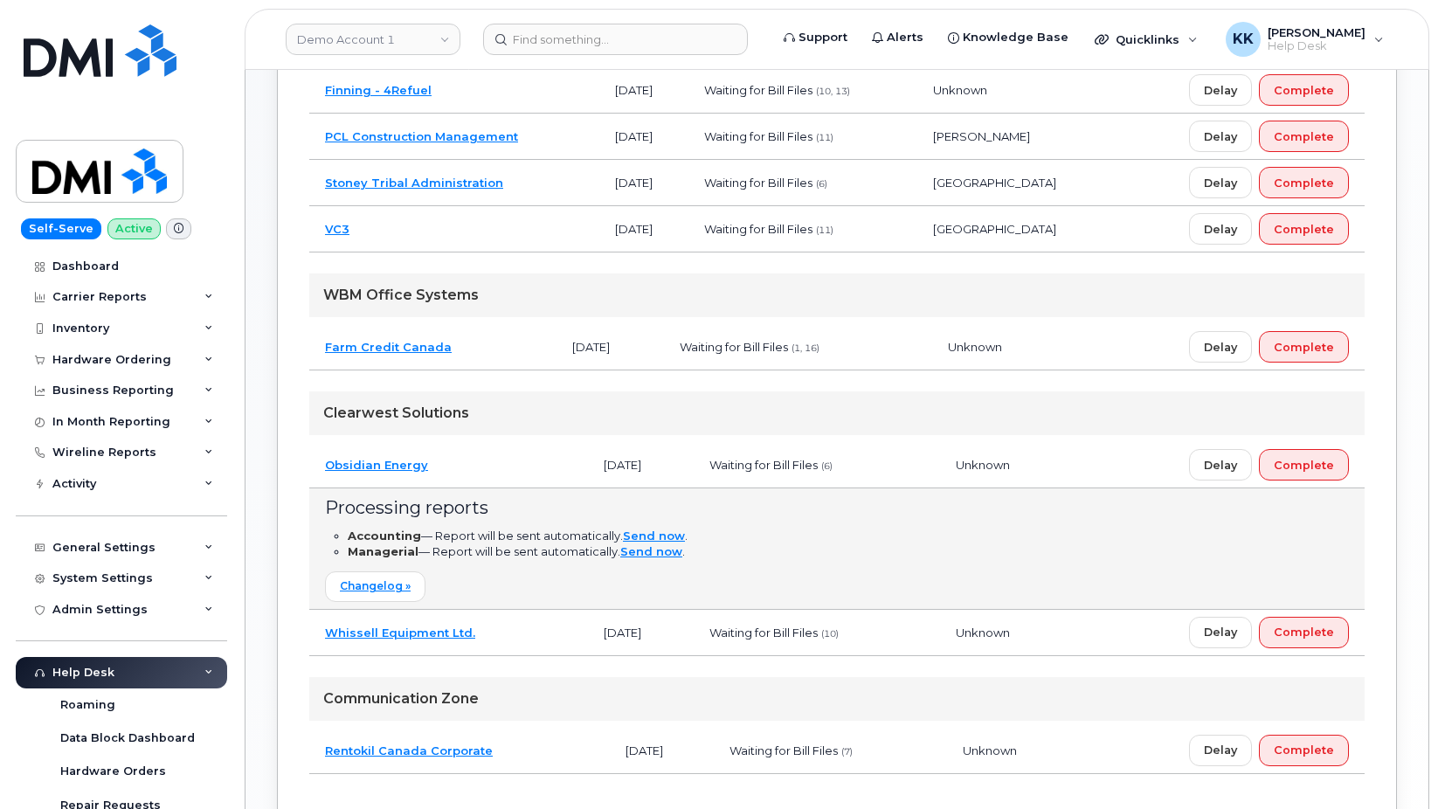
click at [488, 464] on td "Obsidian Energy" at bounding box center [448, 465] width 279 height 46
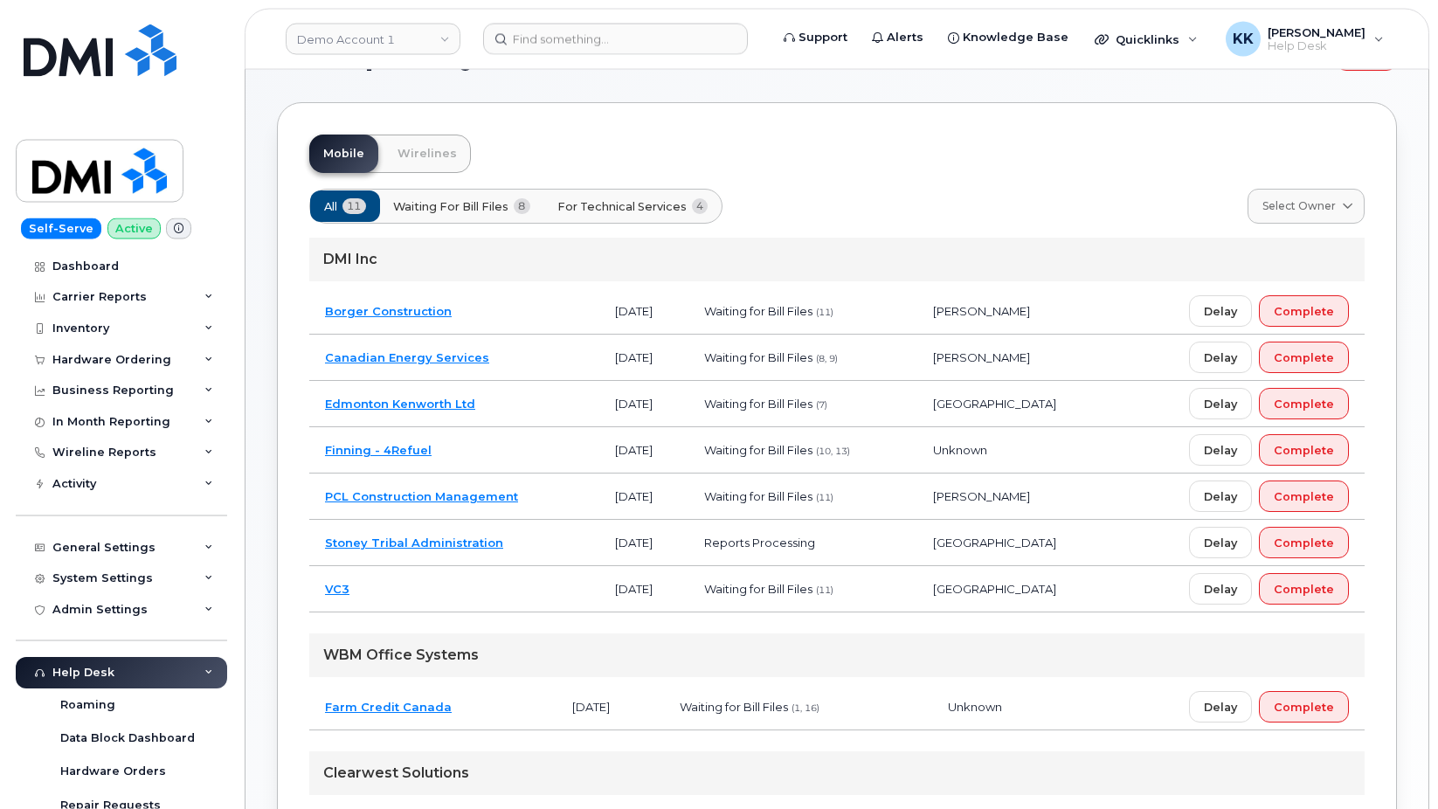
scroll to position [89, 0]
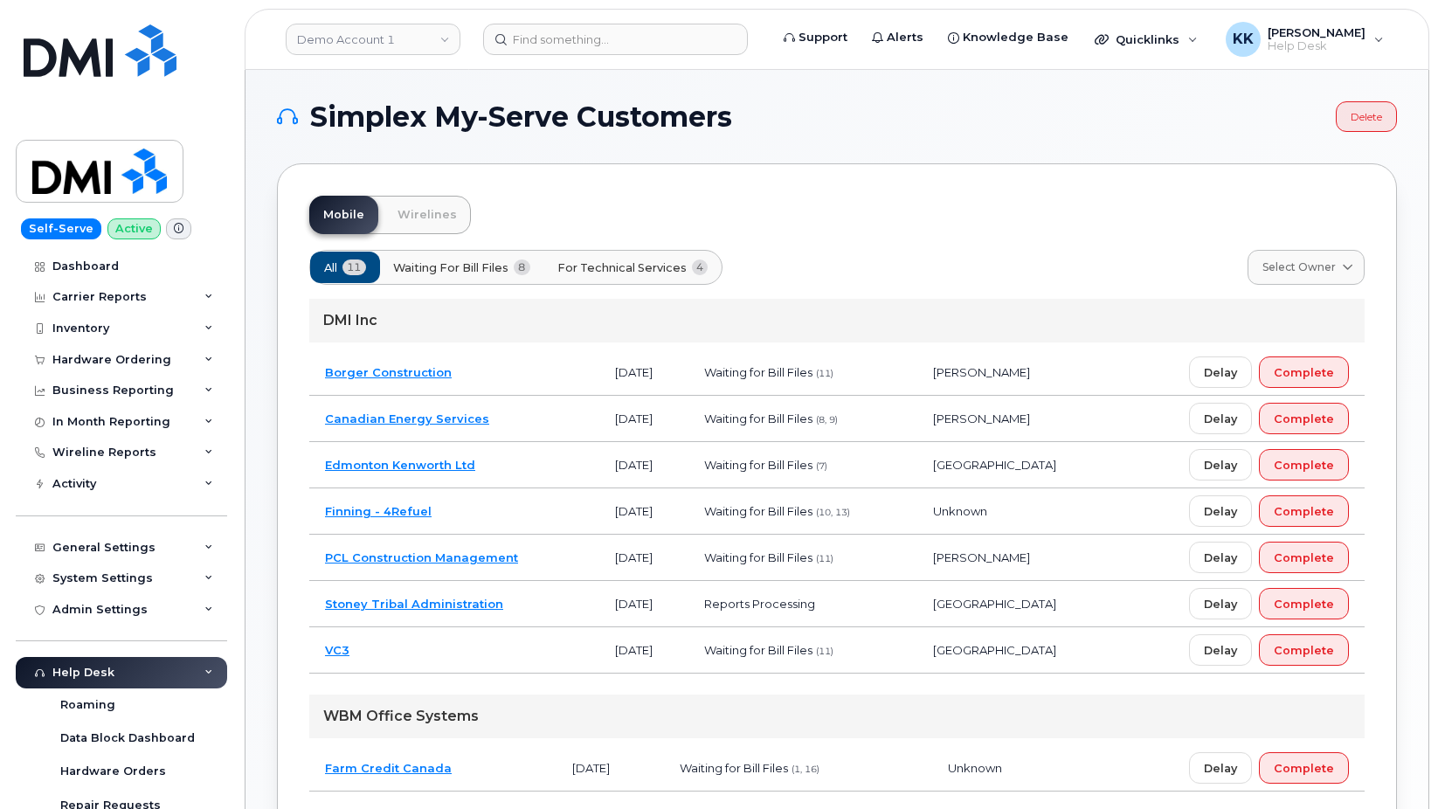
click at [691, 244] on div "All 11 Waiting for Bill Files 8 For Technical Services 4 Select Owner All [PERS…" at bounding box center [837, 672] width 1056 height 876
click at [689, 260] on button "For Technical Services 4" at bounding box center [634, 267] width 181 height 31
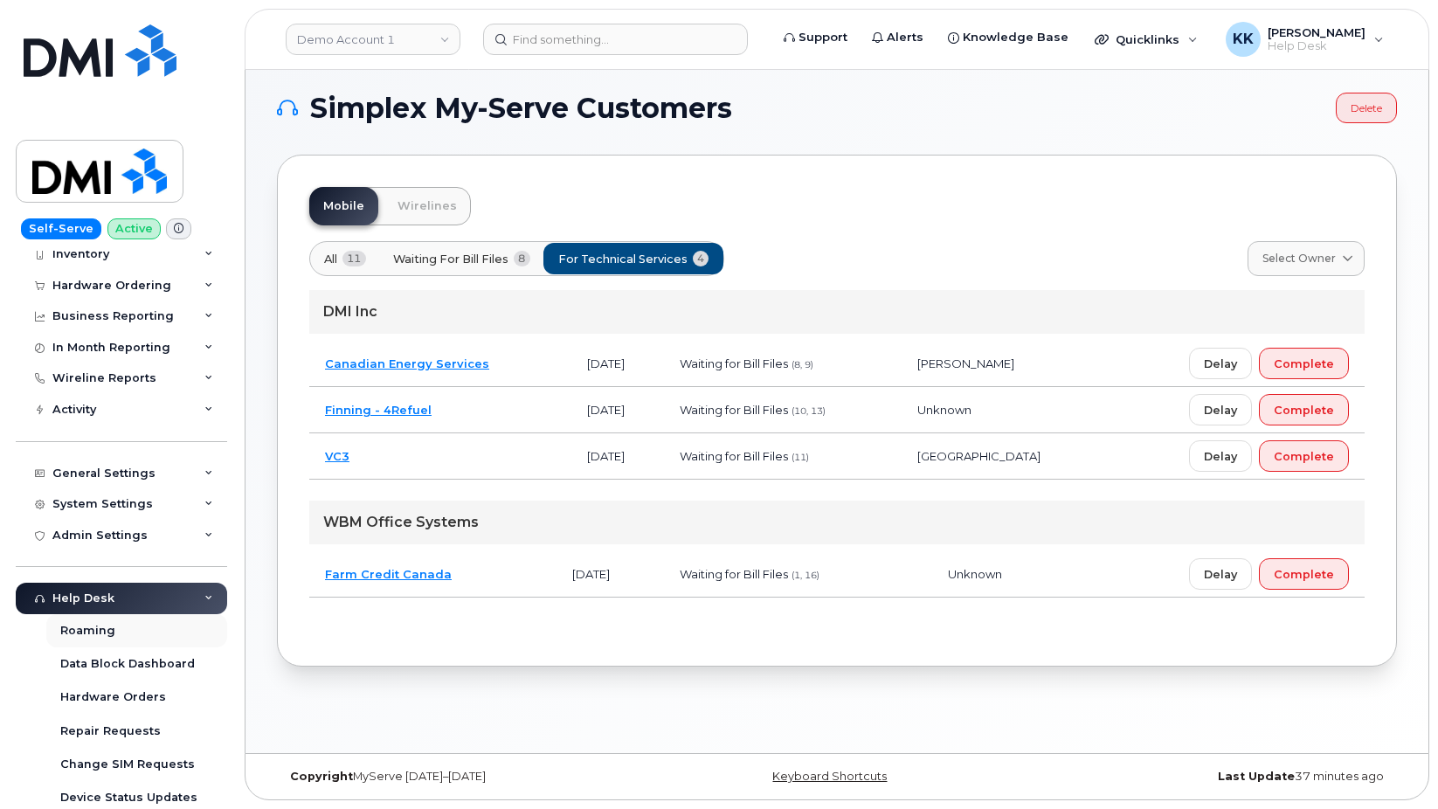
scroll to position [308, 0]
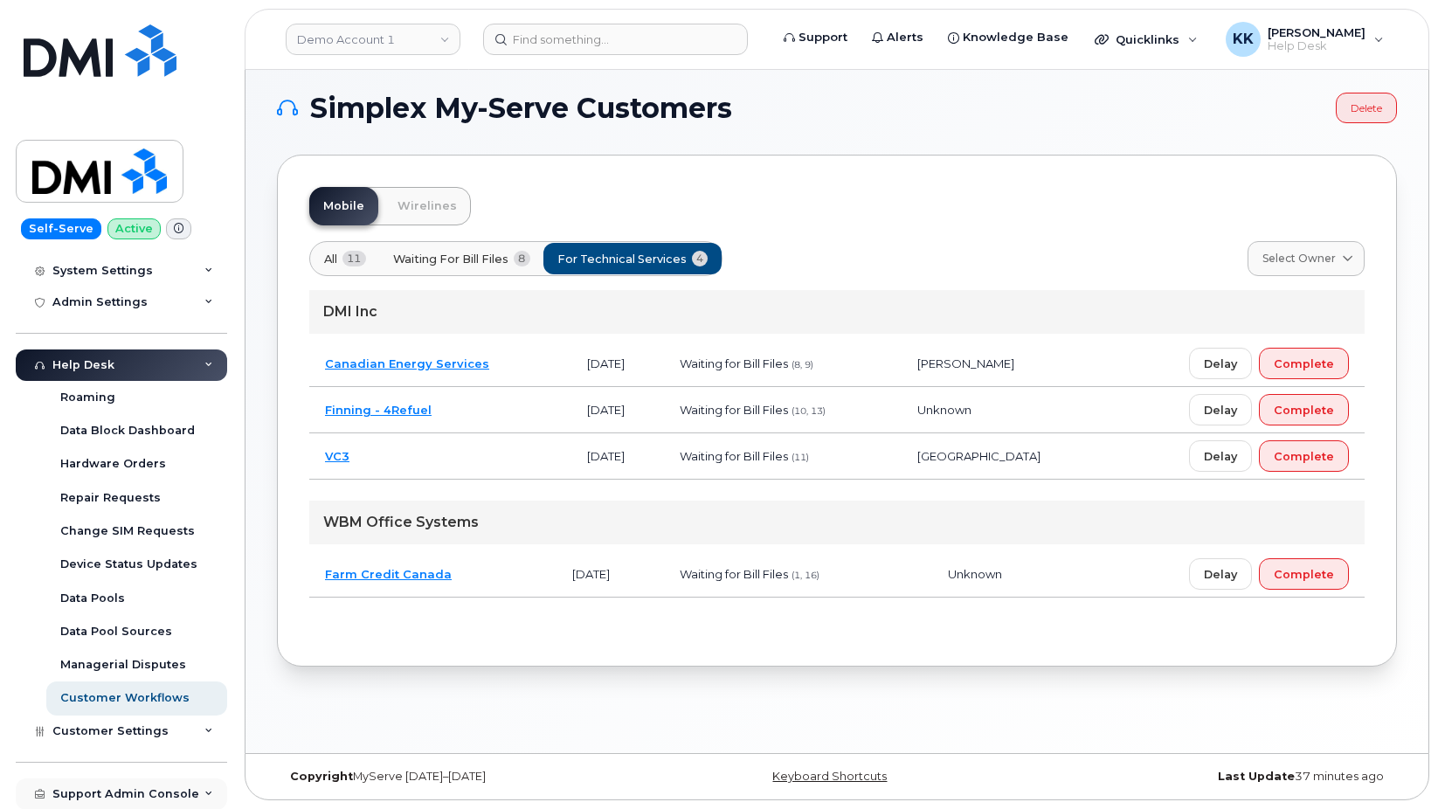
click at [127, 793] on div "Support Admin Console" at bounding box center [125, 794] width 147 height 14
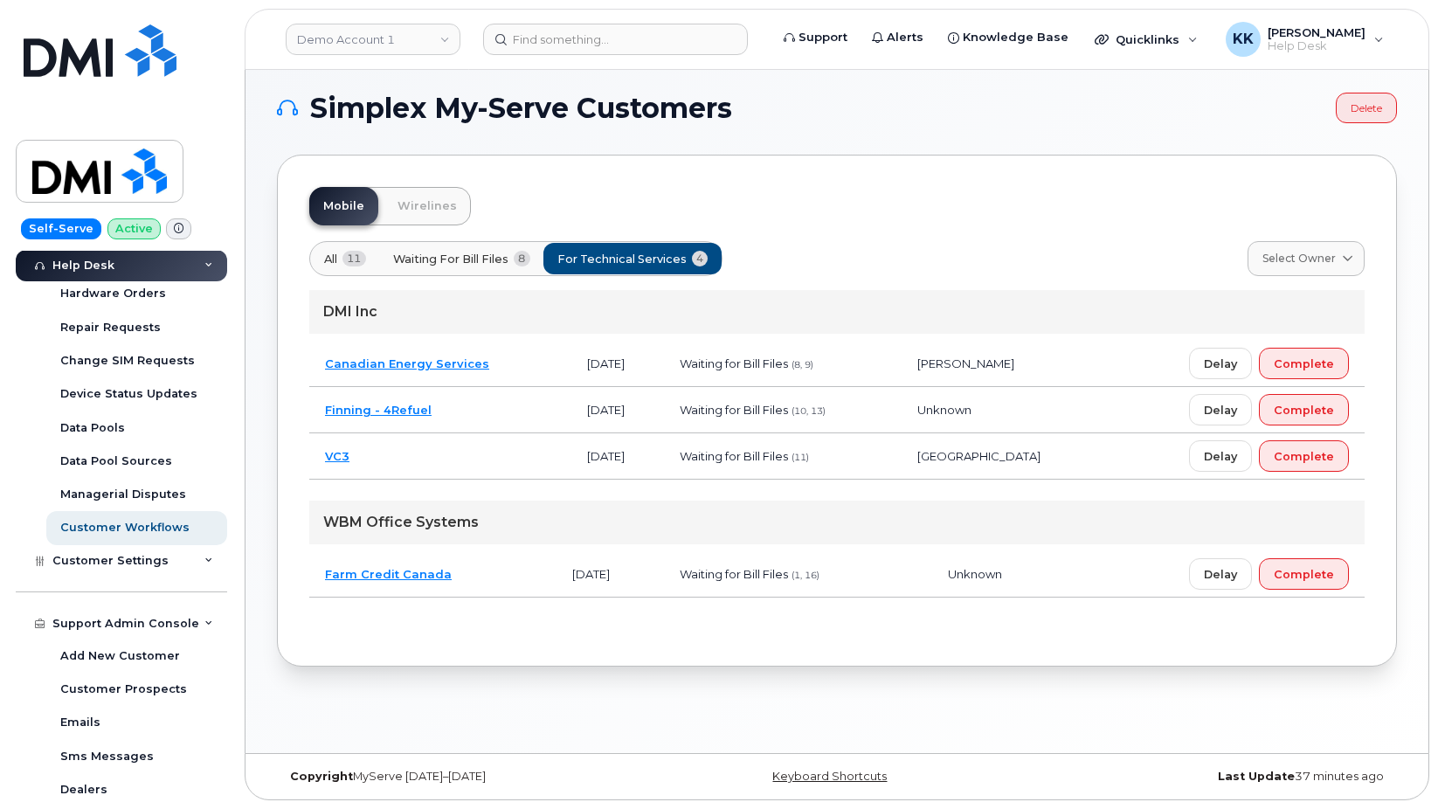
scroll to position [642, 0]
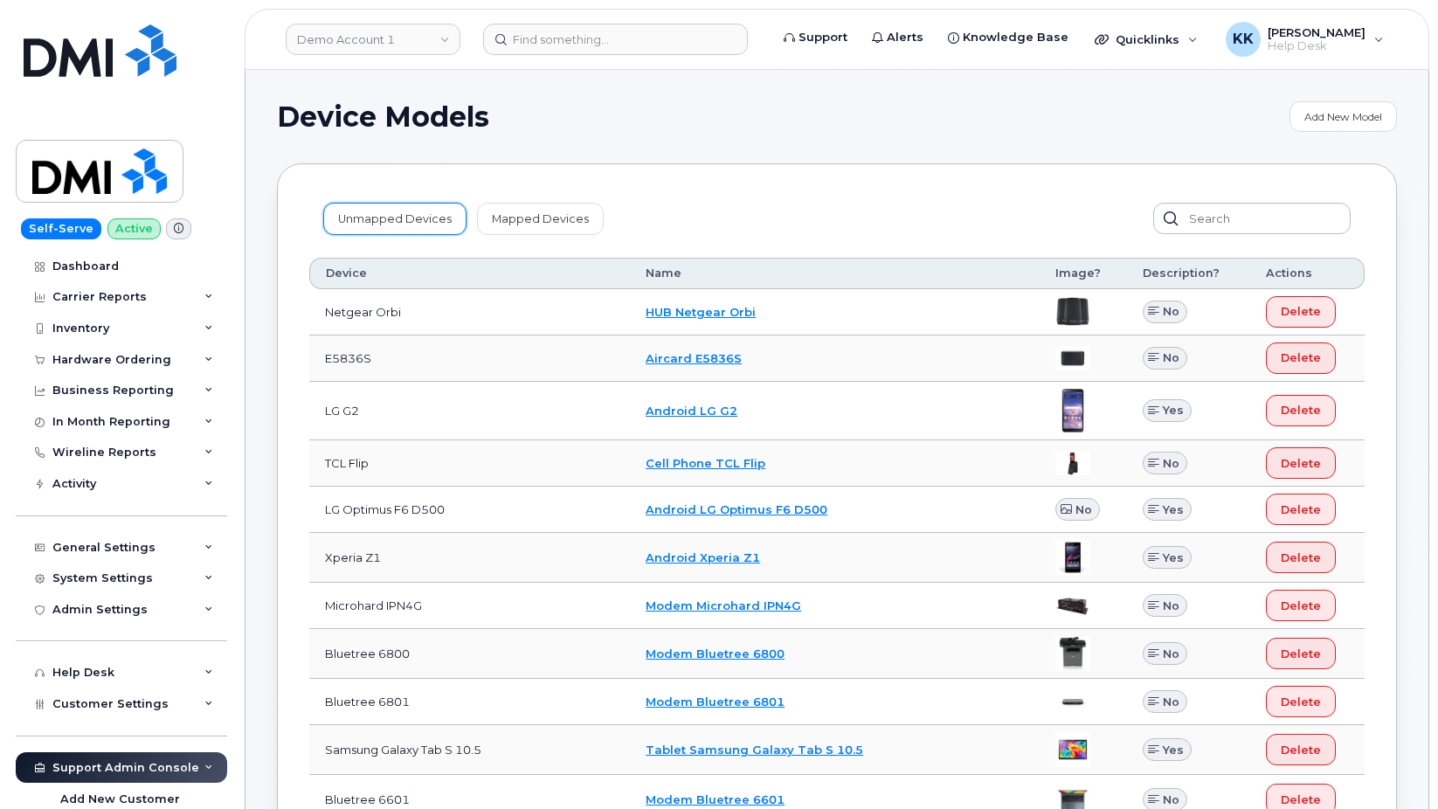
click at [398, 212] on link "Unmapped Devices" at bounding box center [394, 218] width 143 height 31
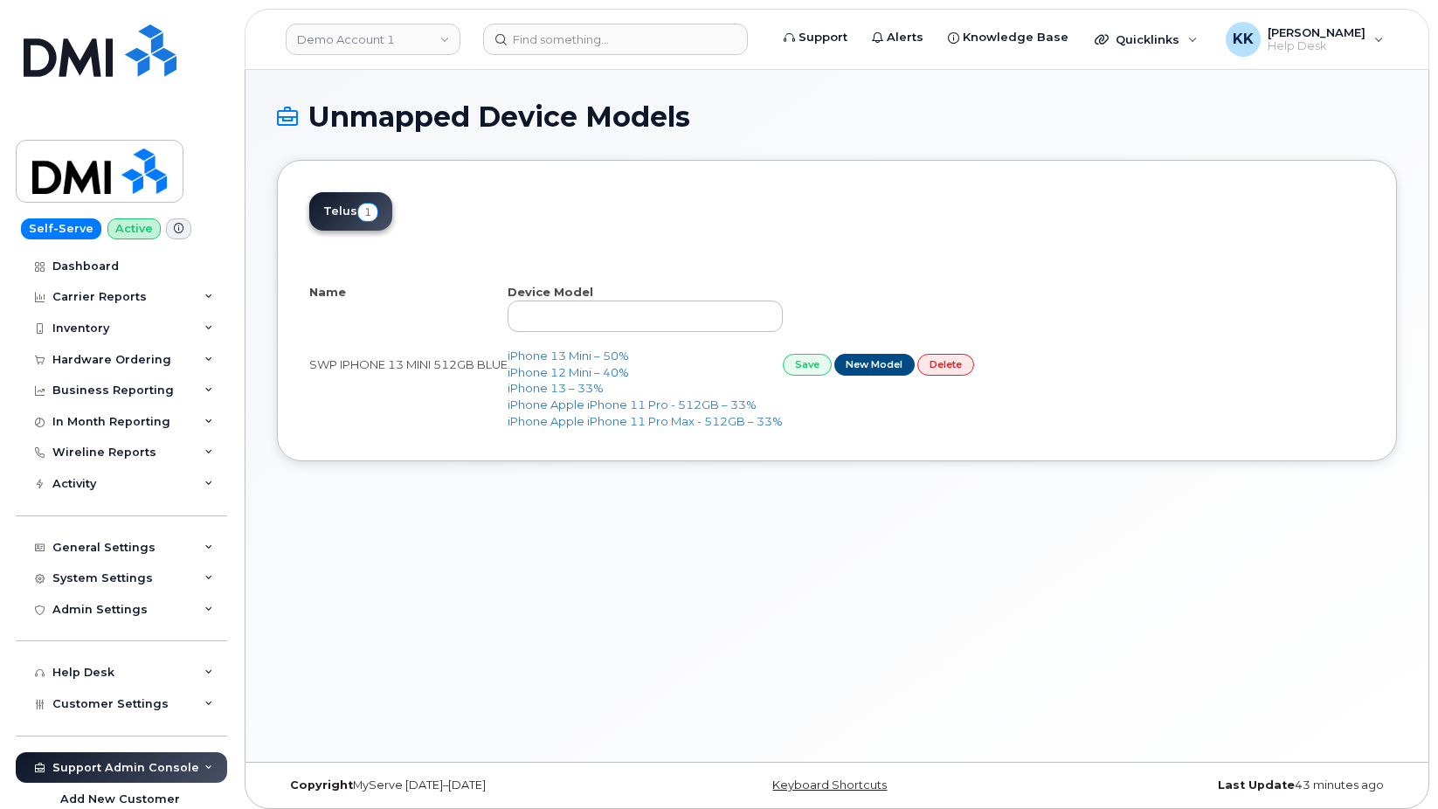
select select "25"
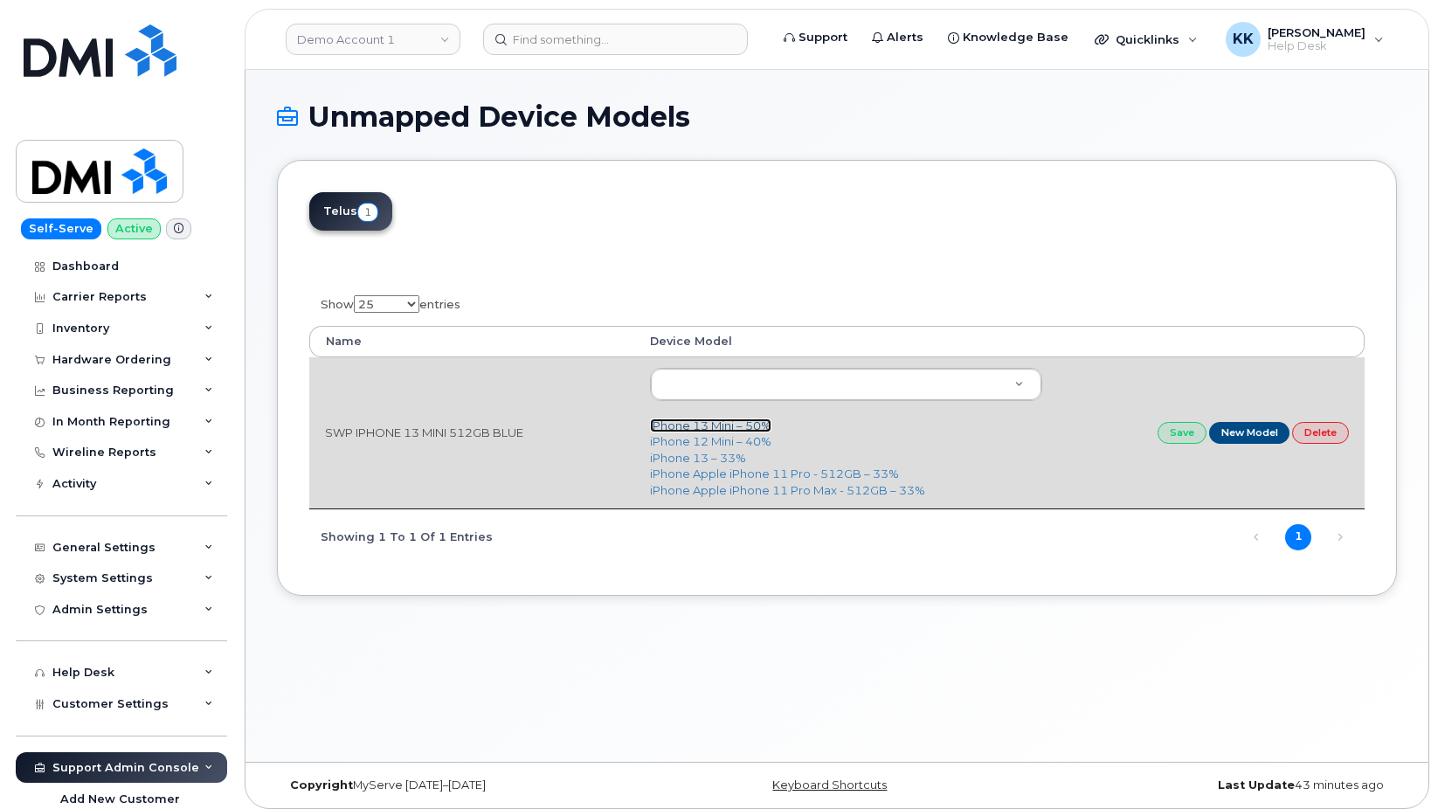
click at [708, 427] on link "iPhone 13 Mini – 50%" at bounding box center [710, 426] width 121 height 14
type input "2553"
click at [1166, 439] on link "Save" at bounding box center [1182, 433] width 49 height 22
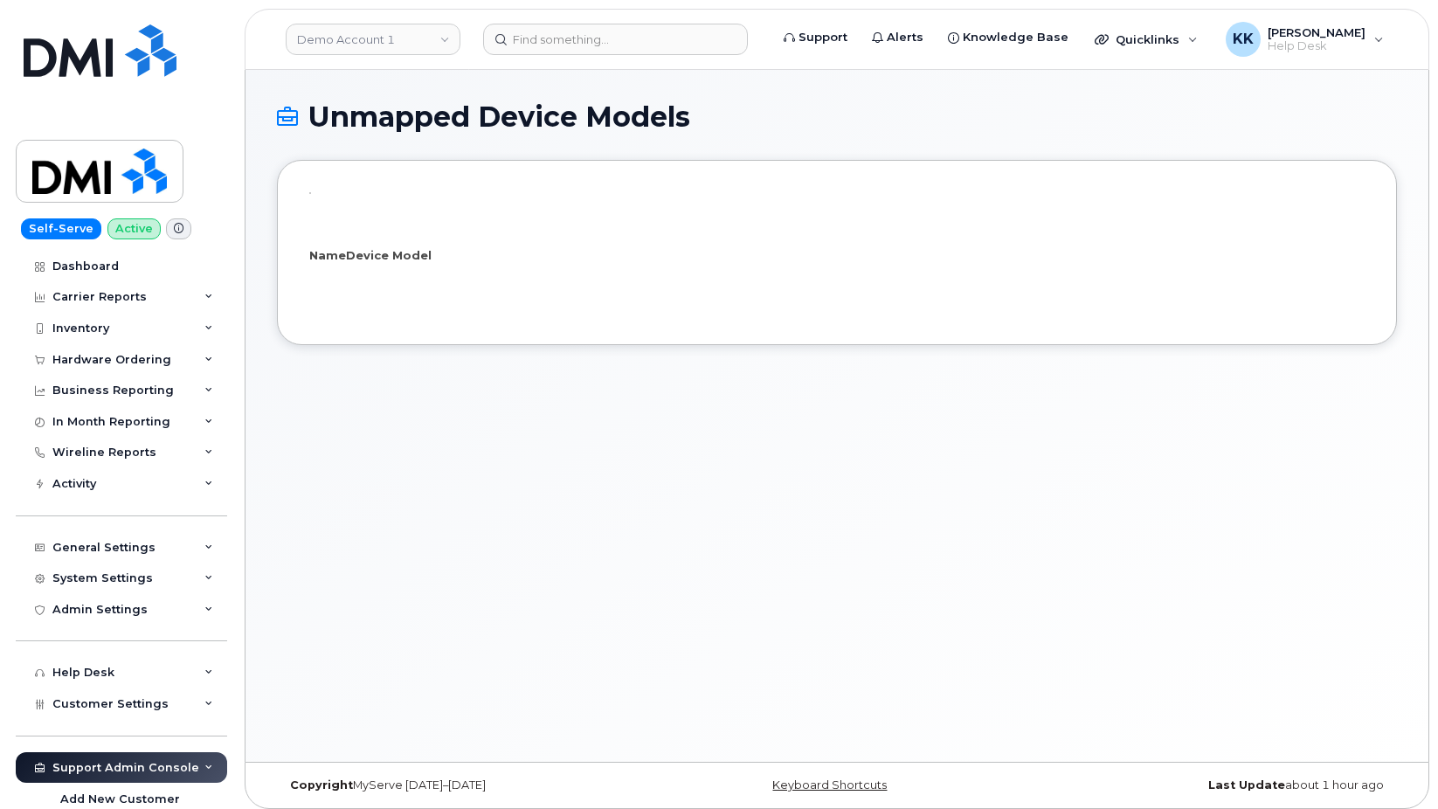
select select "25"
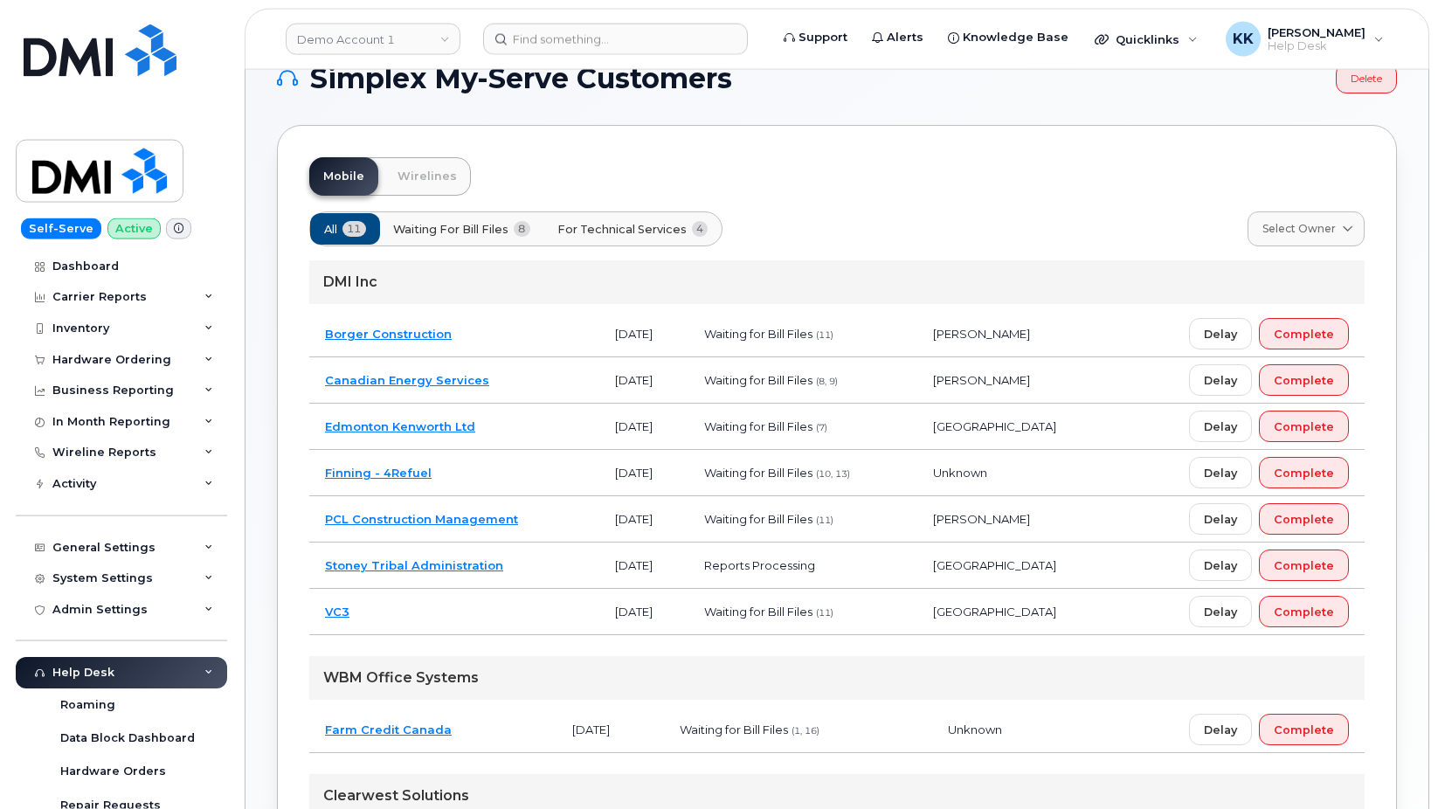
scroll to position [89, 0]
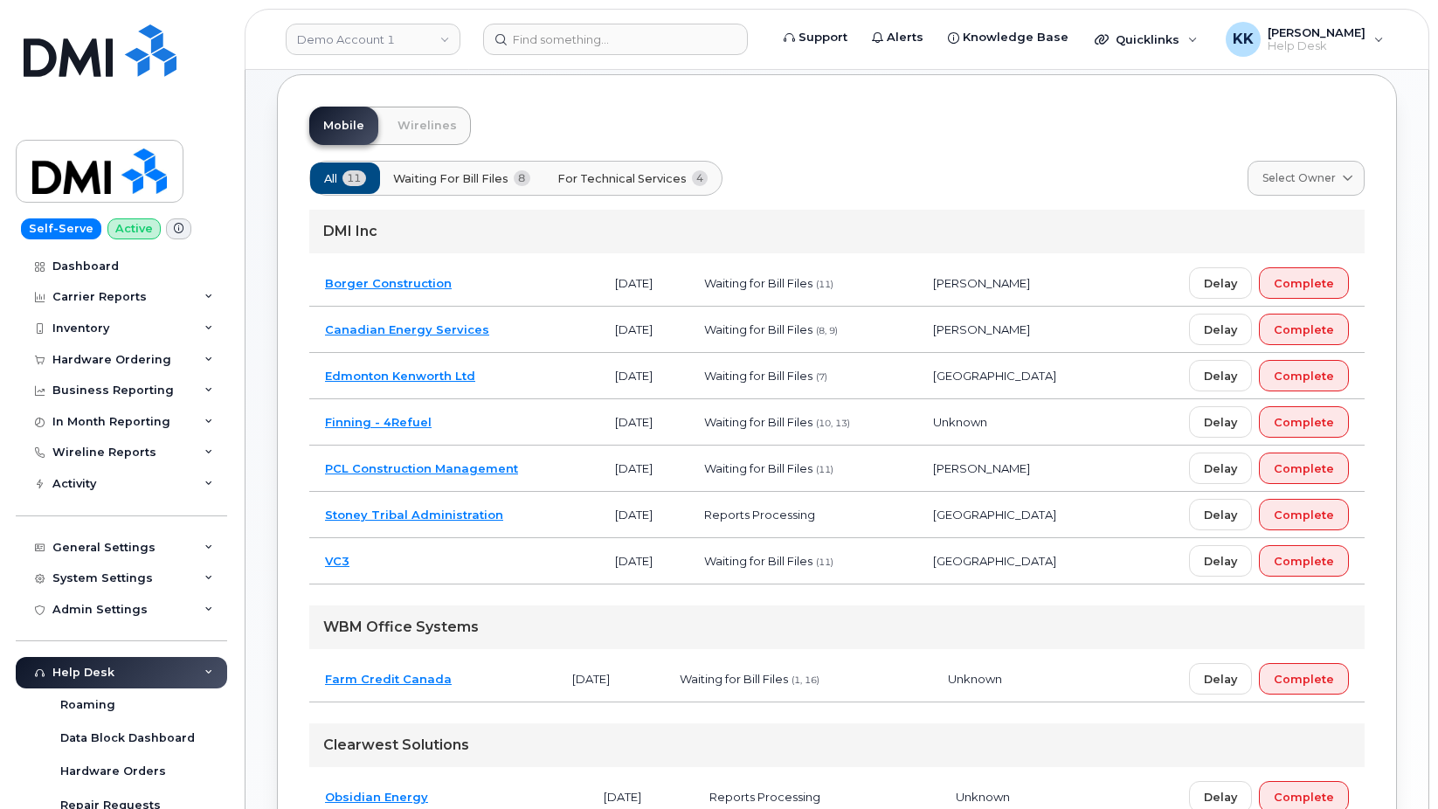
click at [544, 515] on td "Stoney Tribal Administration" at bounding box center [454, 515] width 290 height 46
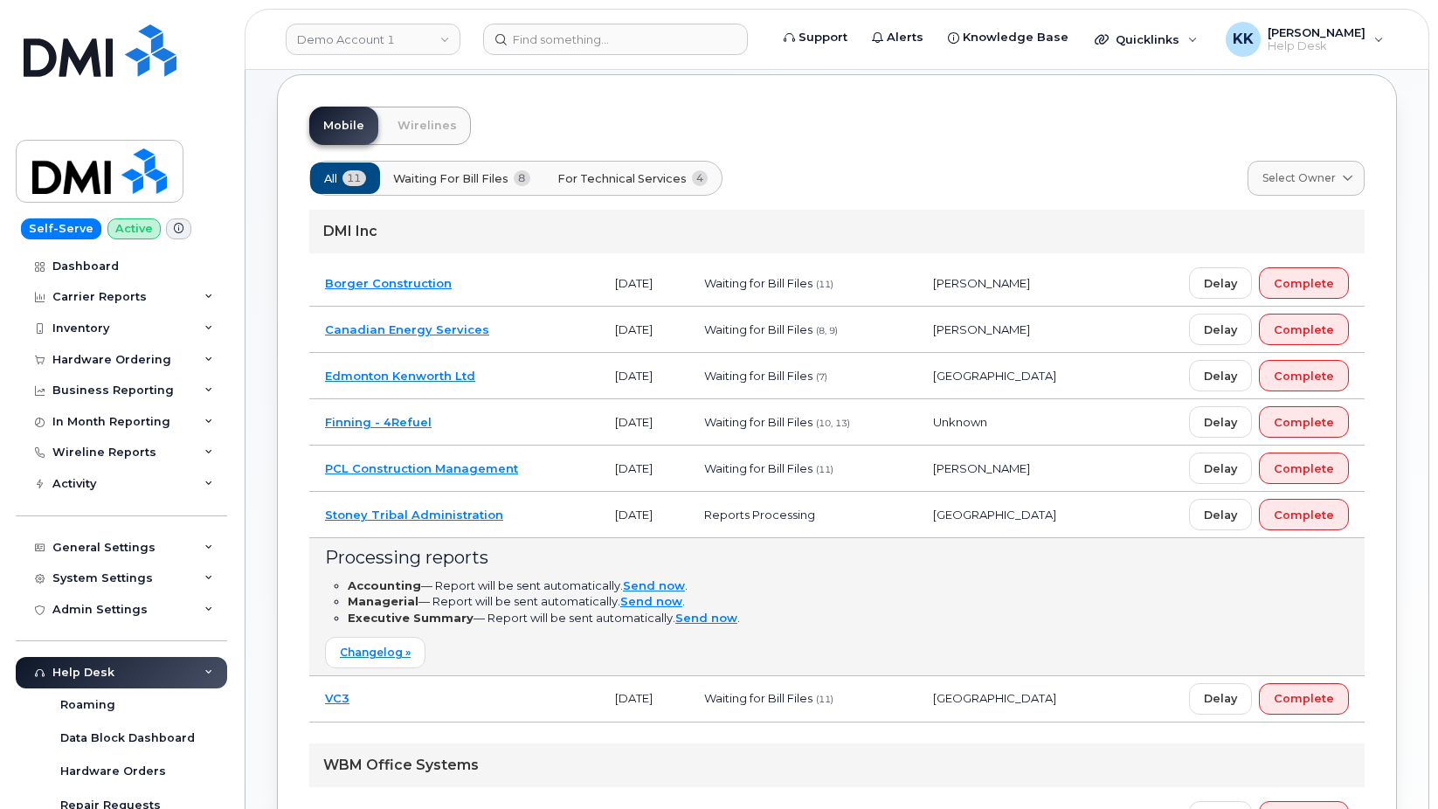
click at [544, 515] on td "Stoney Tribal Administration" at bounding box center [454, 515] width 290 height 46
